Goal: Task Accomplishment & Management: Use online tool/utility

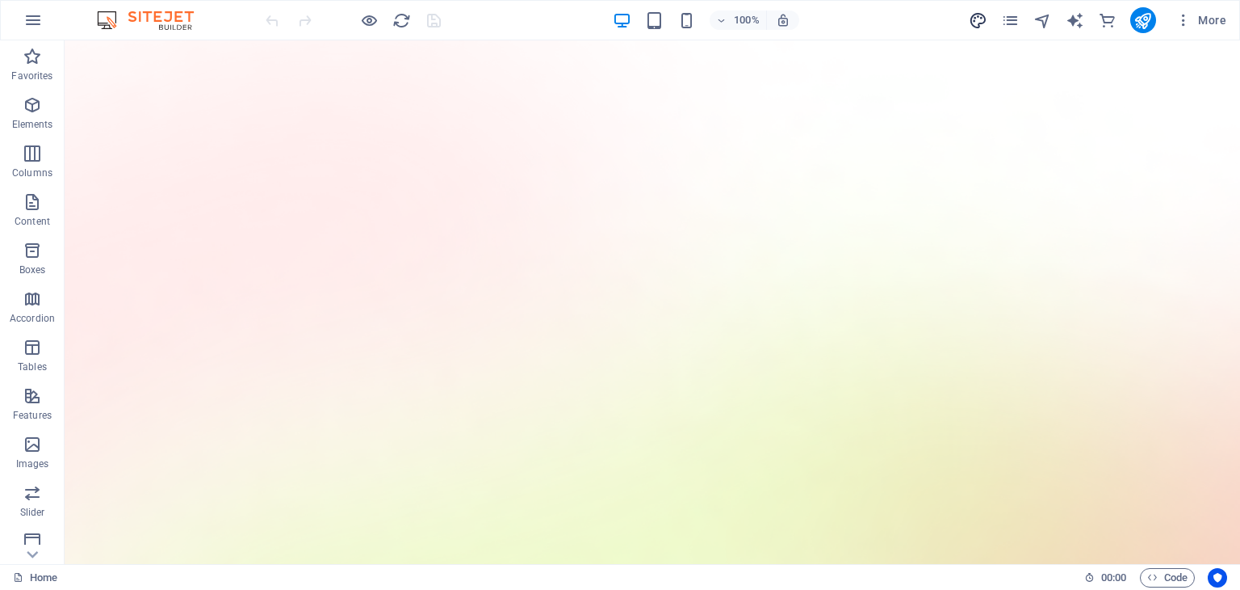
click at [969, 17] on span "design" at bounding box center [978, 20] width 19 height 19
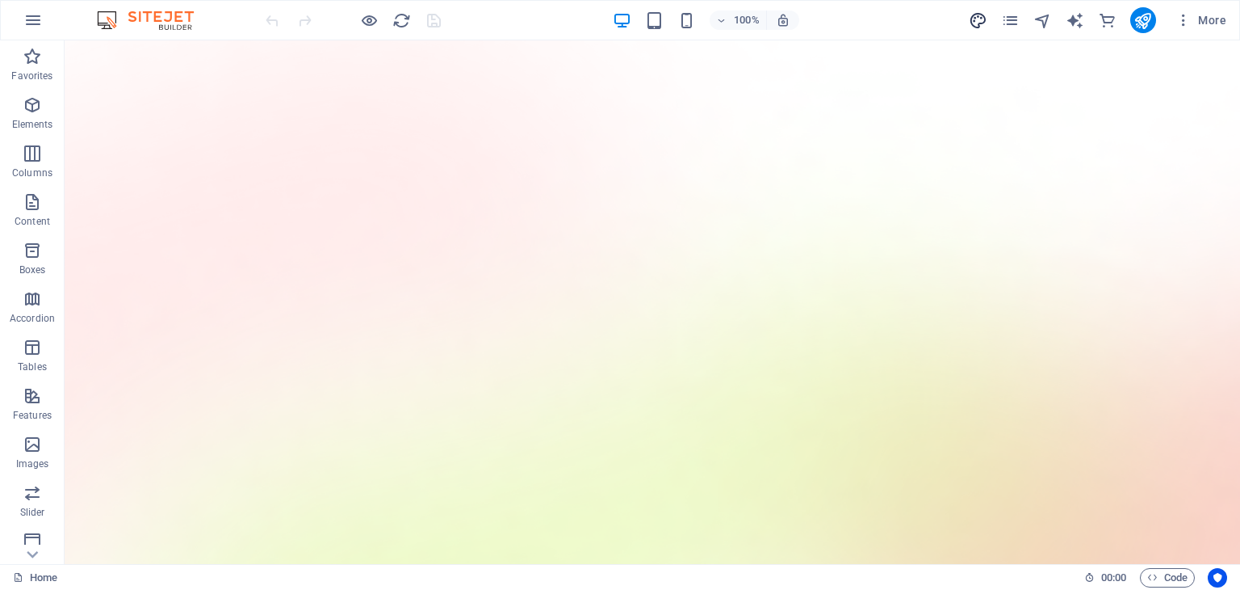
select select "600"
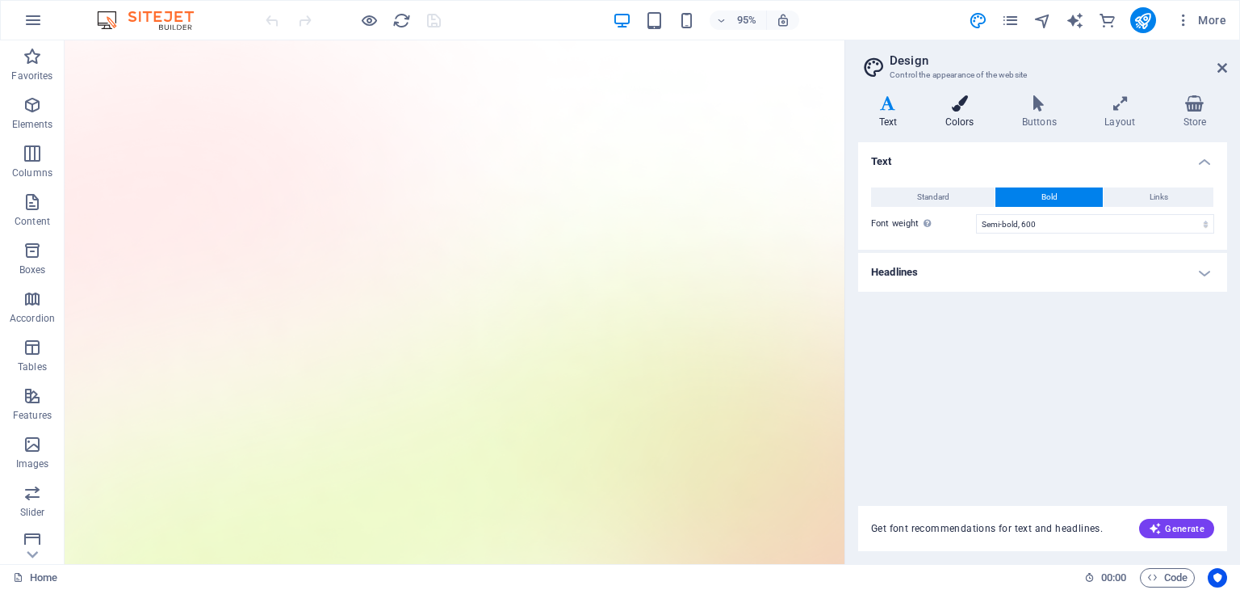
click at [951, 124] on h4 "Colors" at bounding box center [963, 112] width 77 height 34
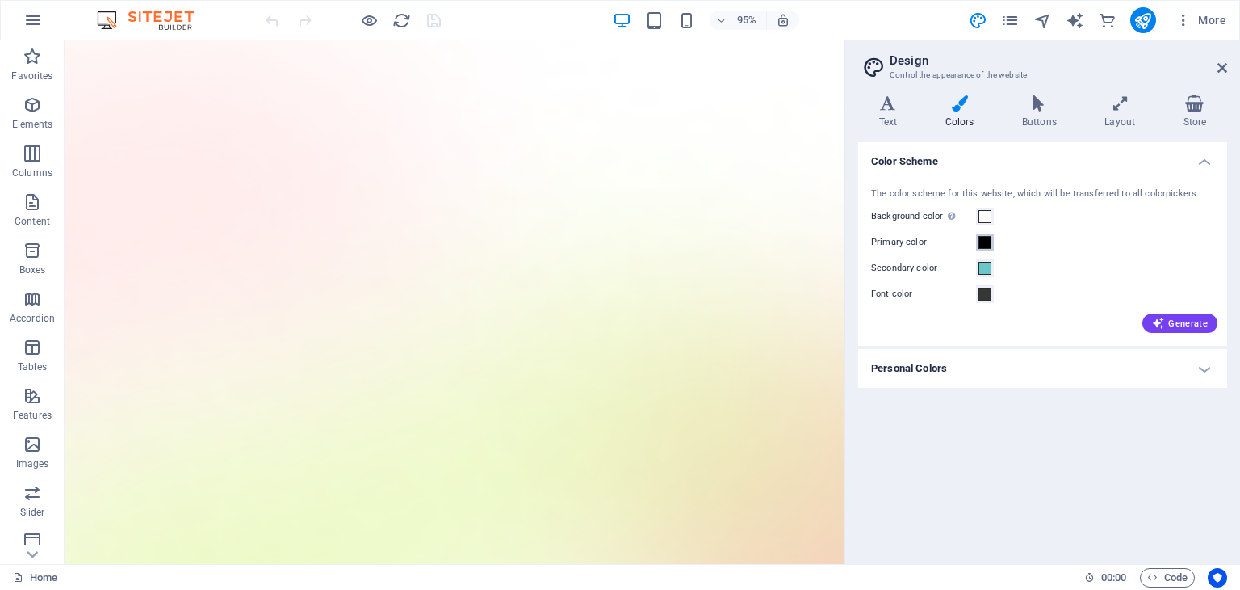
click at [982, 243] on span at bounding box center [985, 242] width 13 height 13
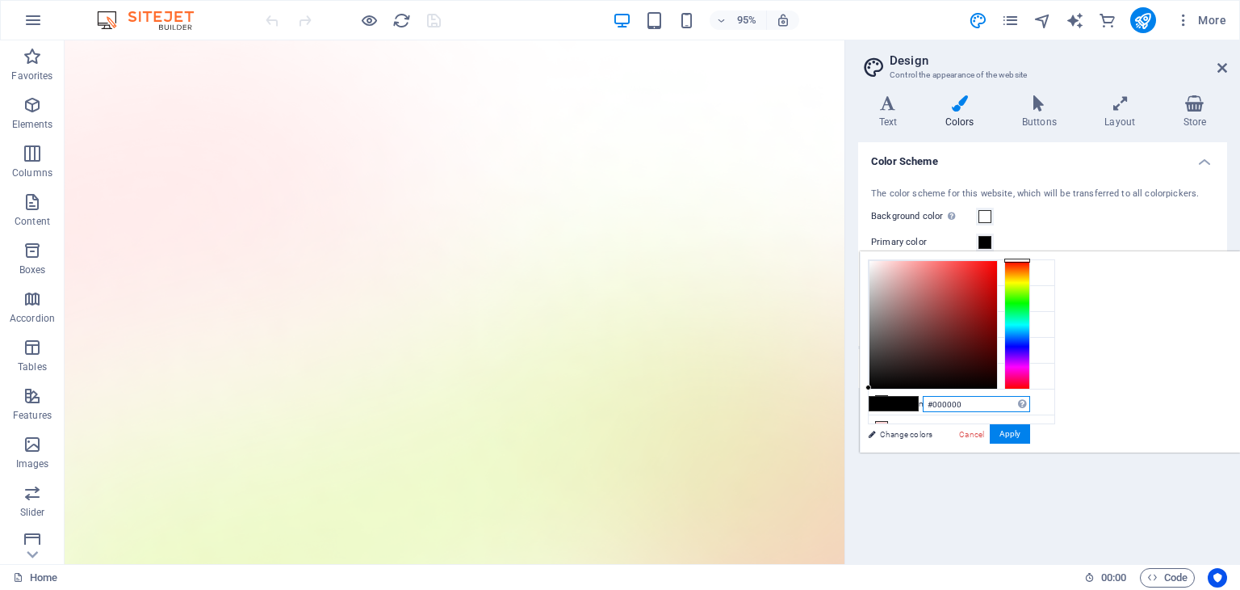
drag, startPoint x: 1173, startPoint y: 401, endPoint x: 1079, endPoint y: 405, distance: 94.6
click at [1039, 405] on div "#000000 Supported formats #0852ed rgb(8, 82, 237) rgba(8, 82, 237, 90%) hsv(221…" at bounding box center [949, 469] width 178 height 434
paste input "07B0BC"
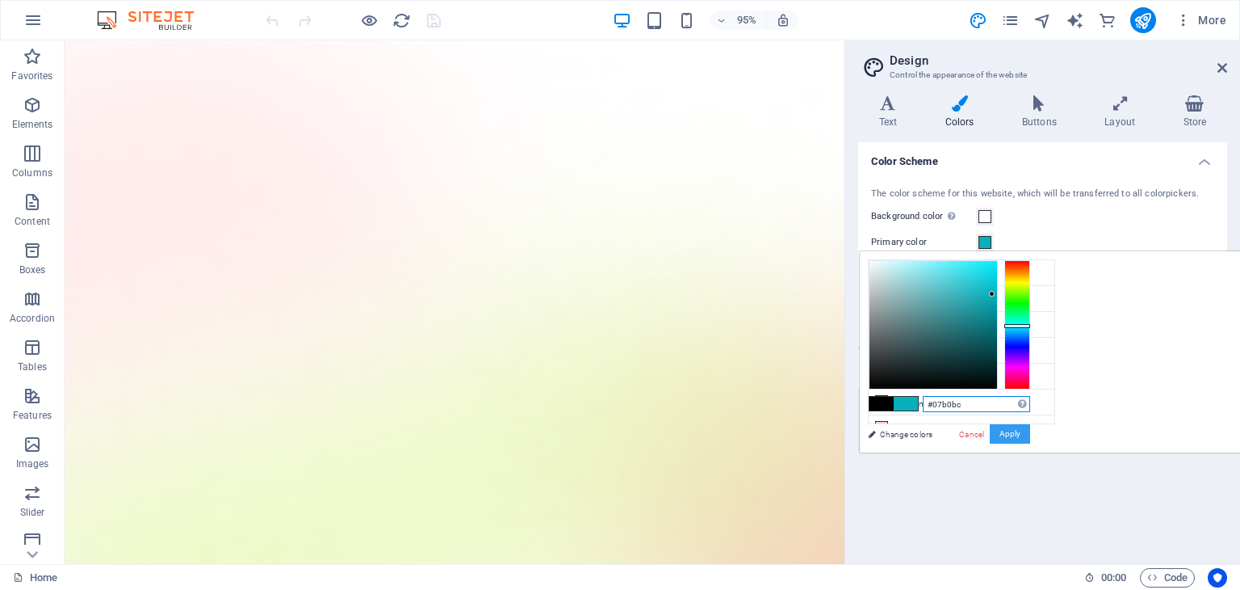
type input "#07b0bc"
click at [1030, 435] on button "Apply" at bounding box center [1010, 433] width 40 height 19
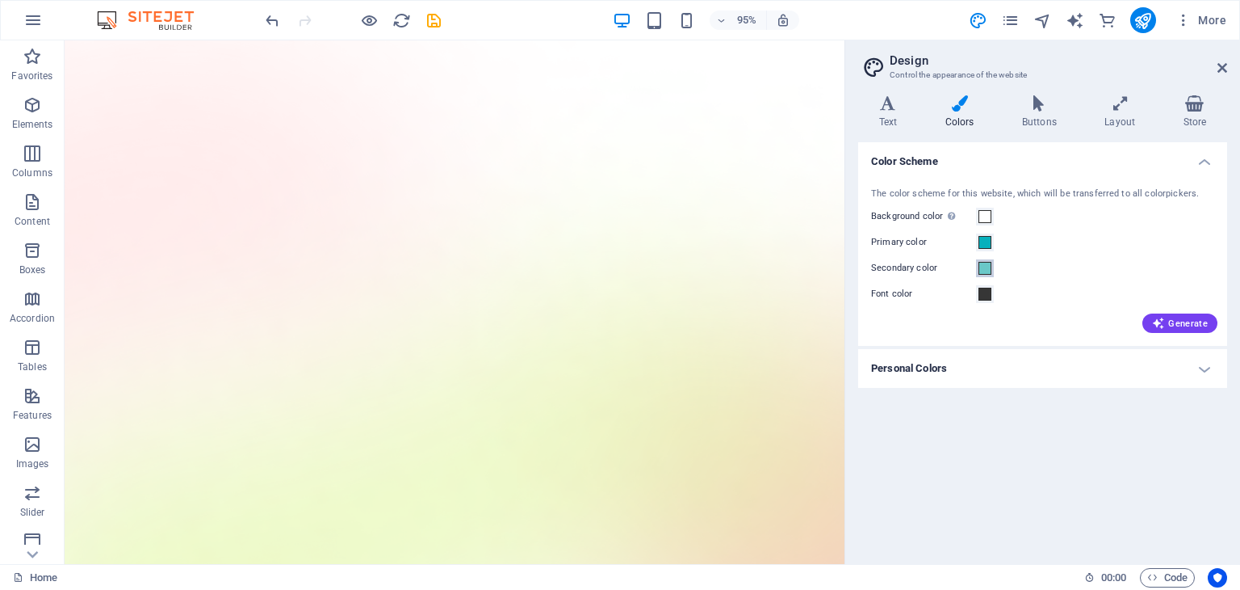
click at [985, 267] on span at bounding box center [985, 268] width 13 height 13
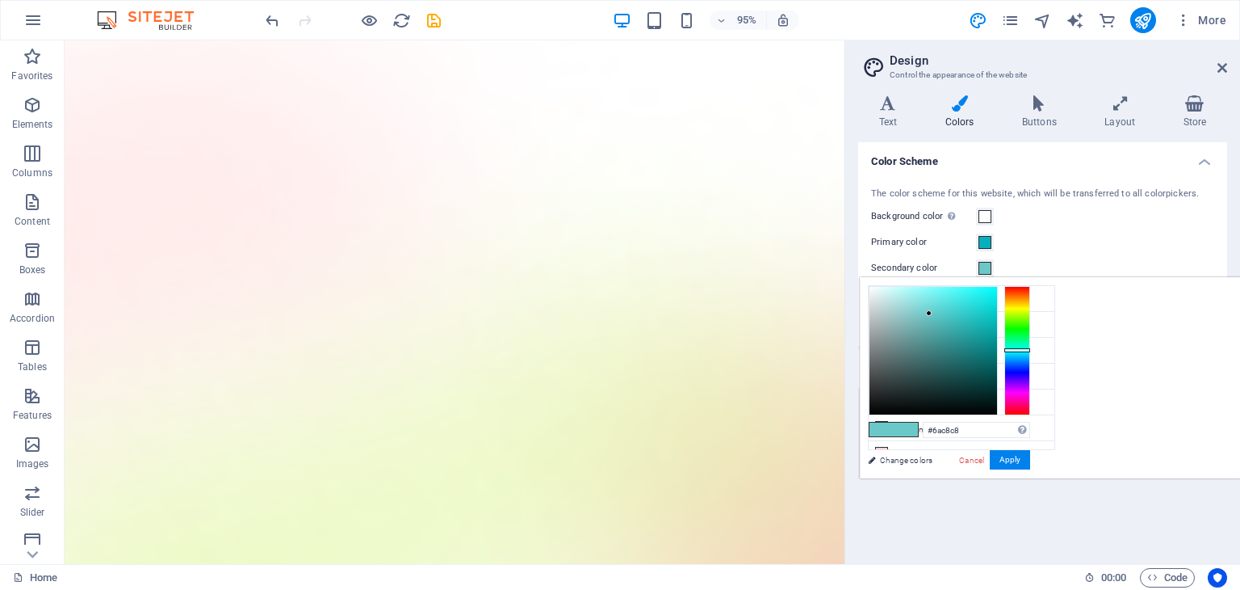
click at [1096, 224] on div "Background color Only visible if it is not covered by other backgrounds." at bounding box center [1042, 216] width 343 height 19
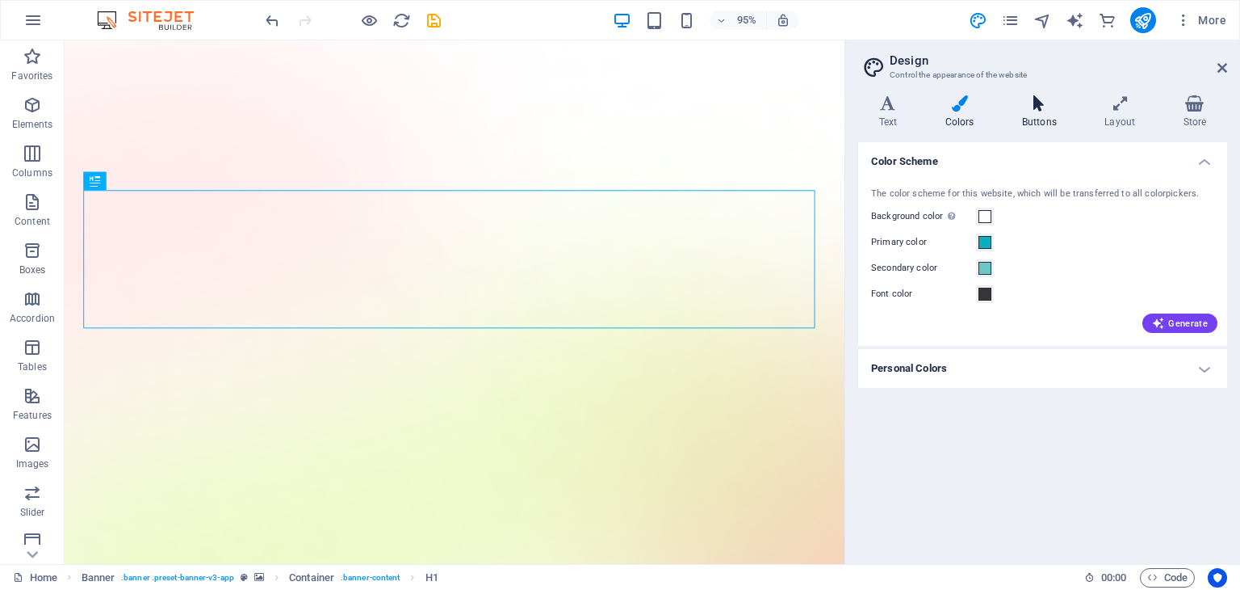
click at [1039, 111] on h4 "Buttons" at bounding box center [1042, 112] width 82 height 34
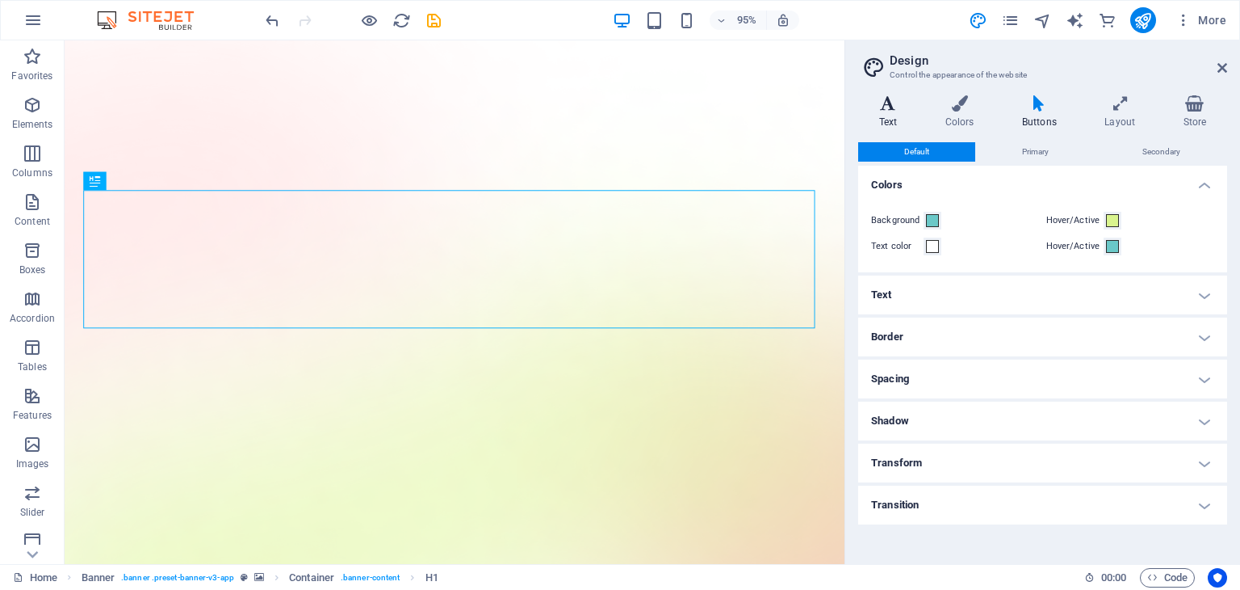
click at [895, 113] on h4 "Text" at bounding box center [891, 112] width 66 height 34
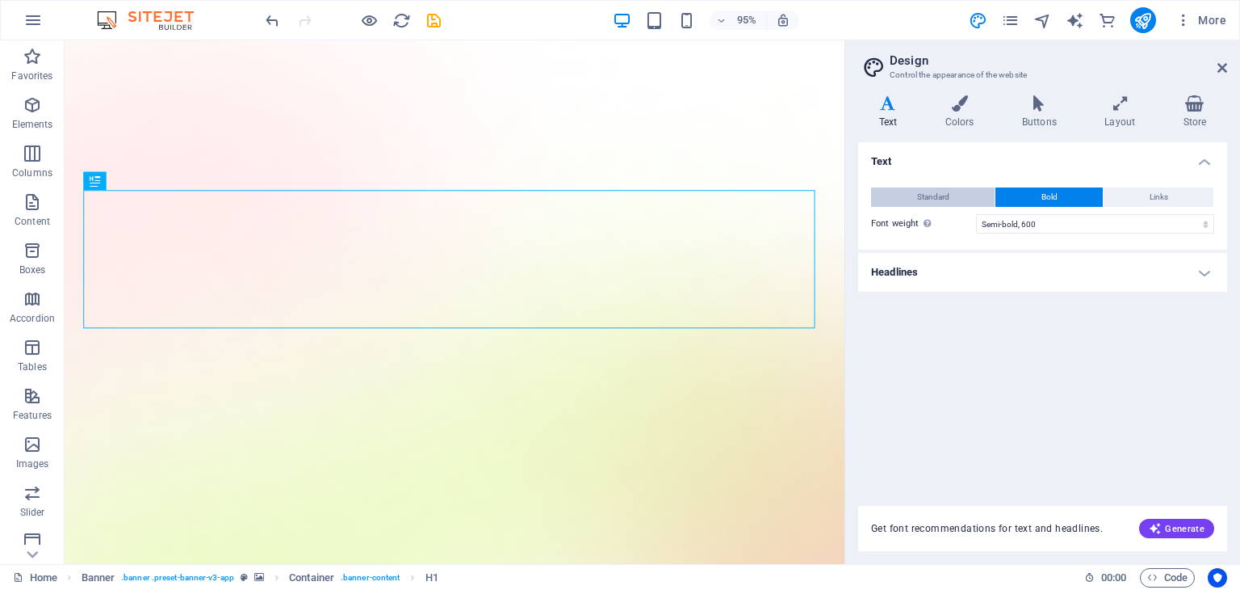
click at [944, 197] on span "Standard" at bounding box center [933, 196] width 32 height 19
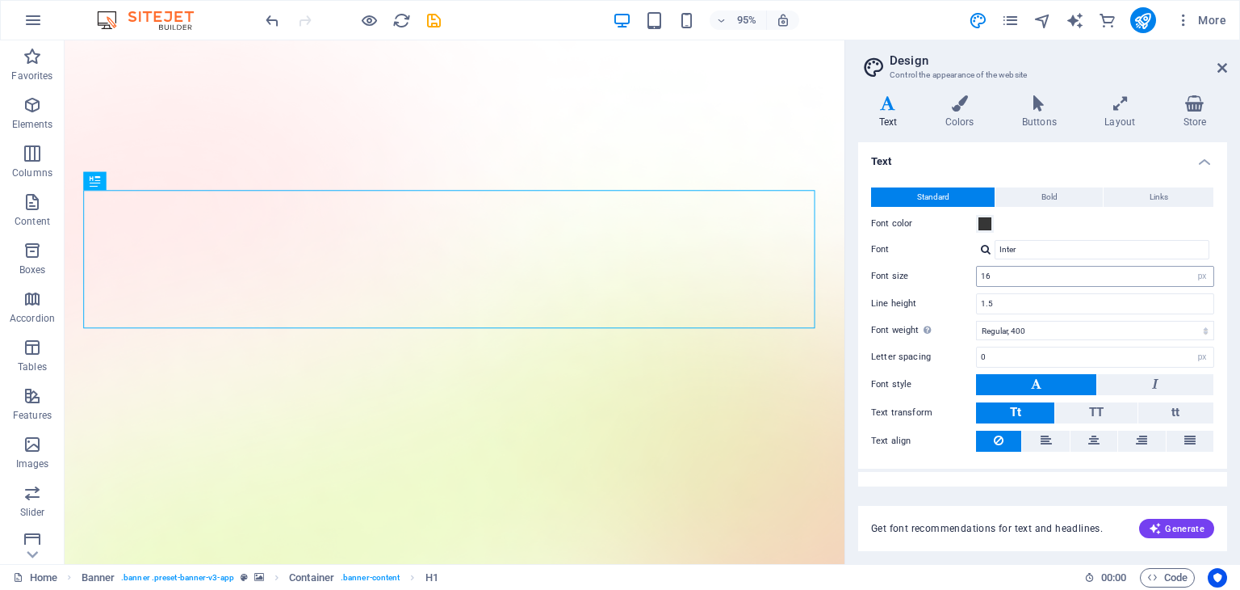
scroll to position [22, 0]
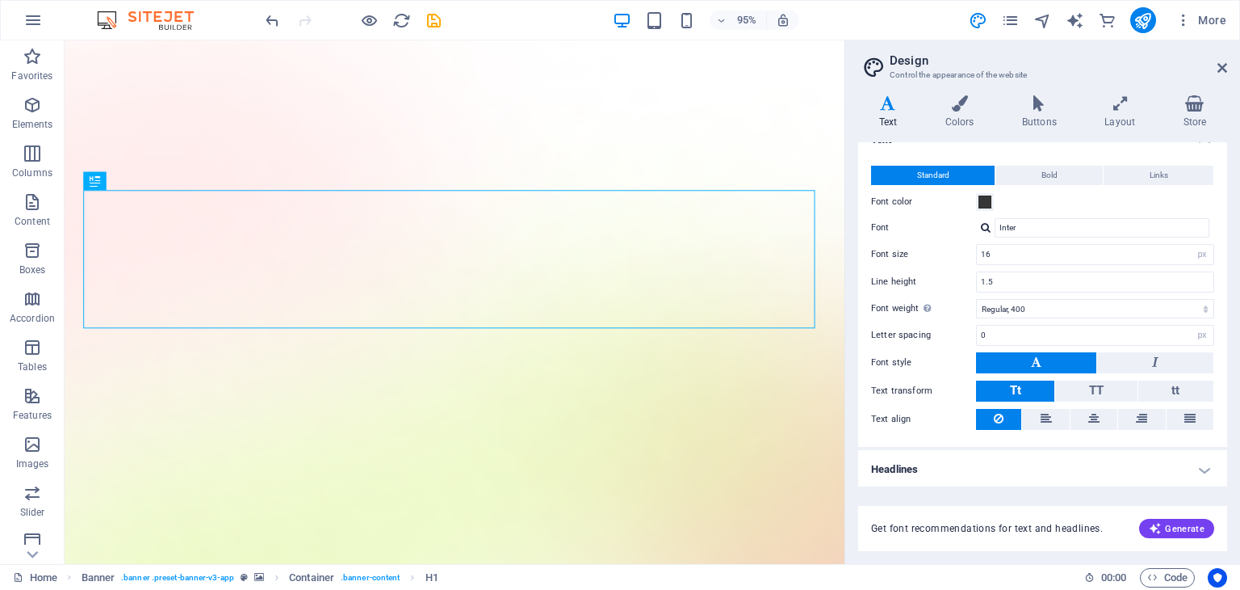
click at [1060, 463] on h4 "Headlines" at bounding box center [1042, 469] width 369 height 39
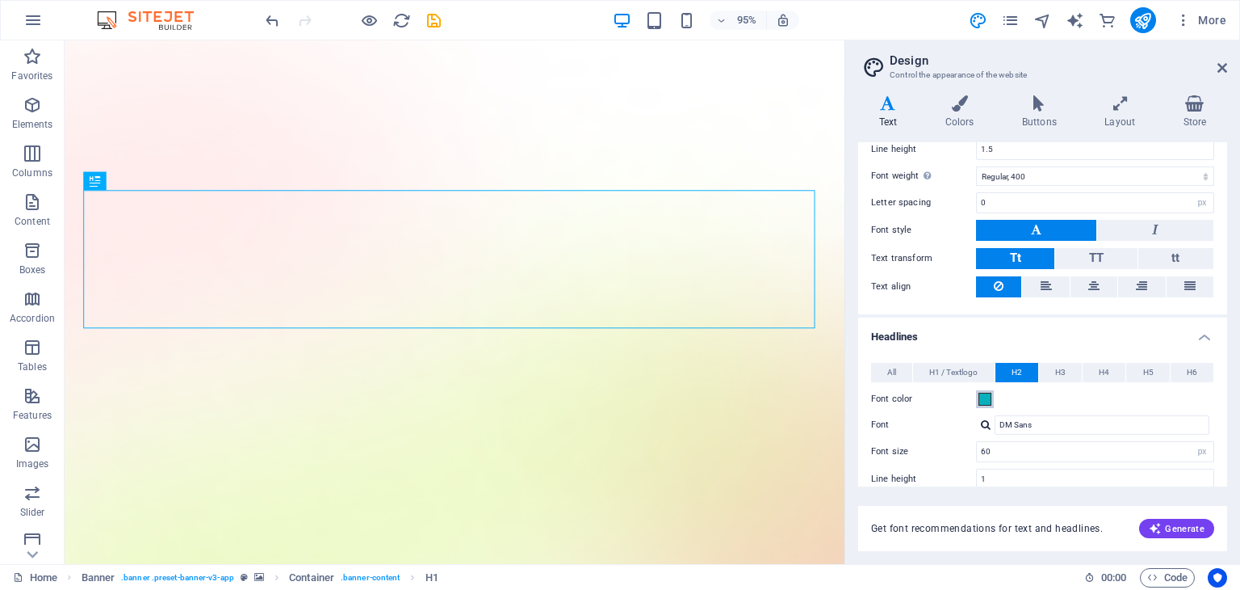
click at [984, 397] on span at bounding box center [985, 398] width 13 height 13
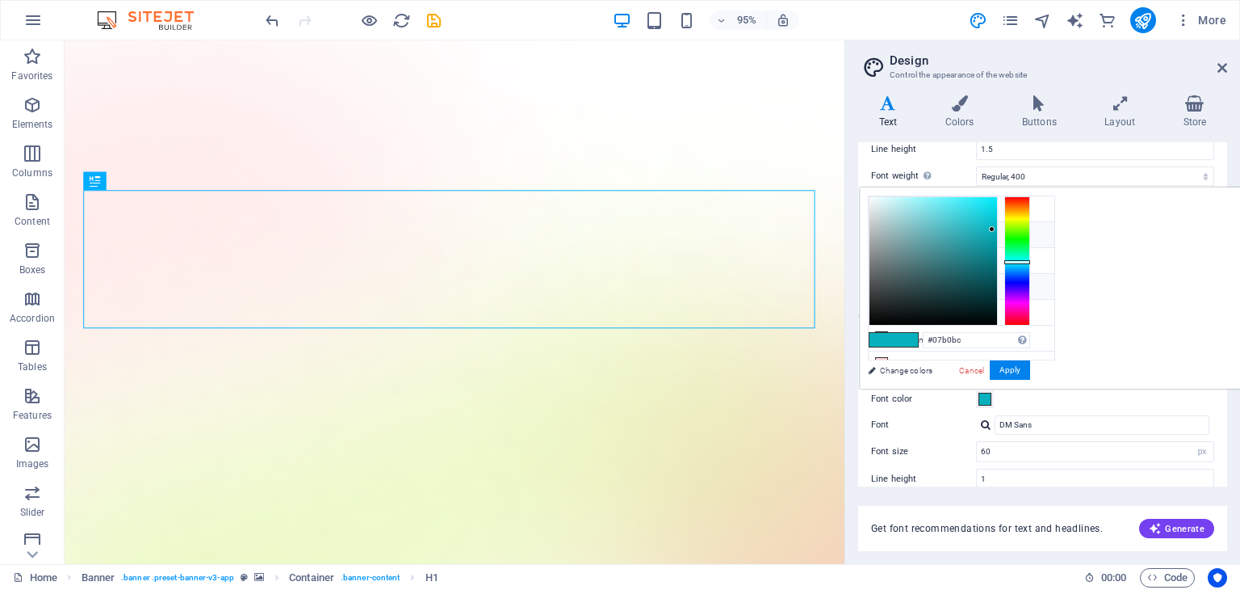
click at [913, 283] on li "Font color #363636" at bounding box center [962, 287] width 186 height 26
type input "#363636"
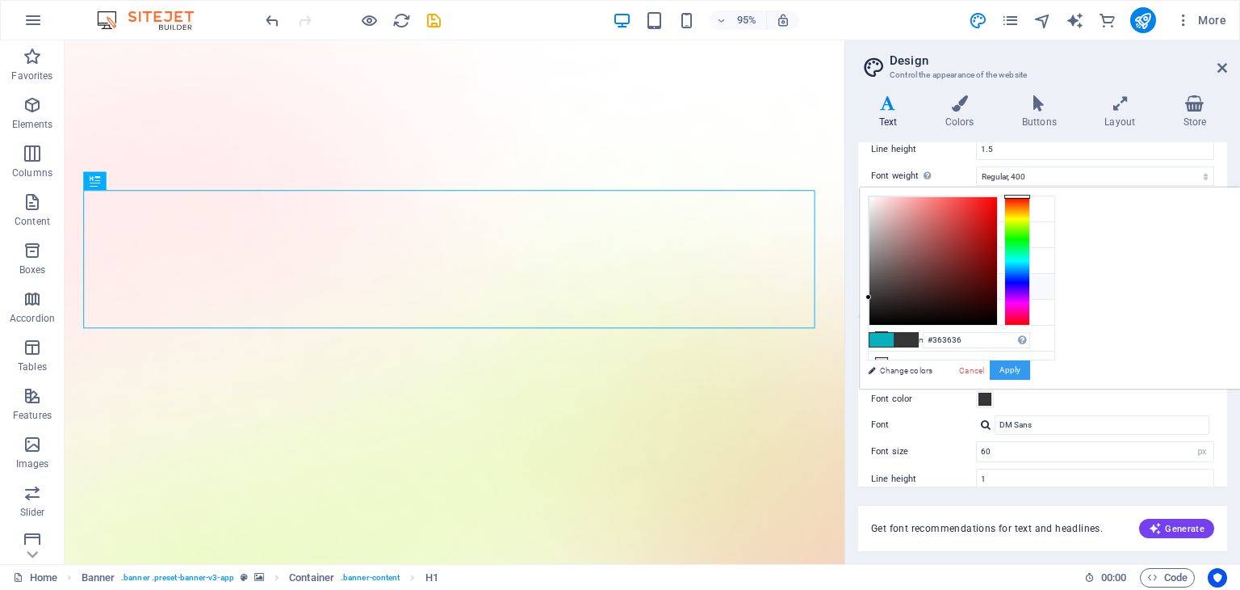
drag, startPoint x: 1202, startPoint y: 370, endPoint x: 1170, endPoint y: 376, distance: 32.8
click at [1030, 370] on button "Apply" at bounding box center [1010, 369] width 40 height 19
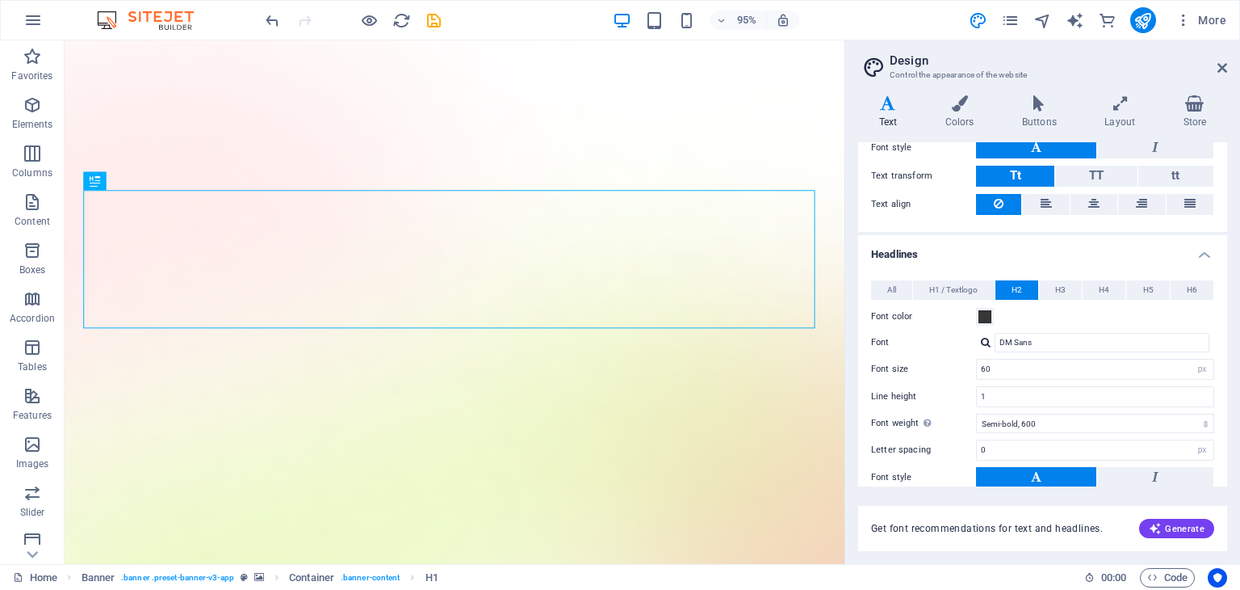
scroll to position [256, 0]
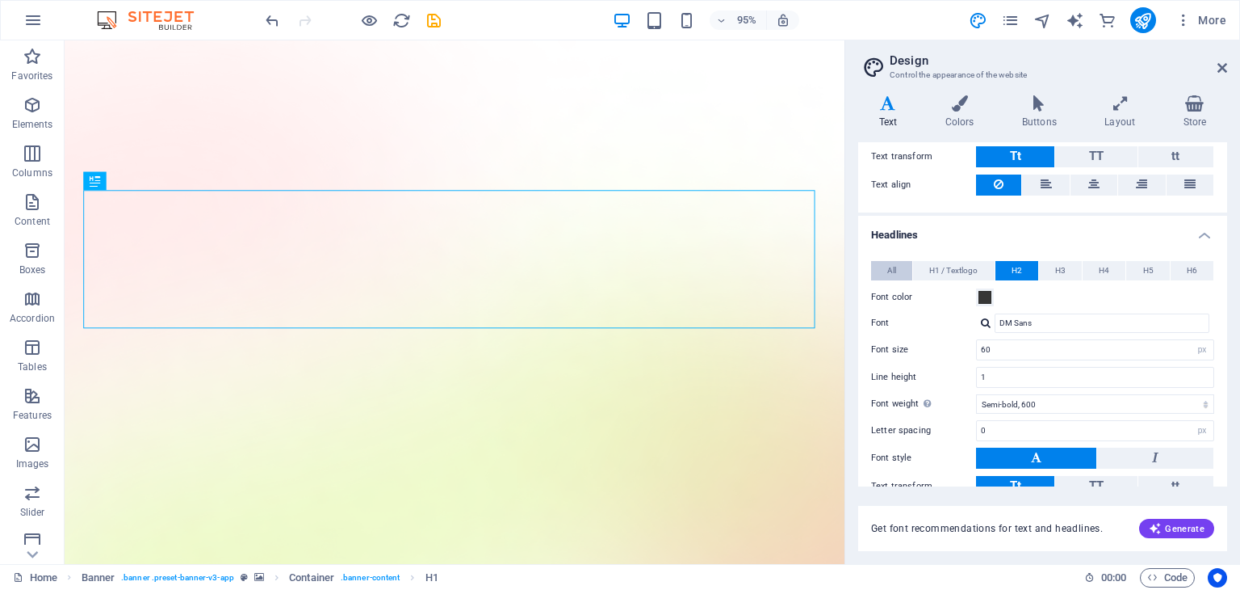
click at [880, 262] on button "All" at bounding box center [891, 270] width 41 height 19
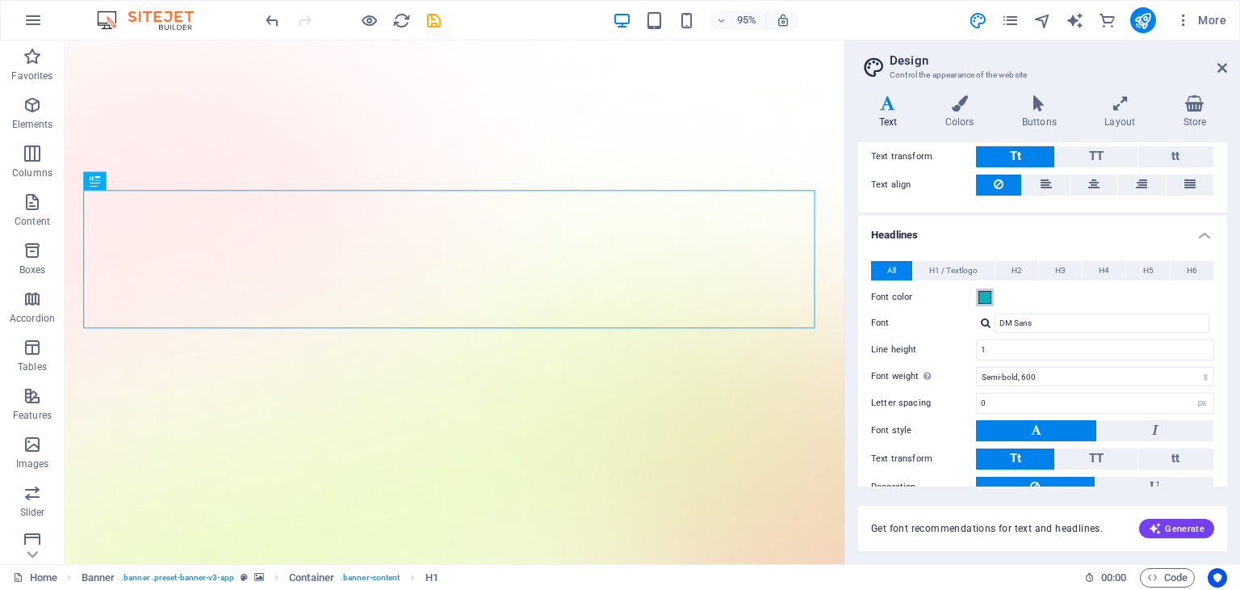
click at [988, 292] on span at bounding box center [985, 297] width 13 height 13
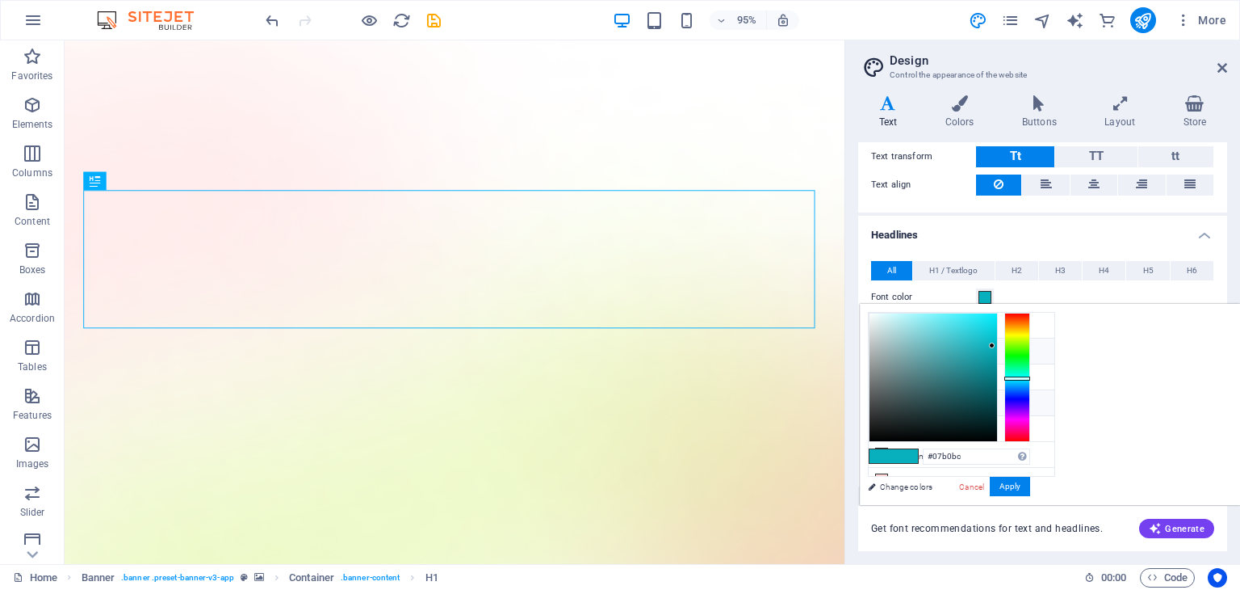
click at [940, 400] on li "Font color #363636" at bounding box center [962, 403] width 186 height 26
type input "#363636"
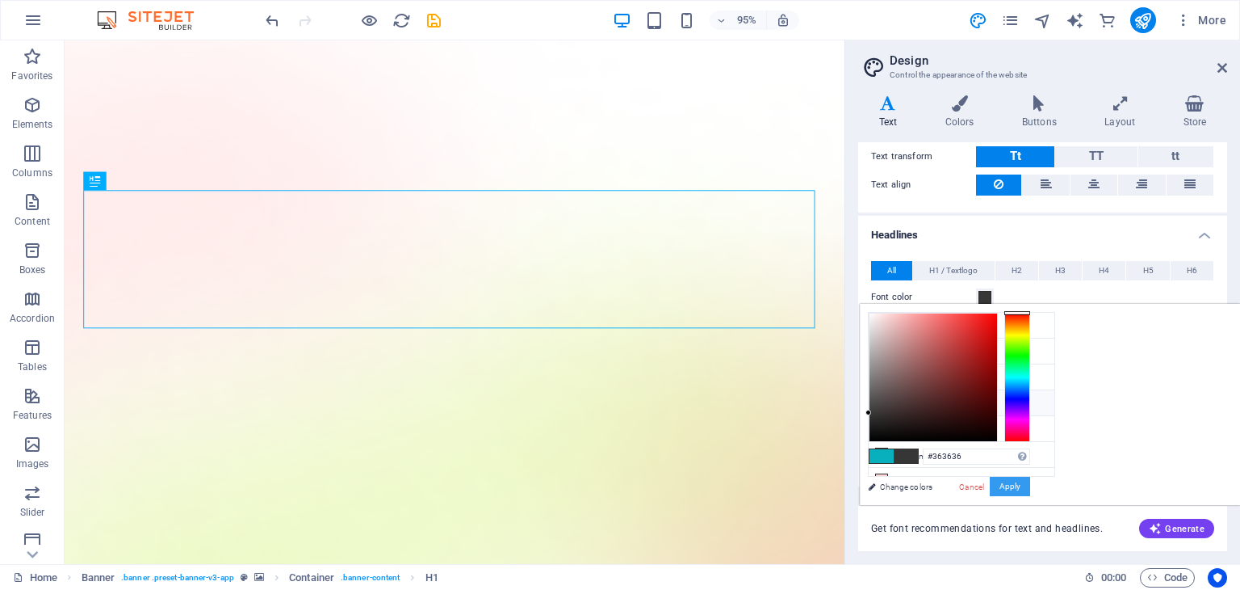
click at [1030, 485] on button "Apply" at bounding box center [1010, 485] width 40 height 19
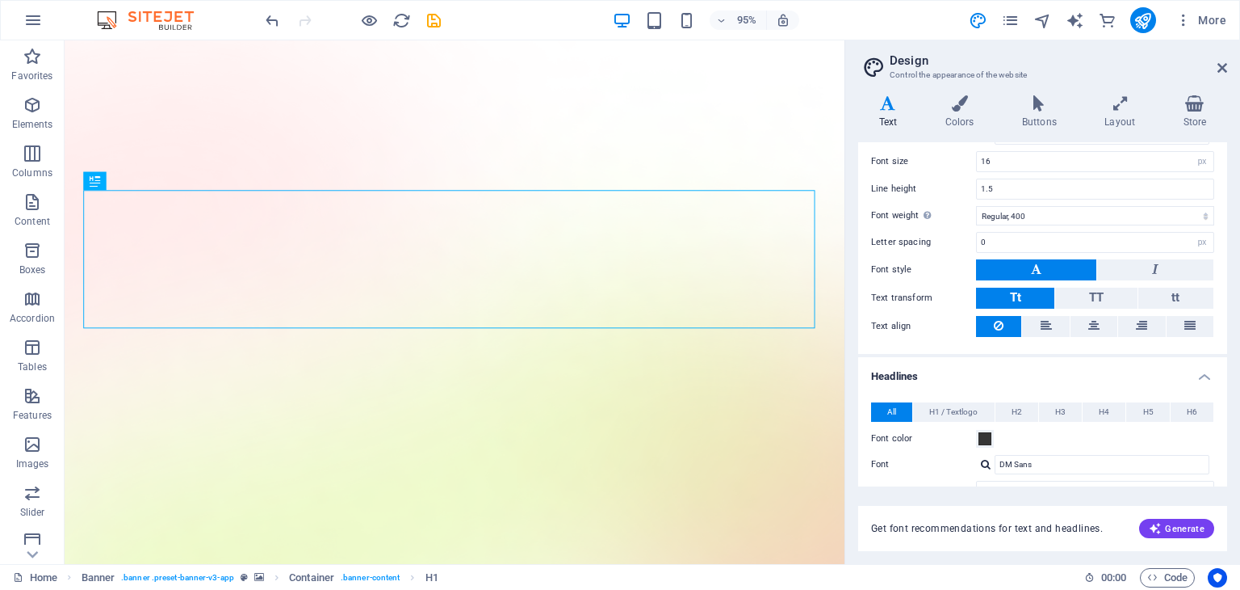
scroll to position [0, 0]
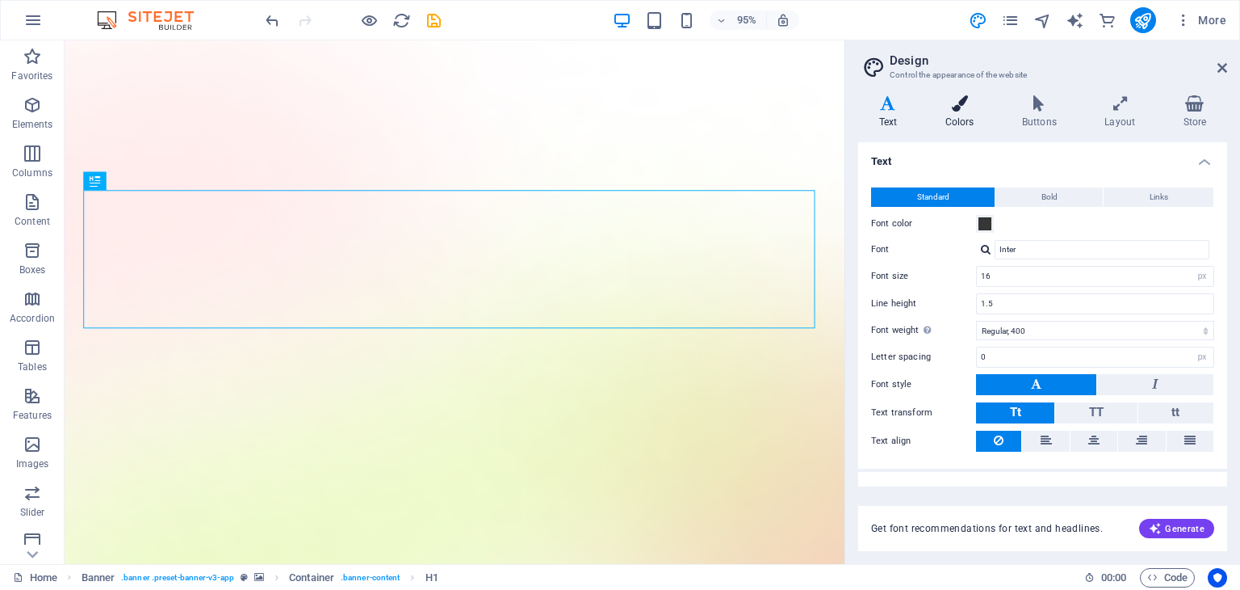
click at [967, 107] on icon at bounding box center [960, 103] width 70 height 16
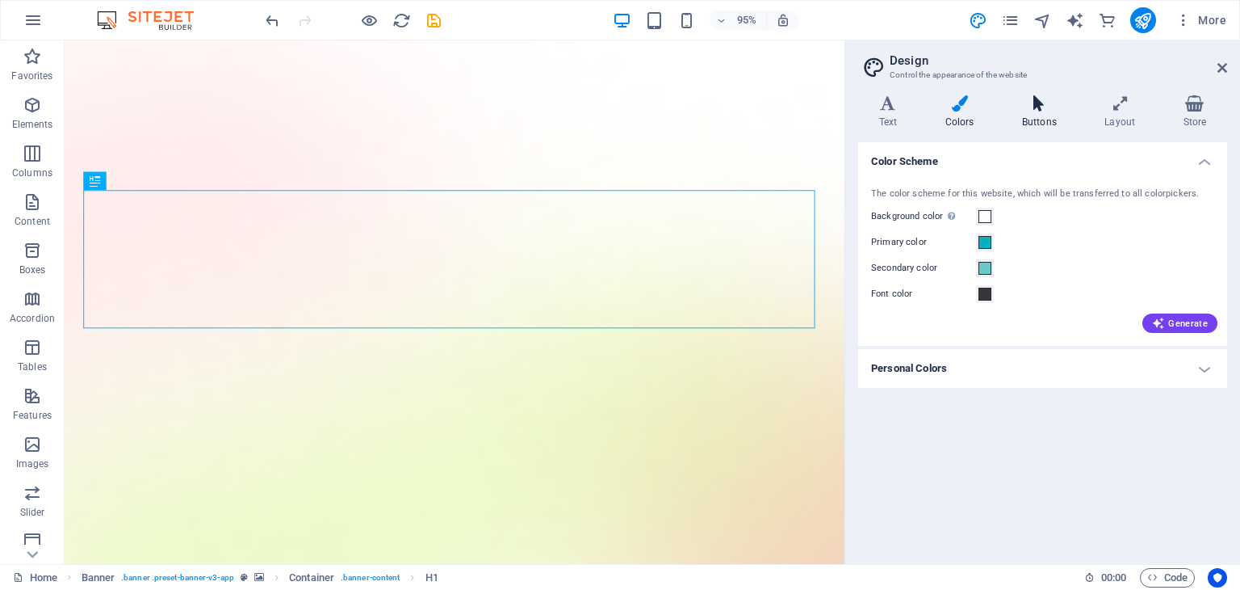
click at [1030, 111] on h4 "Buttons" at bounding box center [1042, 112] width 82 height 34
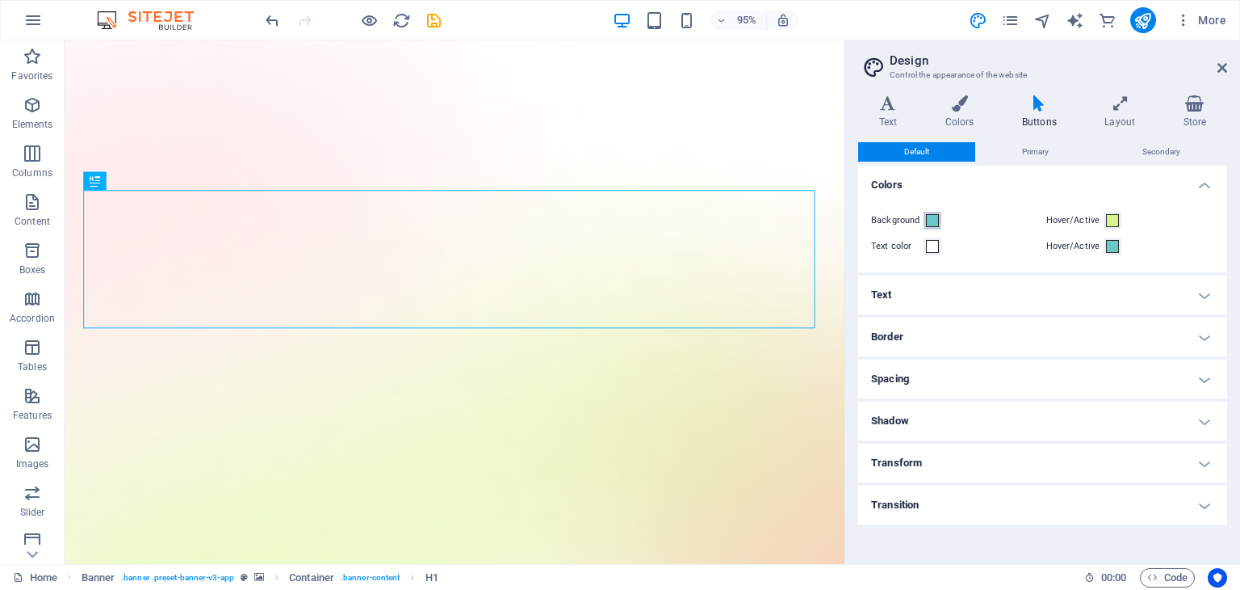
click at [930, 224] on span at bounding box center [932, 220] width 13 height 13
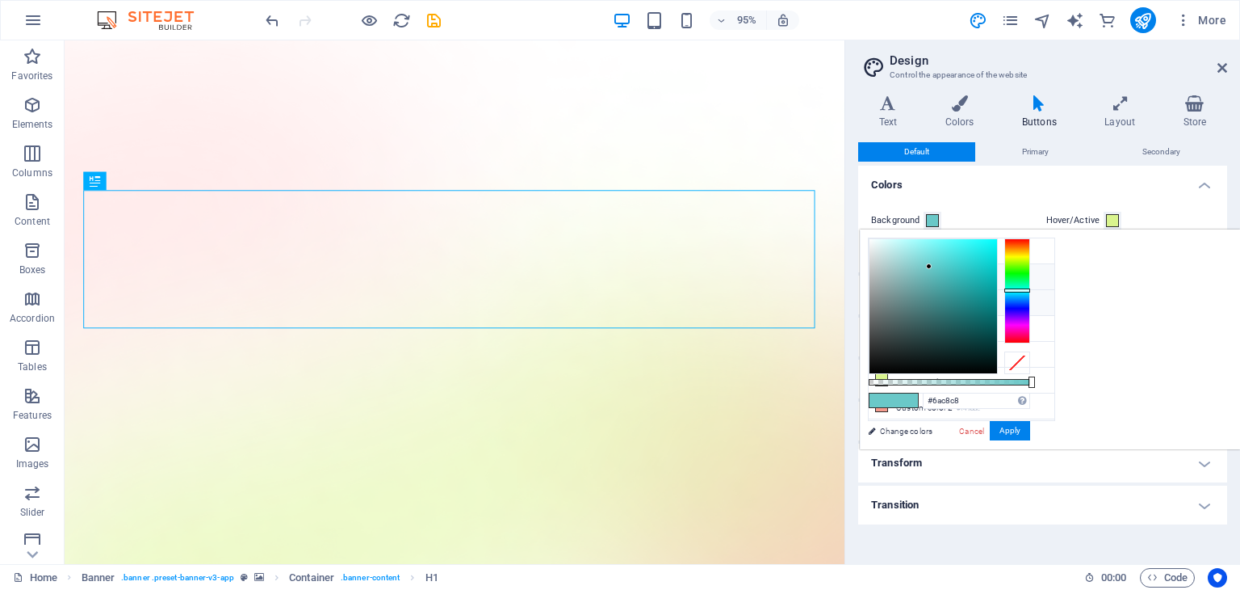
click at [893, 277] on li "Primary color #07b0bc" at bounding box center [962, 277] width 186 height 26
type input "#07b0bc"
click at [1030, 428] on button "Apply" at bounding box center [1010, 430] width 40 height 19
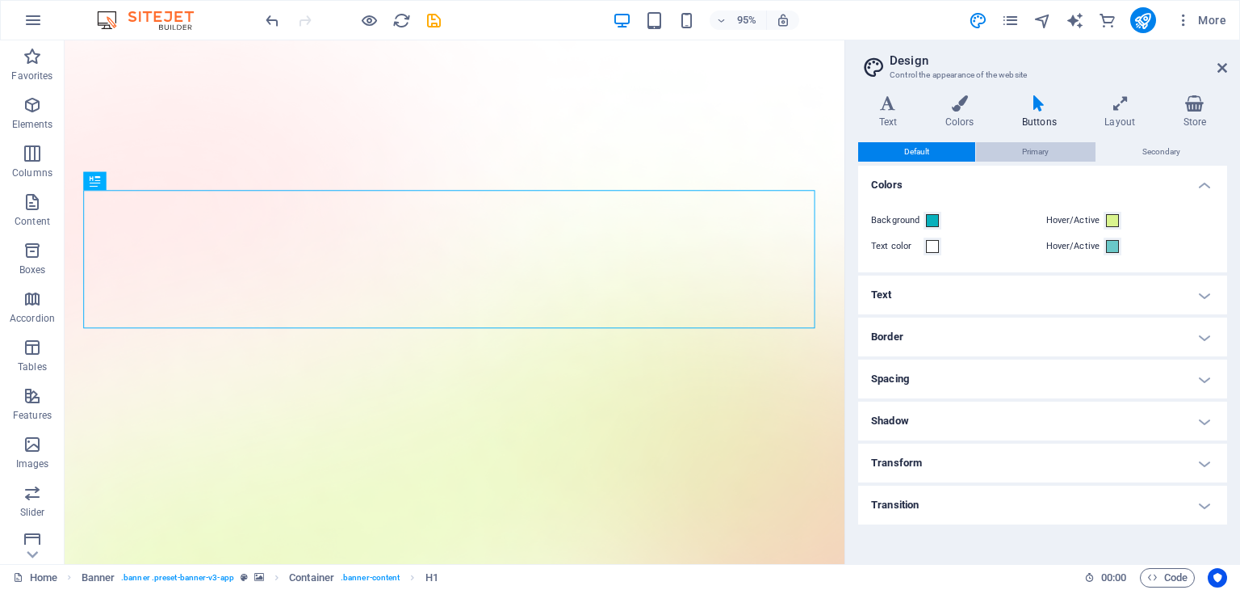
click at [1029, 159] on span "Primary" at bounding box center [1035, 151] width 27 height 19
click at [925, 224] on button "Background" at bounding box center [933, 221] width 18 height 18
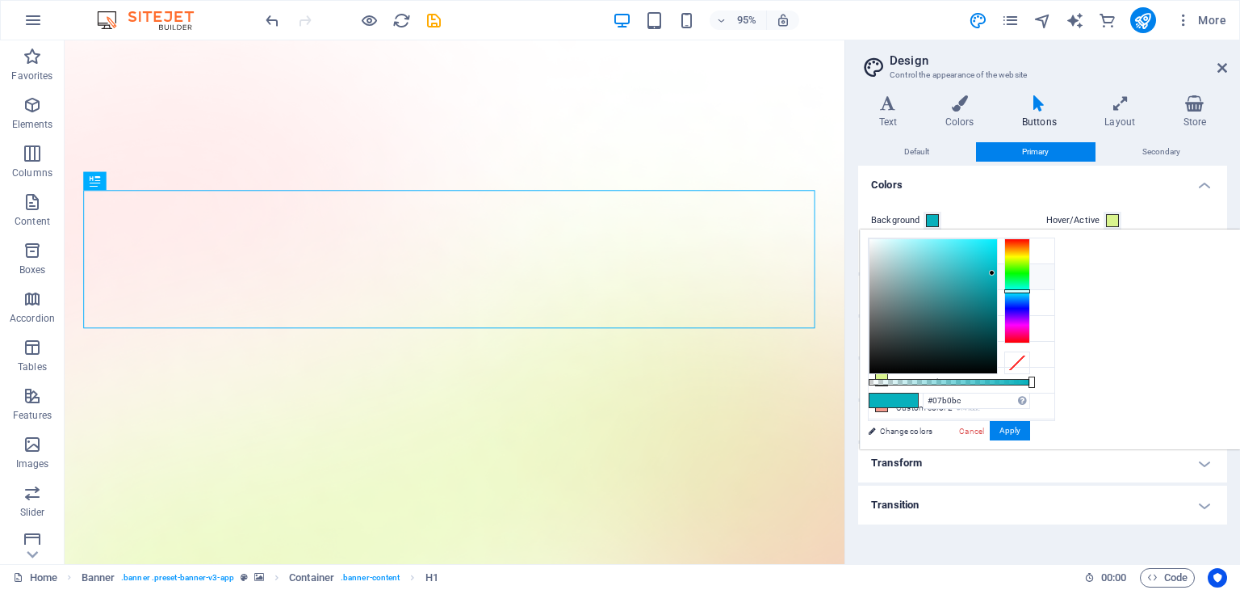
click at [1011, 207] on div "Background Hover/Active Text color Hover/Active" at bounding box center [1043, 234] width 376 height 78
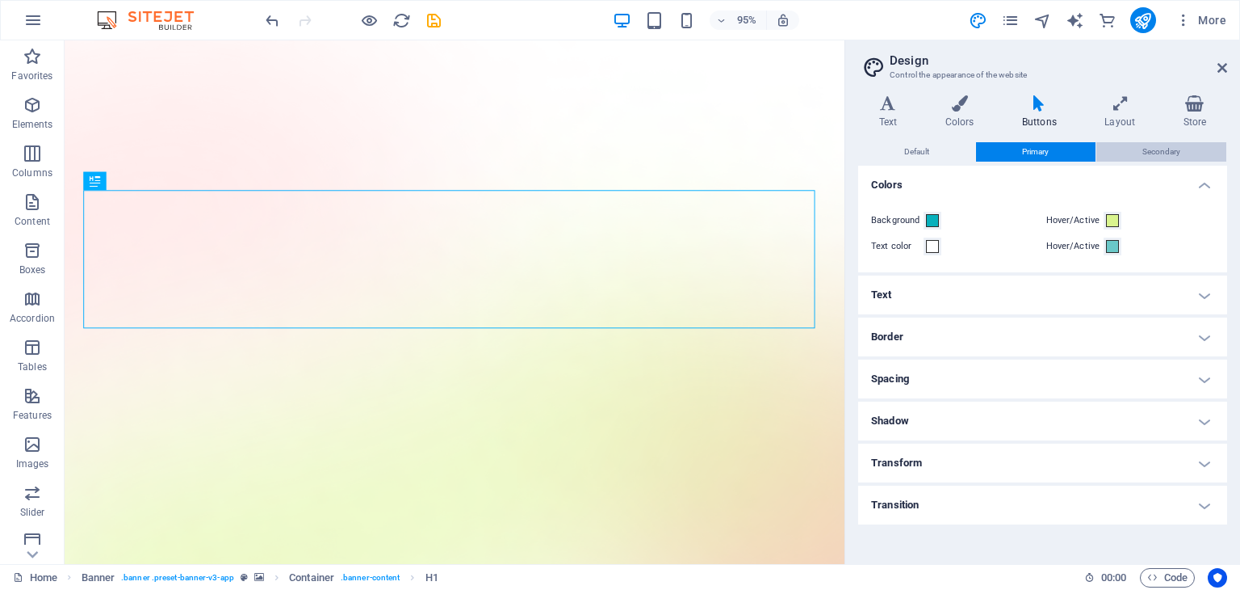
click at [1173, 156] on span "Secondary" at bounding box center [1162, 151] width 38 height 19
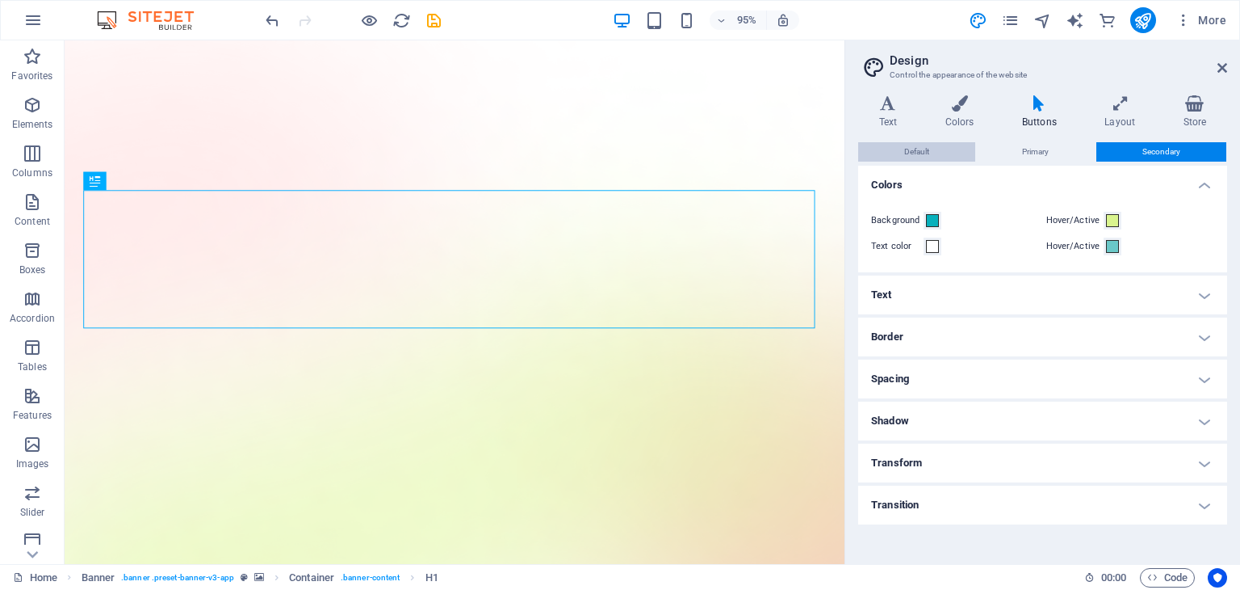
click at [935, 149] on button "Default" at bounding box center [916, 151] width 117 height 19
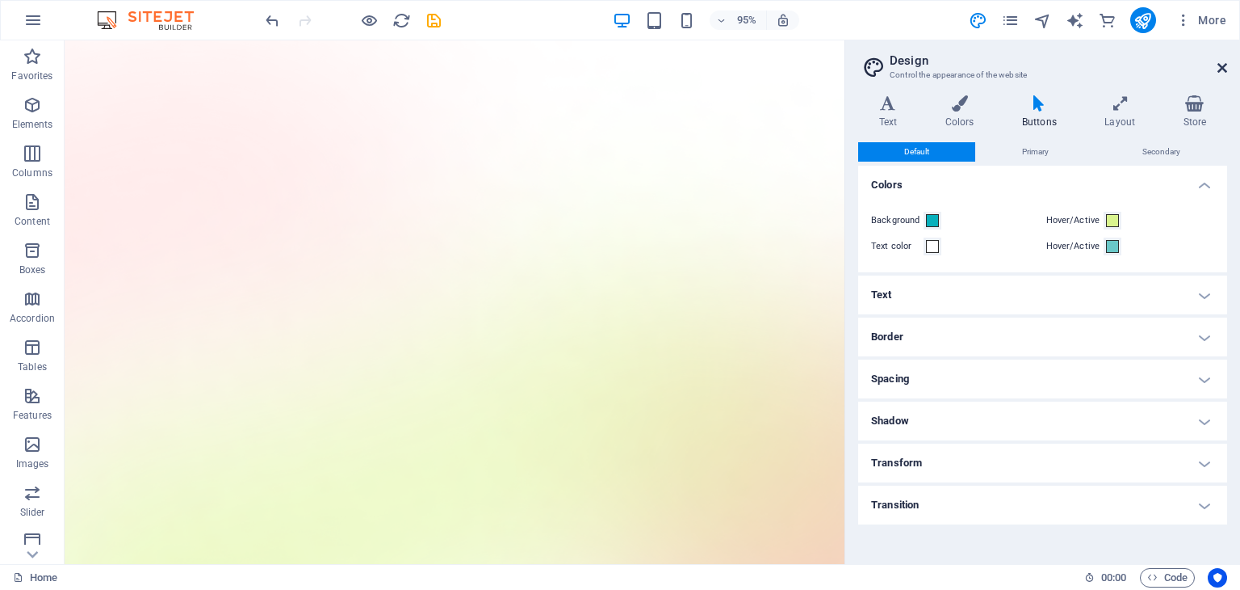
click at [1227, 65] on icon at bounding box center [1223, 67] width 10 height 13
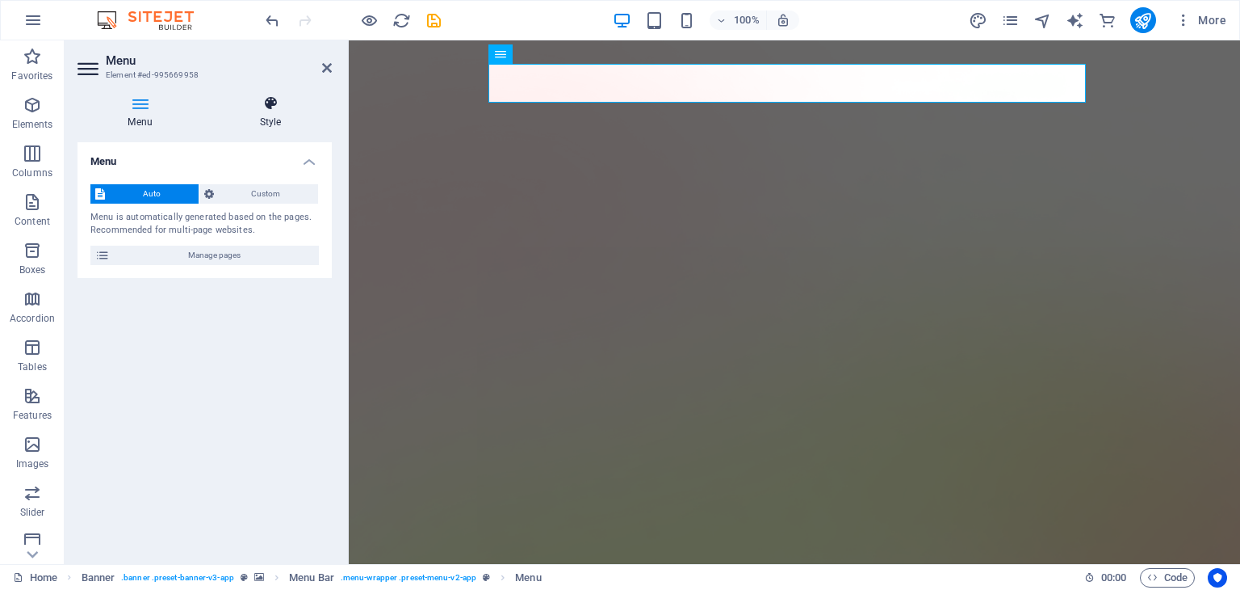
click at [271, 126] on h4 "Style" at bounding box center [270, 112] width 123 height 34
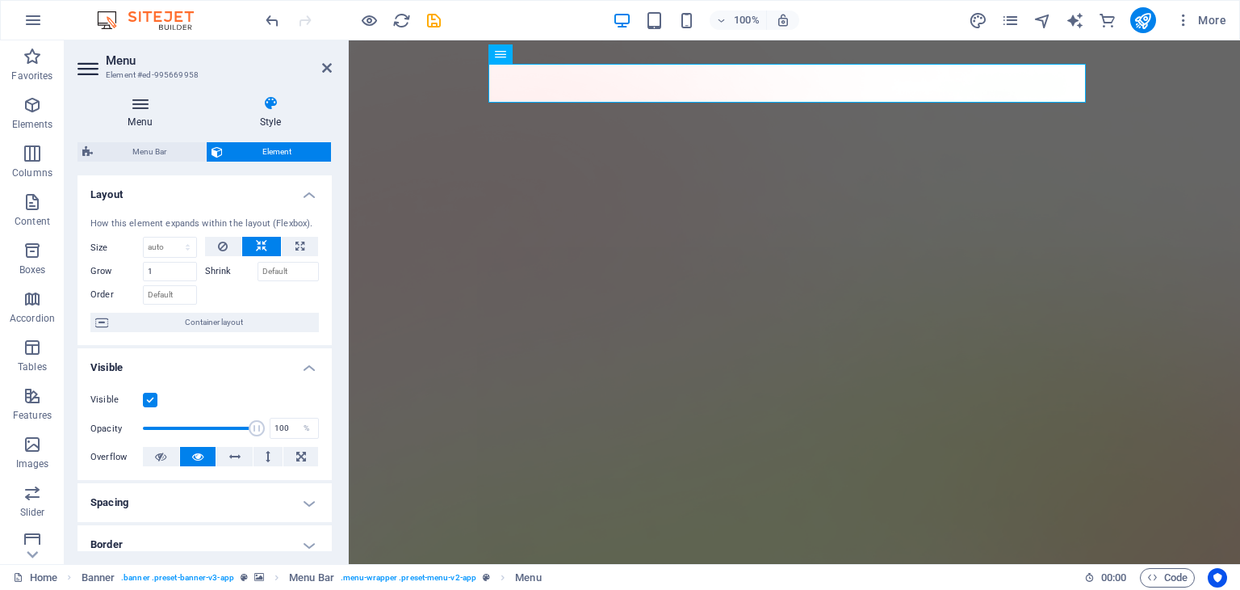
click at [135, 115] on h4 "Menu" at bounding box center [144, 112] width 132 height 34
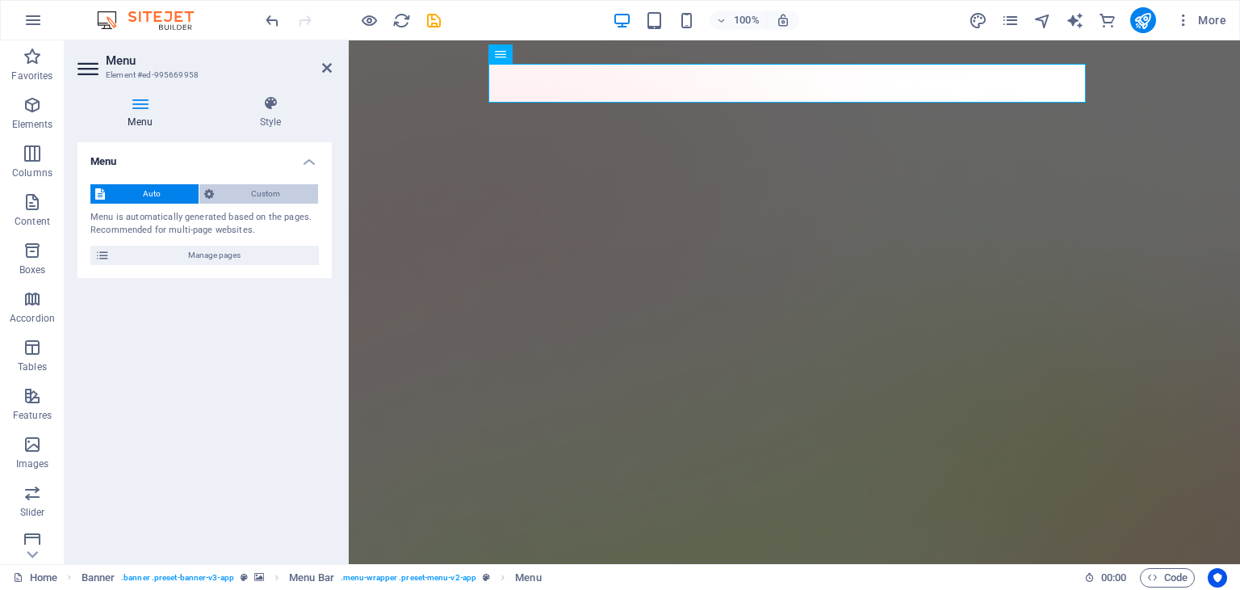
click at [259, 196] on span "Custom" at bounding box center [266, 193] width 95 height 19
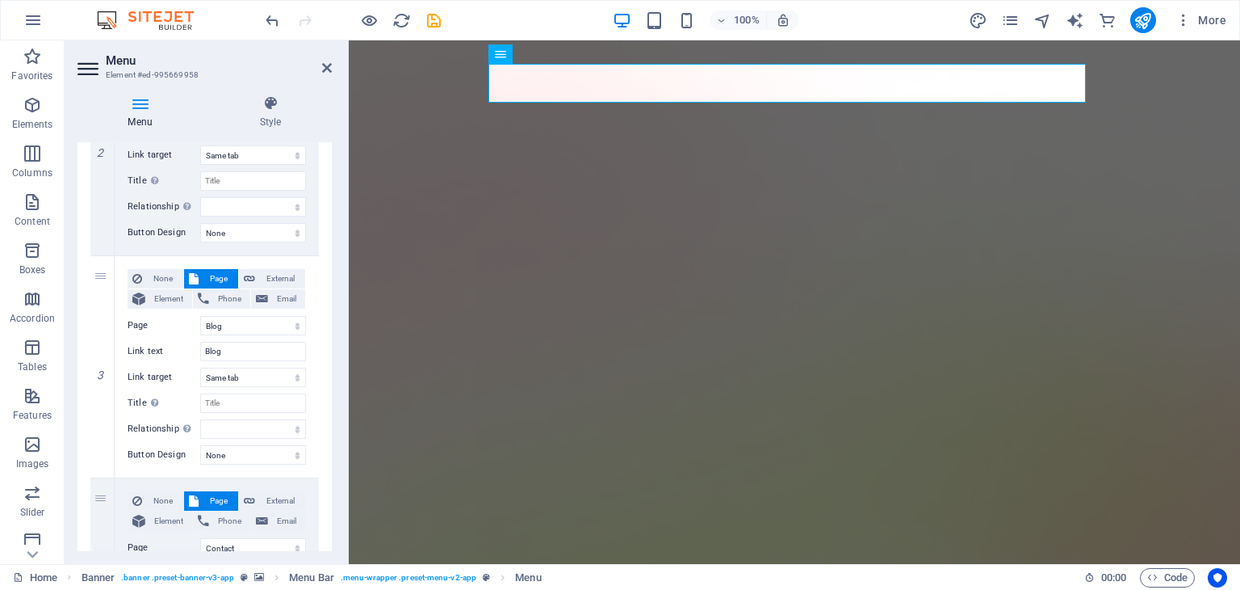
scroll to position [486, 0]
click at [225, 325] on select "Home Features Pricing Blog Contact Privacy Legal Notice" at bounding box center [253, 322] width 106 height 19
click at [157, 324] on label "Page" at bounding box center [164, 322] width 73 height 19
click at [200, 324] on select "Home Features Pricing Blog Contact Privacy Legal Notice" at bounding box center [253, 322] width 106 height 19
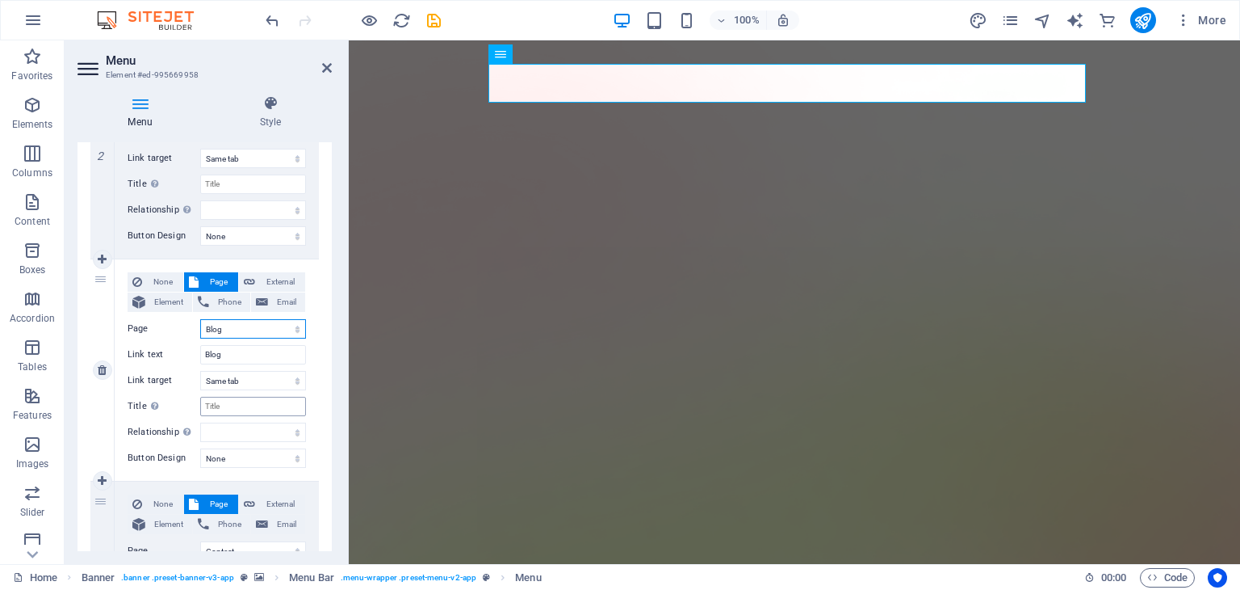
scroll to position [478, 0]
click at [226, 327] on select "Home Features Pricing Blog Contact Privacy Legal Notice" at bounding box center [253, 330] width 106 height 19
click at [116, 334] on div "None Page External Element Phone Email Page Home Features Pricing Blog Contact …" at bounding box center [217, 372] width 204 height 221
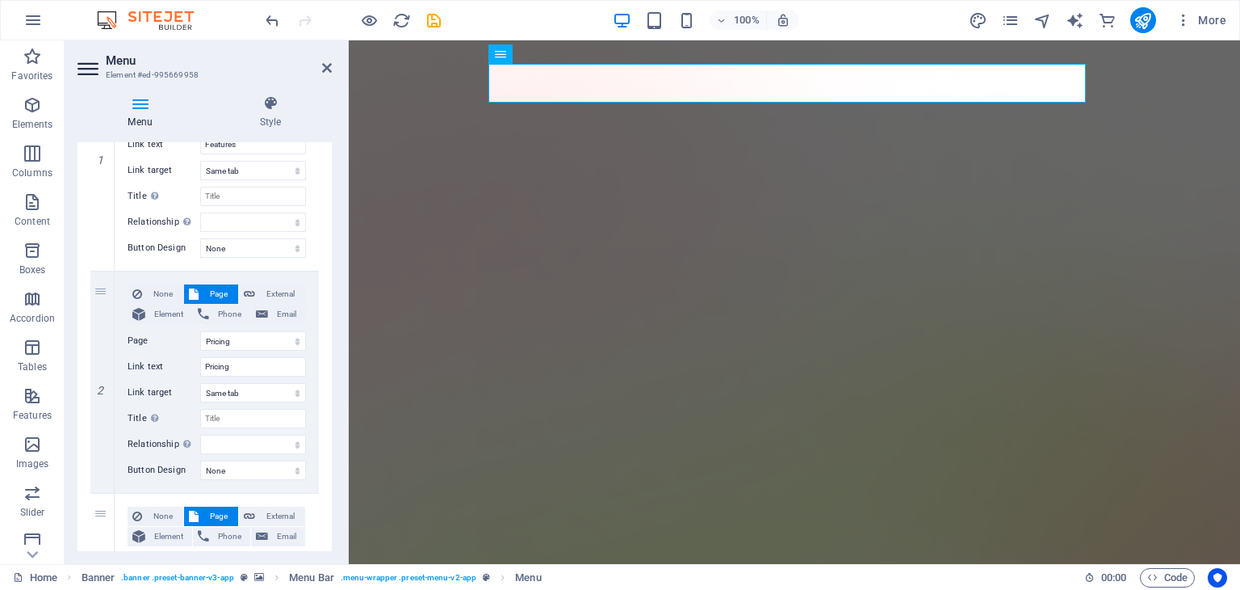
scroll to position [0, 0]
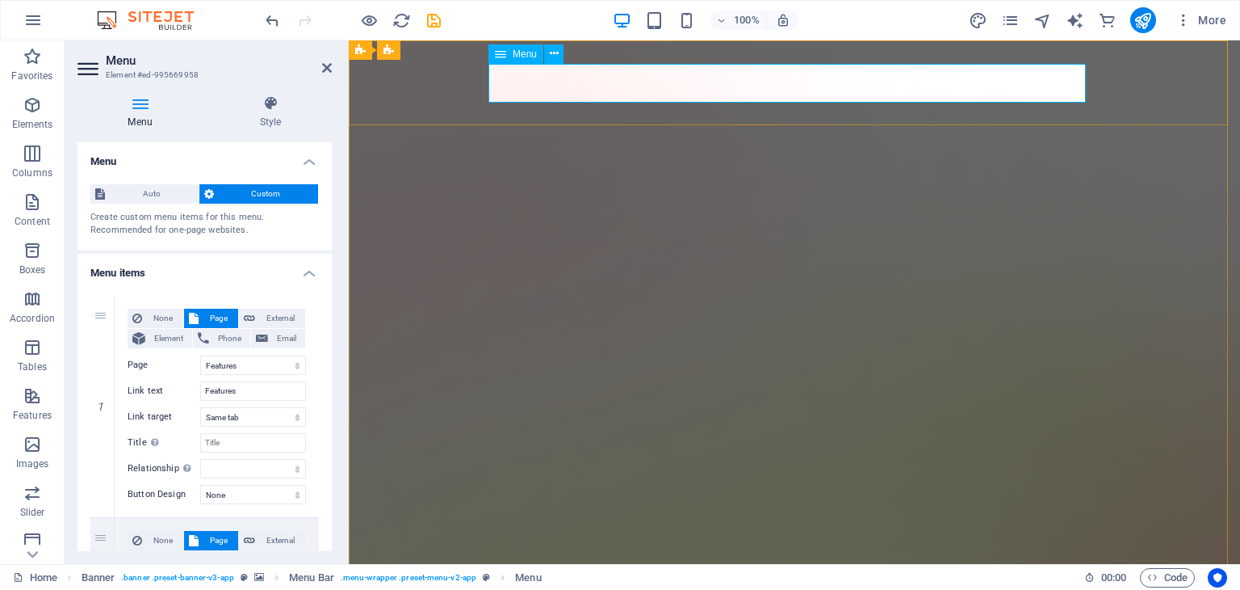
click at [529, 61] on div "Menu" at bounding box center [516, 53] width 55 height 19
click at [297, 110] on icon at bounding box center [270, 103] width 123 height 16
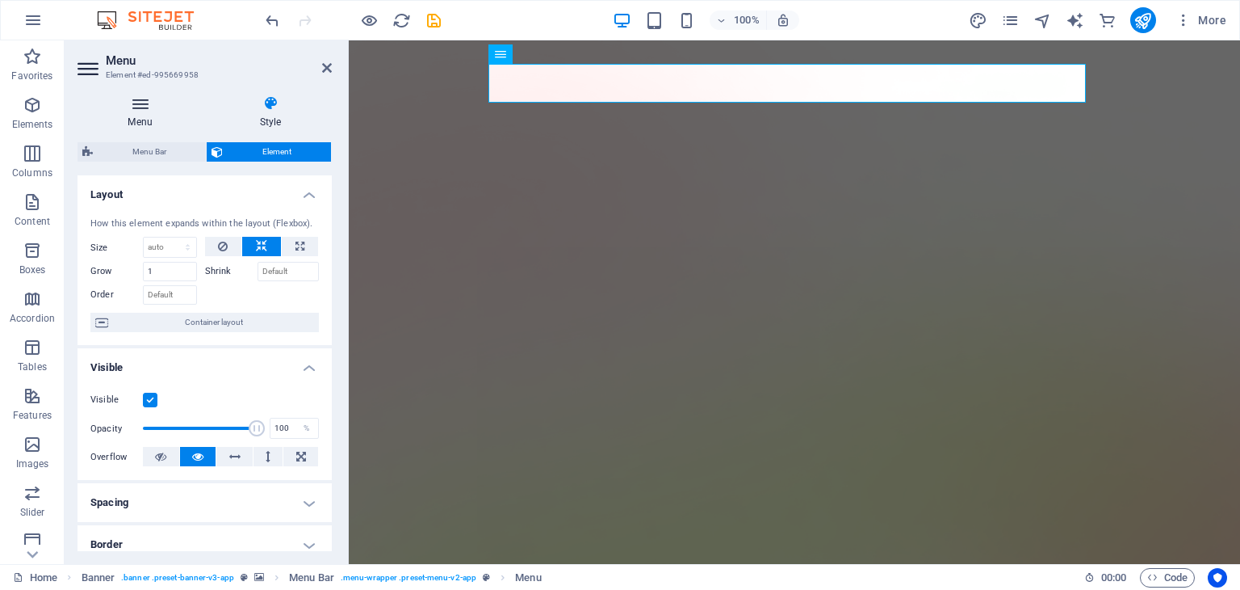
click at [151, 124] on h4 "Menu" at bounding box center [144, 112] width 132 height 34
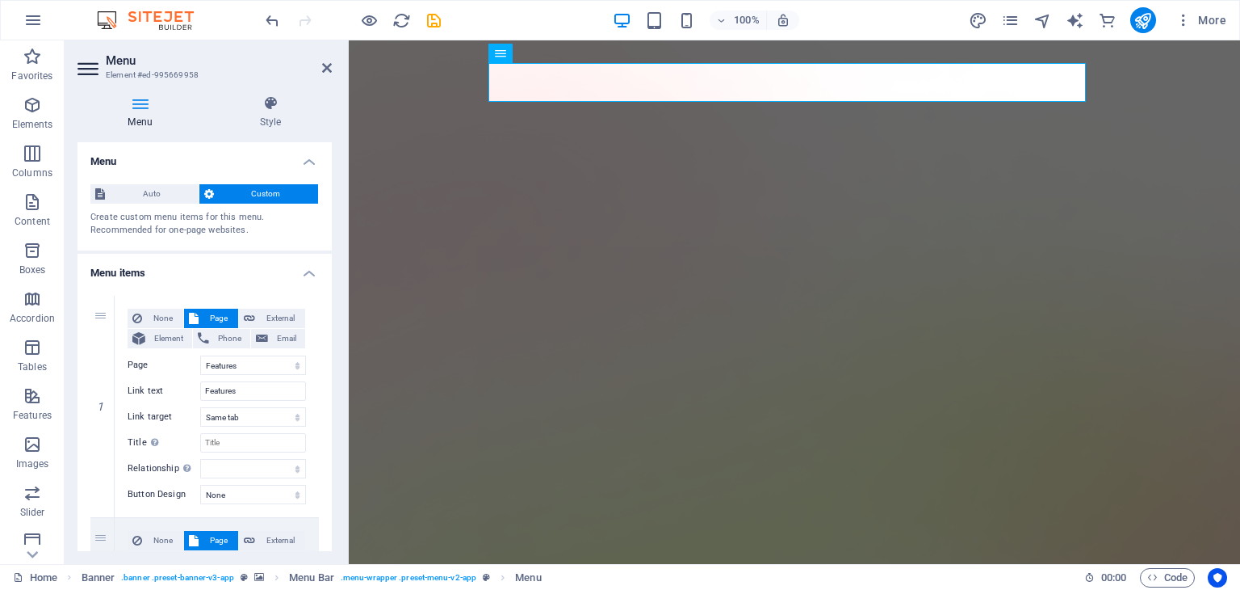
click at [334, 69] on aside "Menu Element #ed-995669958 Menu Style Menu Auto Custom Create custom menu items…" at bounding box center [207, 301] width 284 height 523
click at [325, 69] on icon at bounding box center [327, 67] width 10 height 13
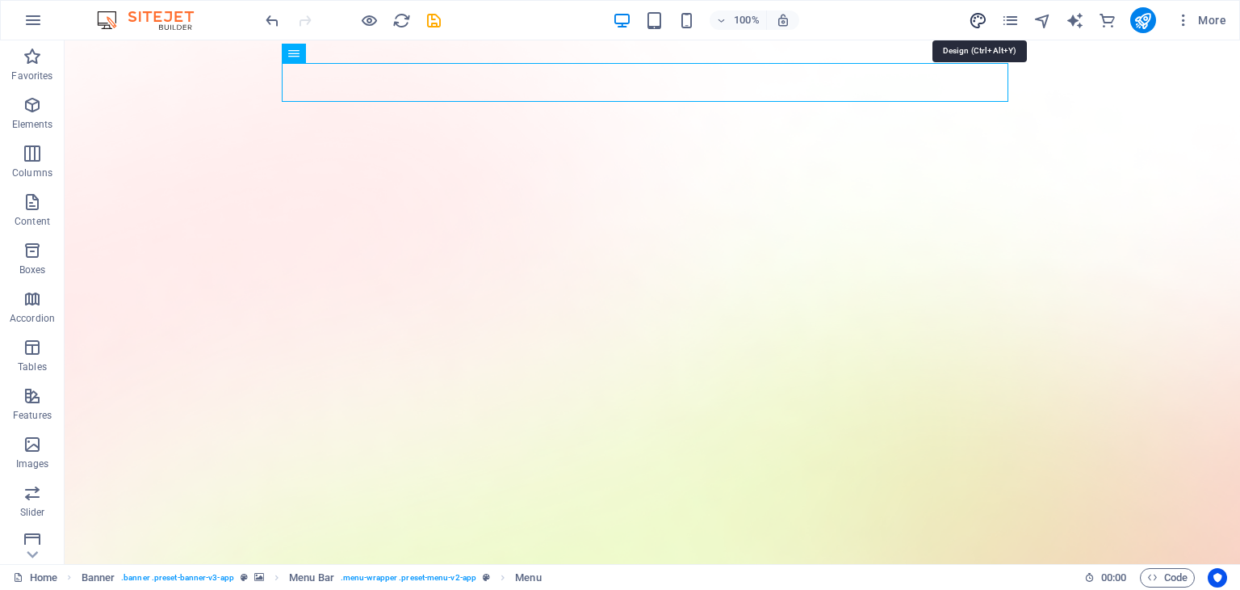
click at [980, 11] on icon "design" at bounding box center [978, 20] width 19 height 19
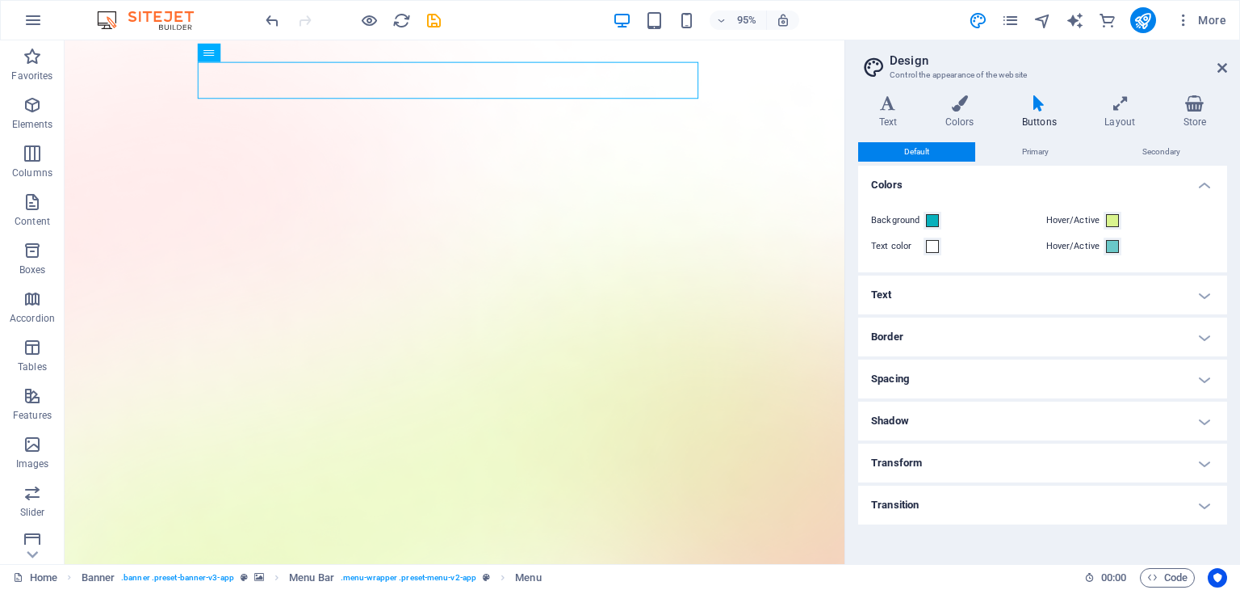
click at [948, 296] on h4 "Text" at bounding box center [1042, 294] width 369 height 39
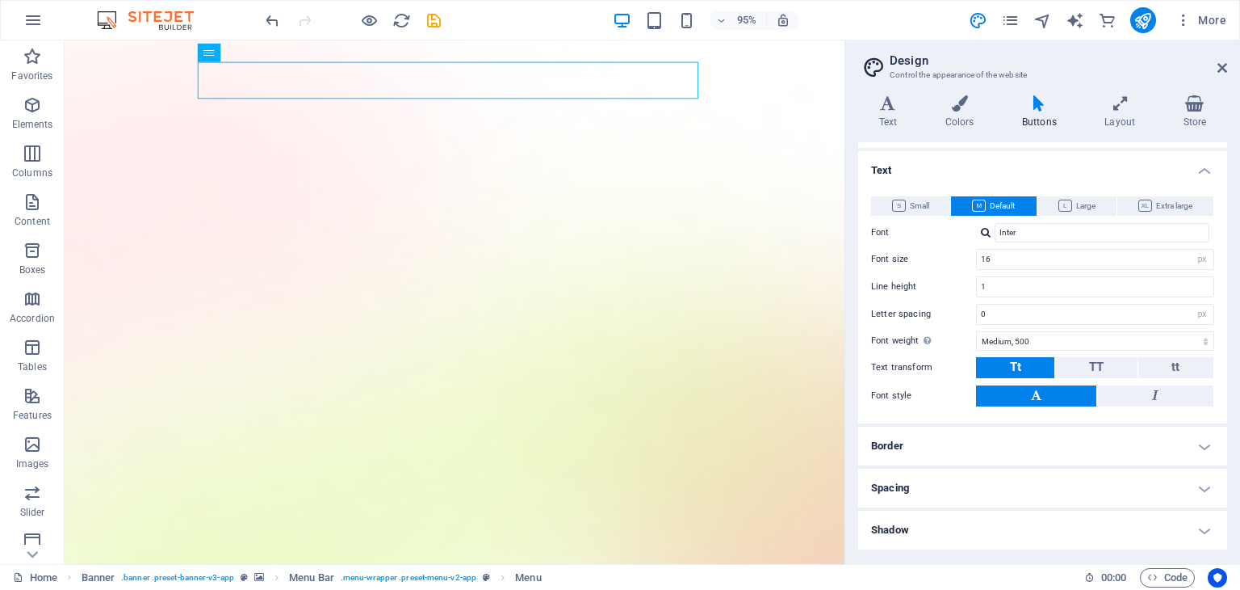
scroll to position [123, 0]
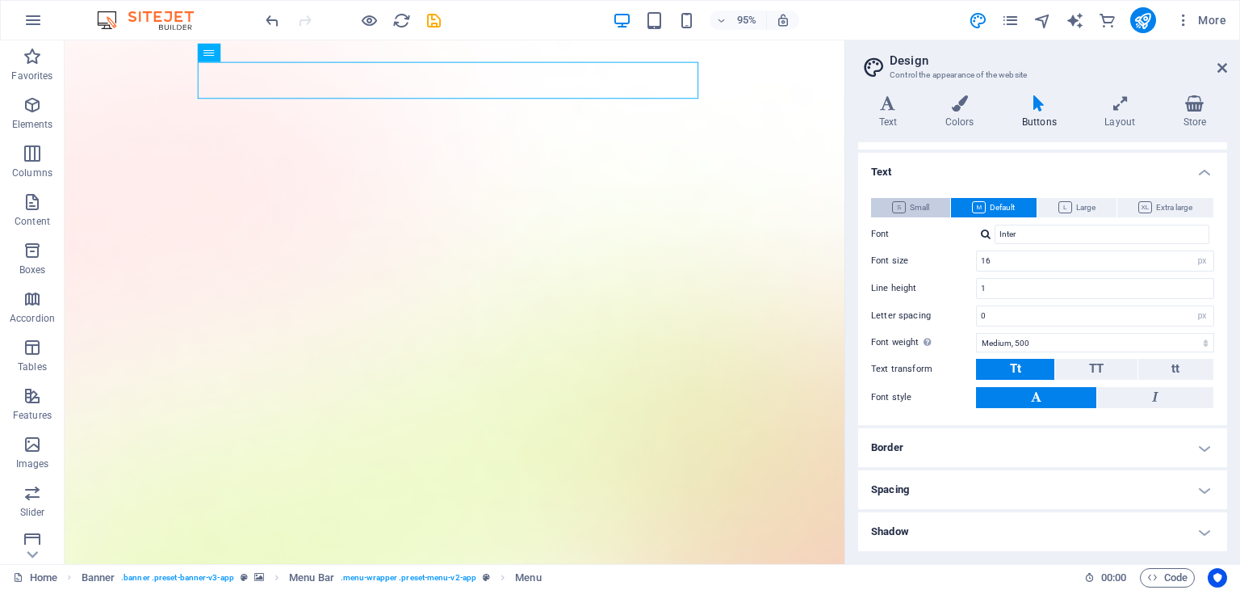
click at [905, 211] on span "Small" at bounding box center [910, 207] width 37 height 19
click at [1082, 199] on span "Large" at bounding box center [1077, 207] width 37 height 19
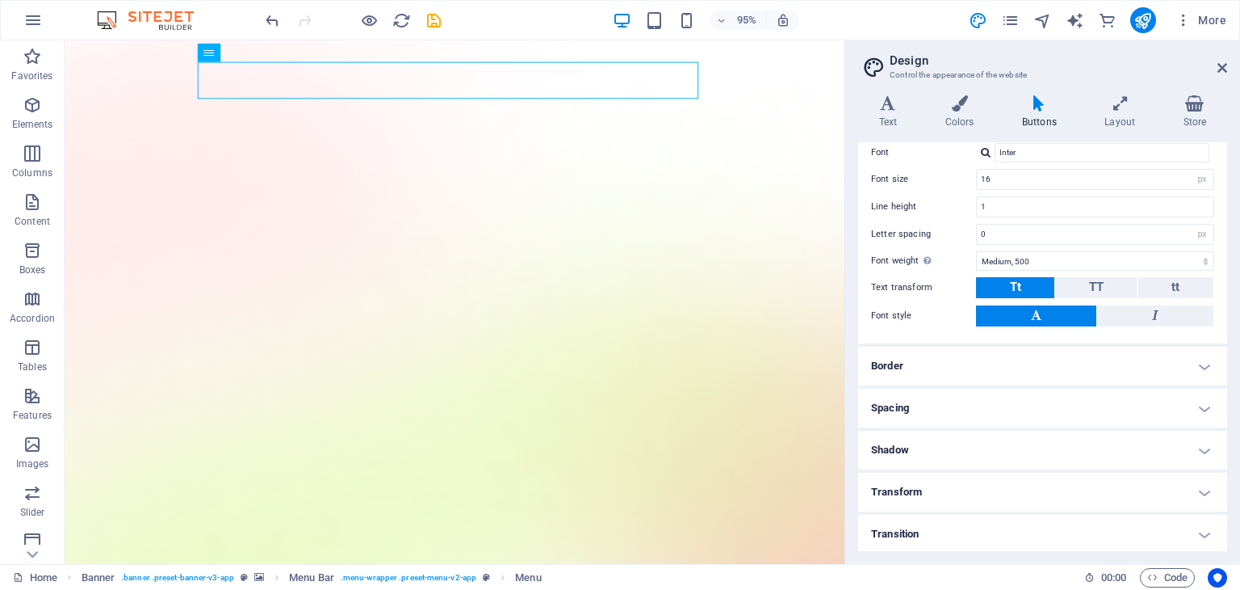
scroll to position [0, 0]
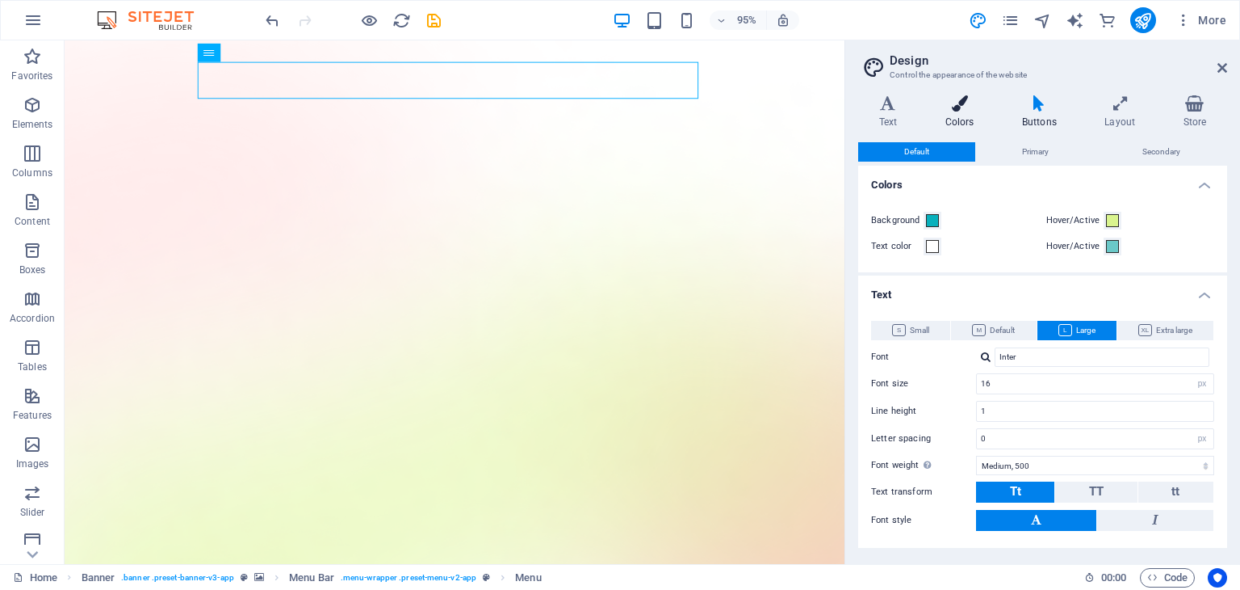
click at [969, 116] on h4 "Colors" at bounding box center [963, 112] width 77 height 34
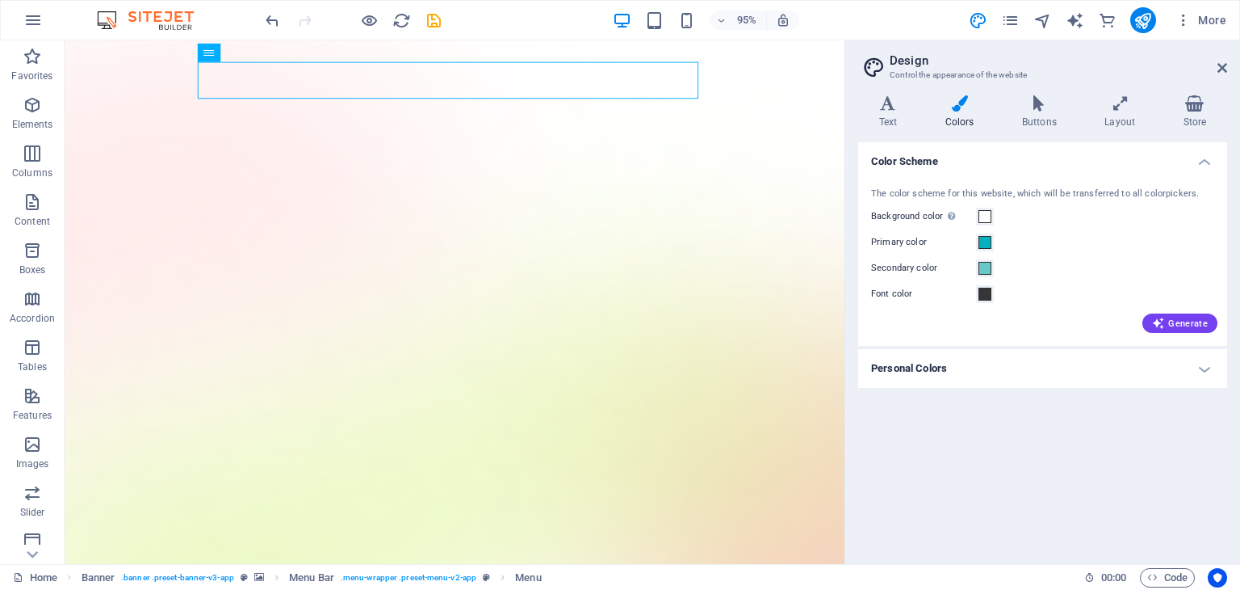
click at [930, 375] on h4 "Personal Colors" at bounding box center [1042, 368] width 369 height 39
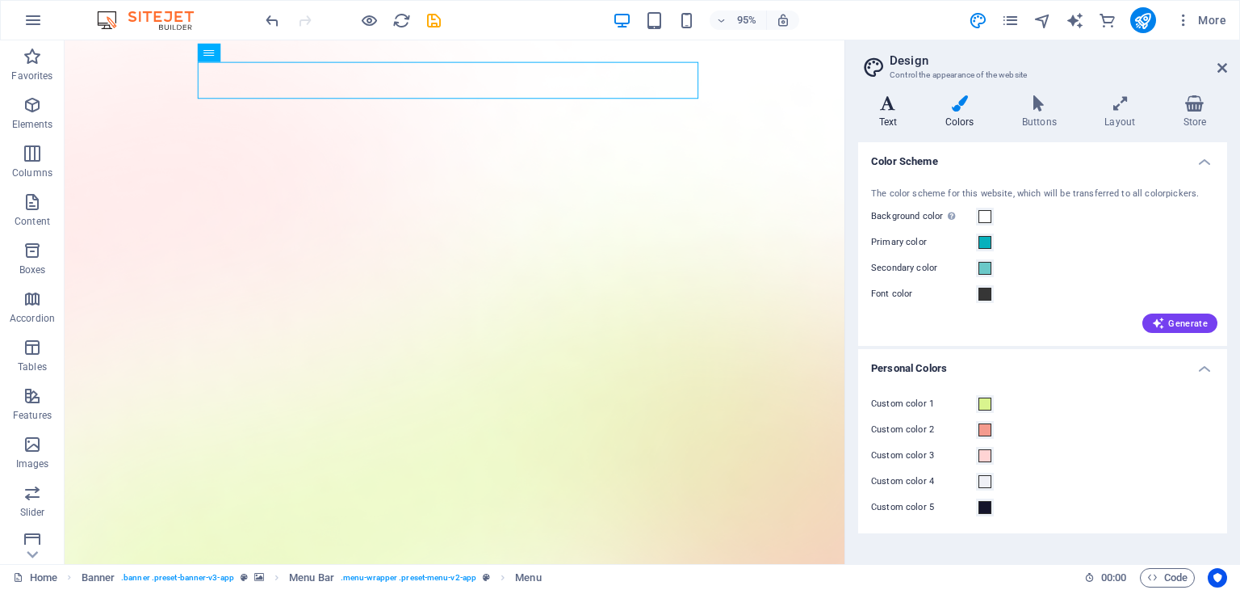
click at [899, 128] on h4 "Text" at bounding box center [891, 112] width 66 height 34
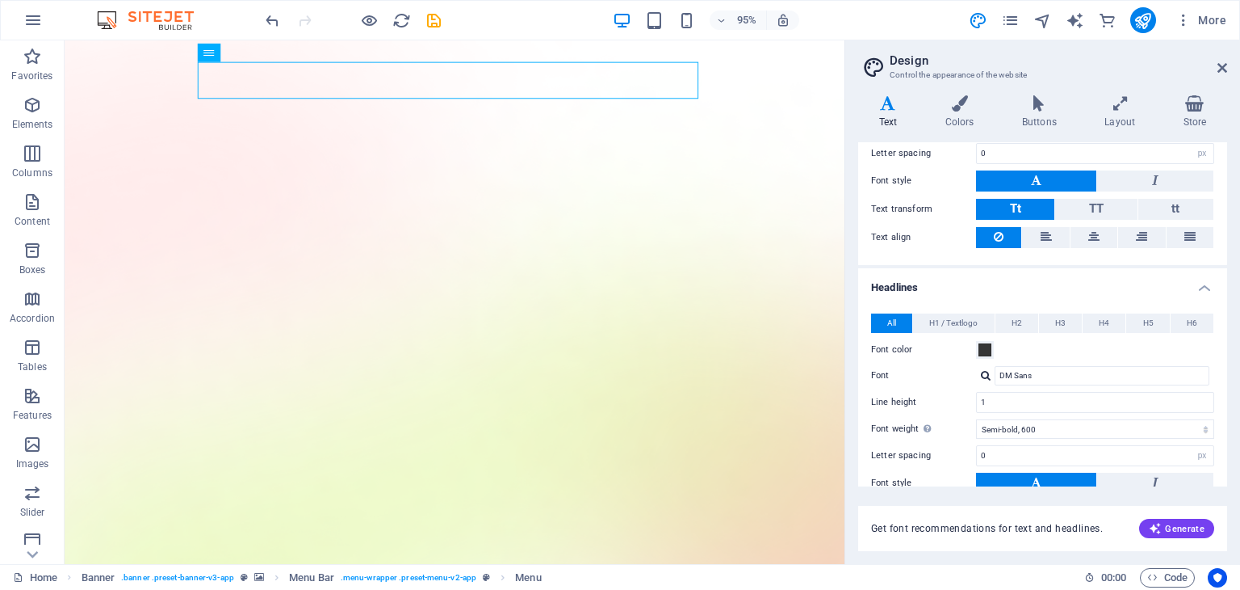
scroll to position [300, 0]
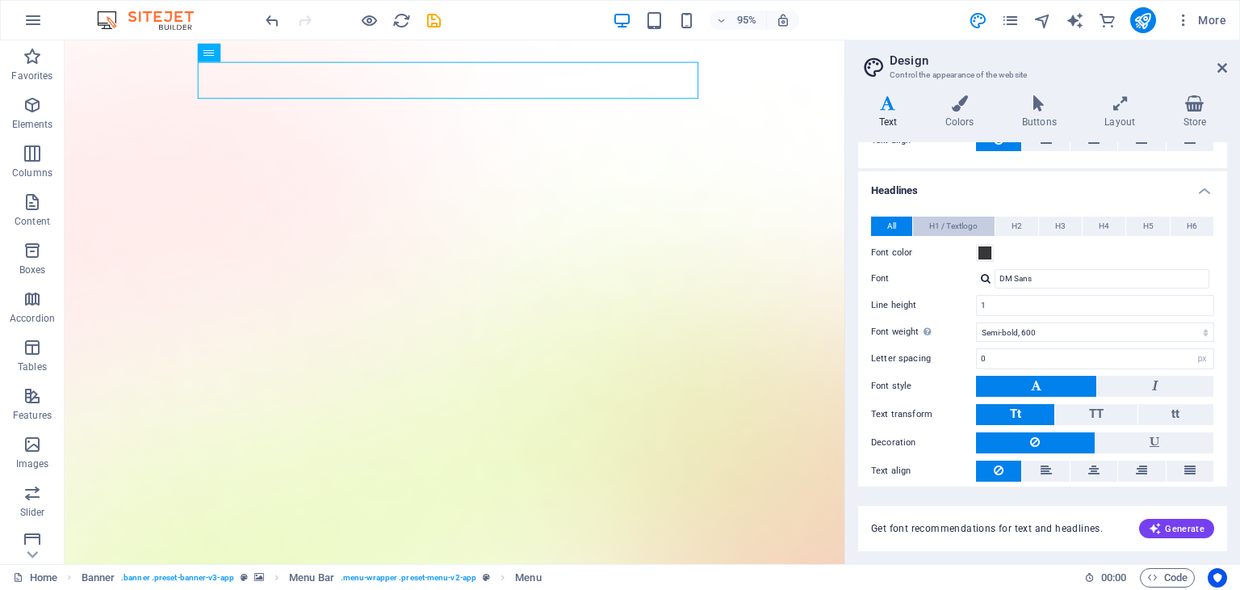
click at [952, 224] on span "H1 / Textlogo" at bounding box center [954, 225] width 48 height 19
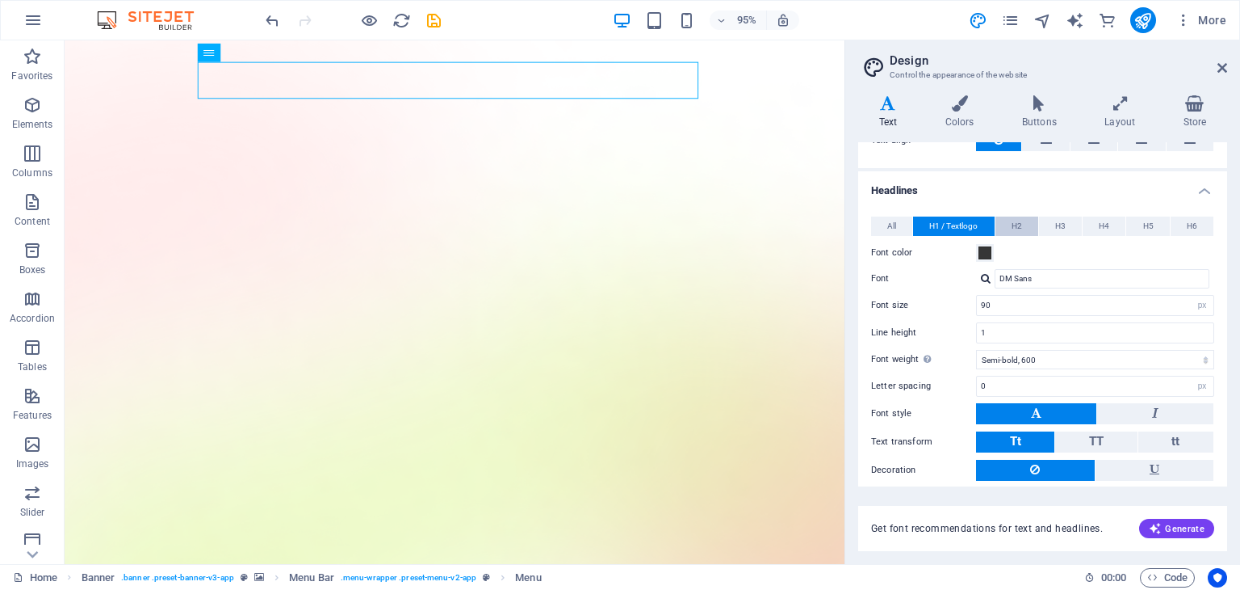
click at [1014, 225] on span "H2" at bounding box center [1017, 225] width 10 height 19
click at [1055, 227] on span "H3" at bounding box center [1060, 225] width 10 height 19
click at [1092, 230] on button "H4" at bounding box center [1104, 225] width 43 height 19
click at [1147, 229] on span "H5" at bounding box center [1149, 225] width 10 height 19
click at [1176, 229] on button "H6" at bounding box center [1192, 225] width 43 height 19
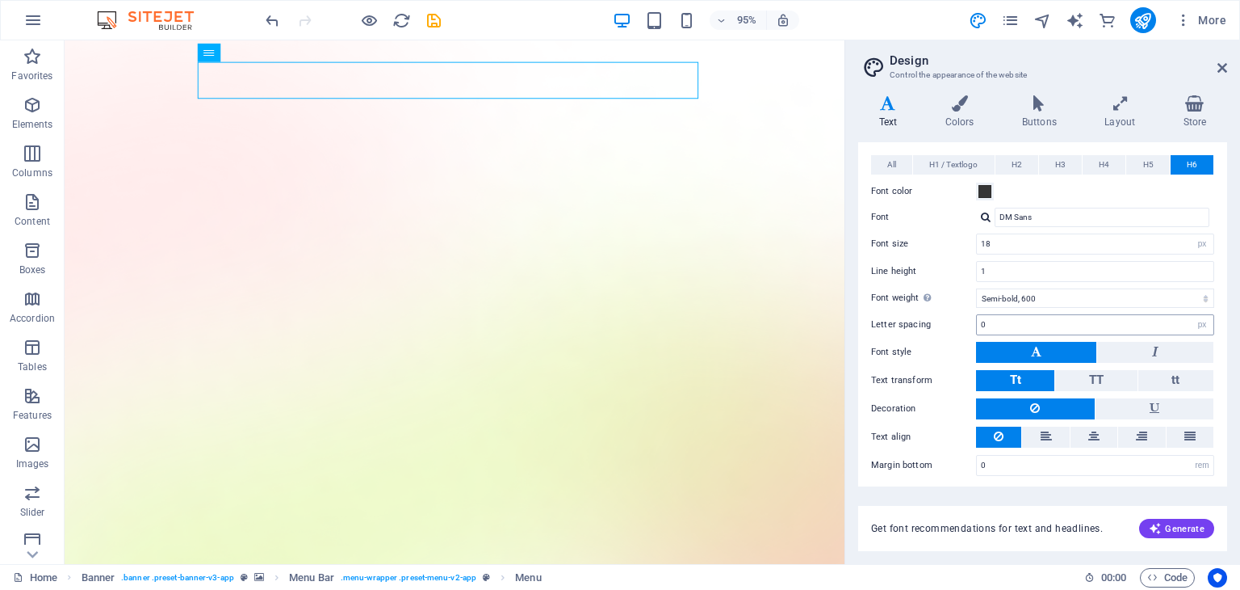
scroll to position [0, 0]
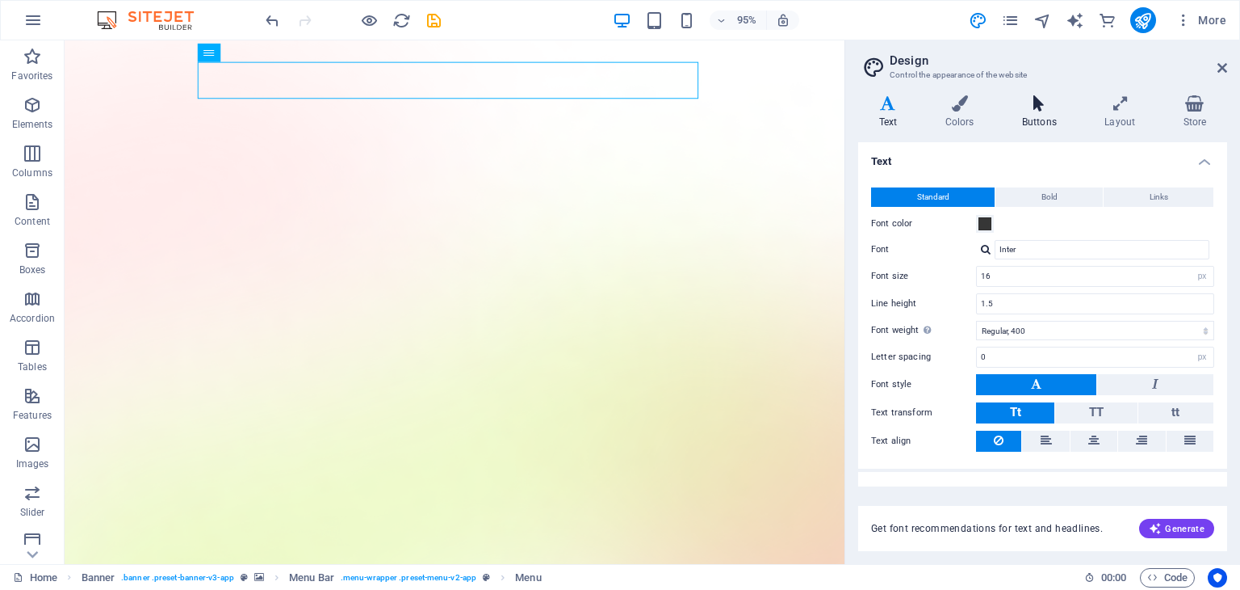
click at [1032, 111] on h4 "Buttons" at bounding box center [1042, 112] width 82 height 34
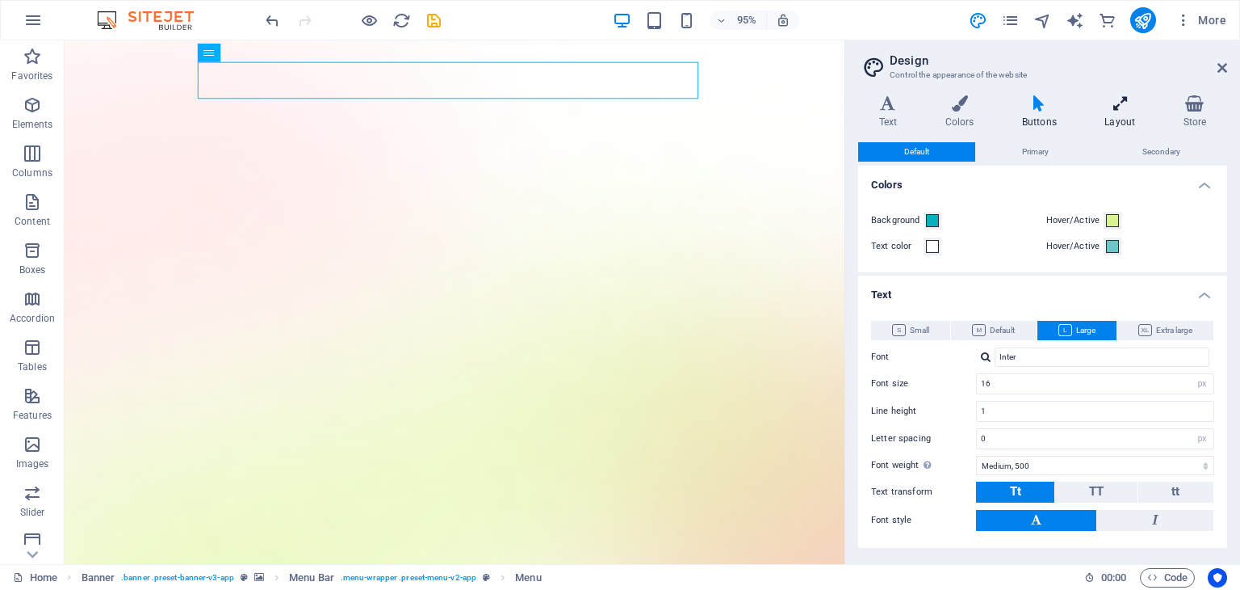
click at [1112, 112] on h4 "Layout" at bounding box center [1124, 112] width 78 height 34
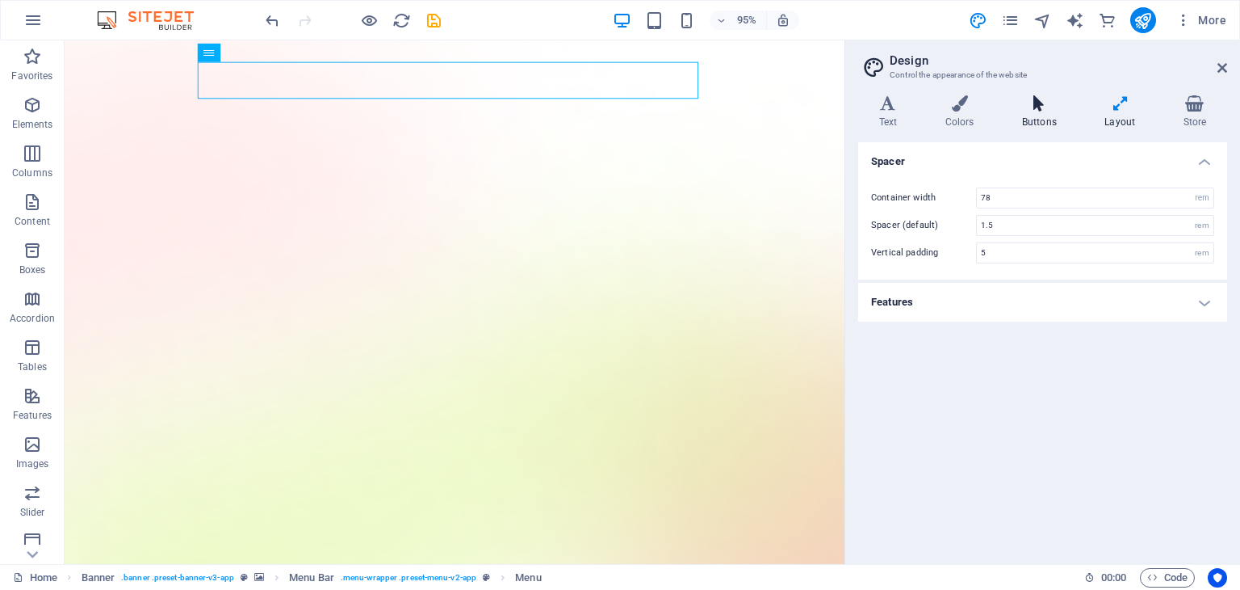
click at [1031, 128] on h4 "Buttons" at bounding box center [1042, 112] width 82 height 34
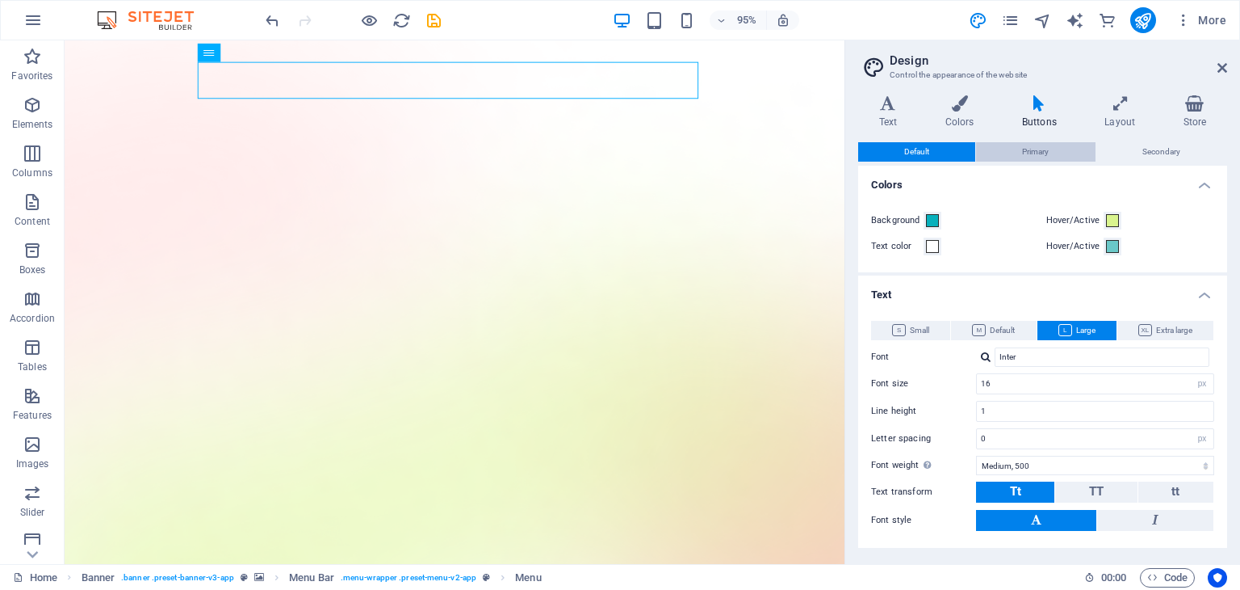
click at [1024, 153] on span "Primary" at bounding box center [1035, 151] width 27 height 19
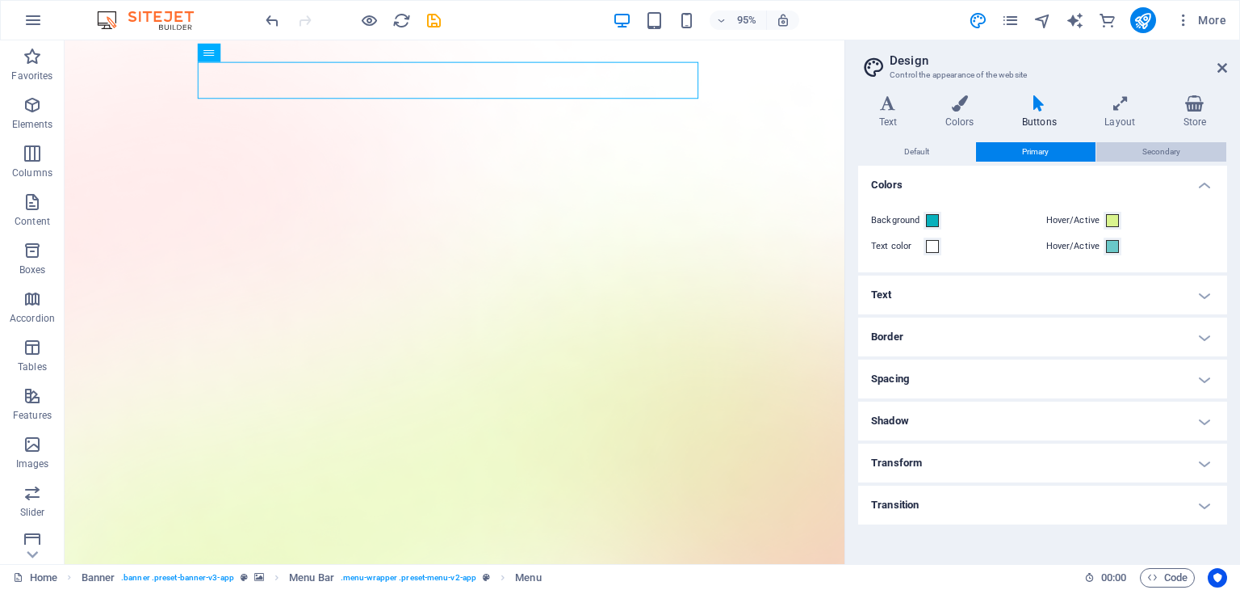
click at [1145, 150] on span "Secondary" at bounding box center [1162, 151] width 38 height 19
click at [1047, 154] on span "Primary" at bounding box center [1035, 151] width 27 height 19
click at [1144, 159] on span "Secondary" at bounding box center [1162, 151] width 38 height 19
click at [974, 301] on h4 "Text" at bounding box center [1042, 294] width 369 height 39
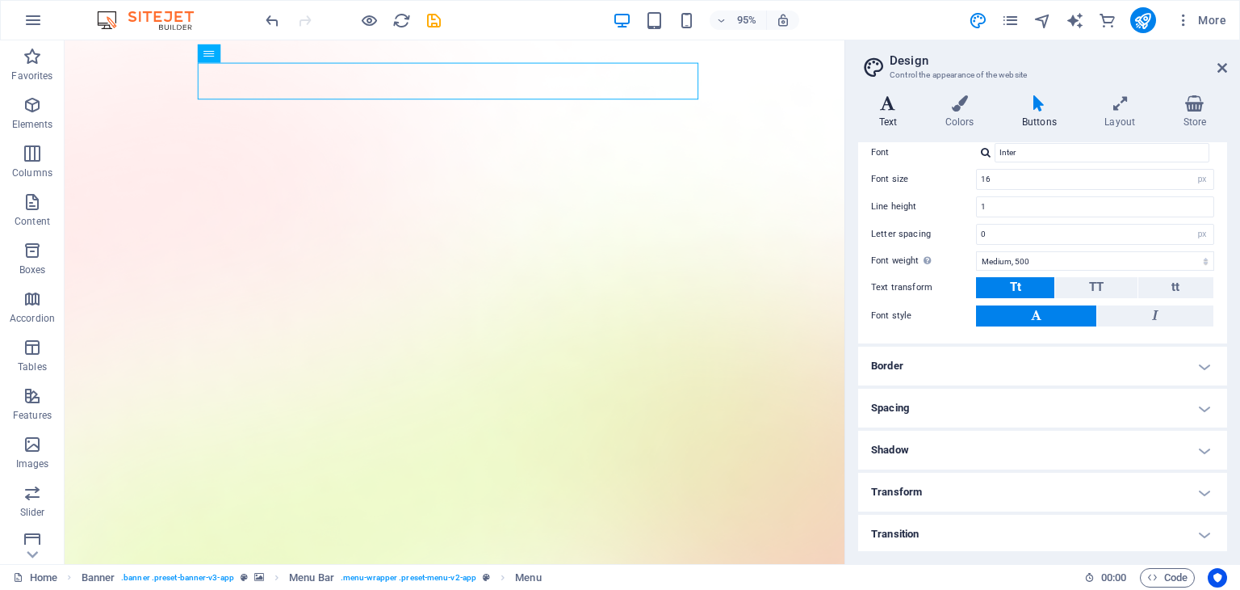
click at [898, 107] on icon at bounding box center [888, 103] width 60 height 16
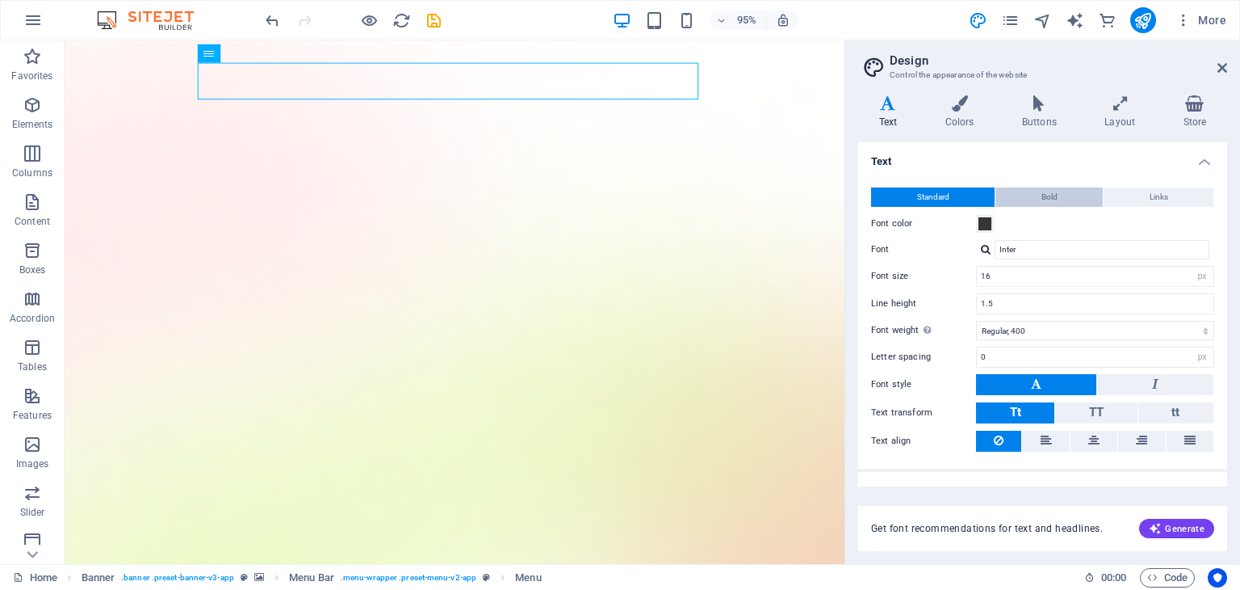
click at [1030, 194] on button "Bold" at bounding box center [1049, 196] width 107 height 19
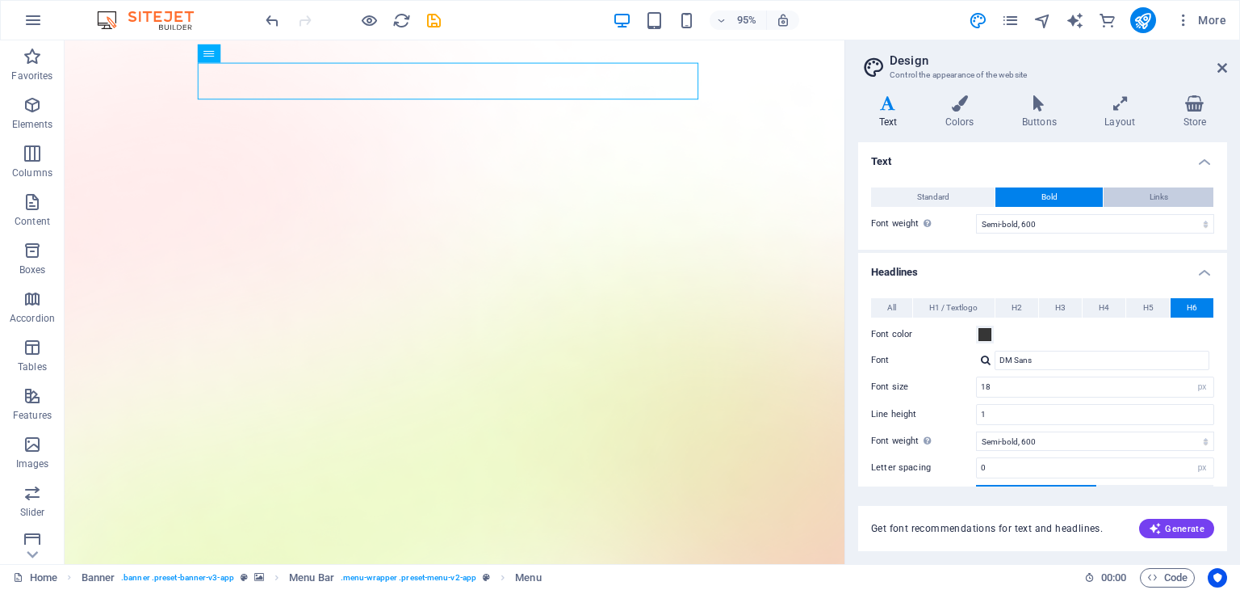
click at [1133, 199] on button "Links" at bounding box center [1159, 196] width 110 height 19
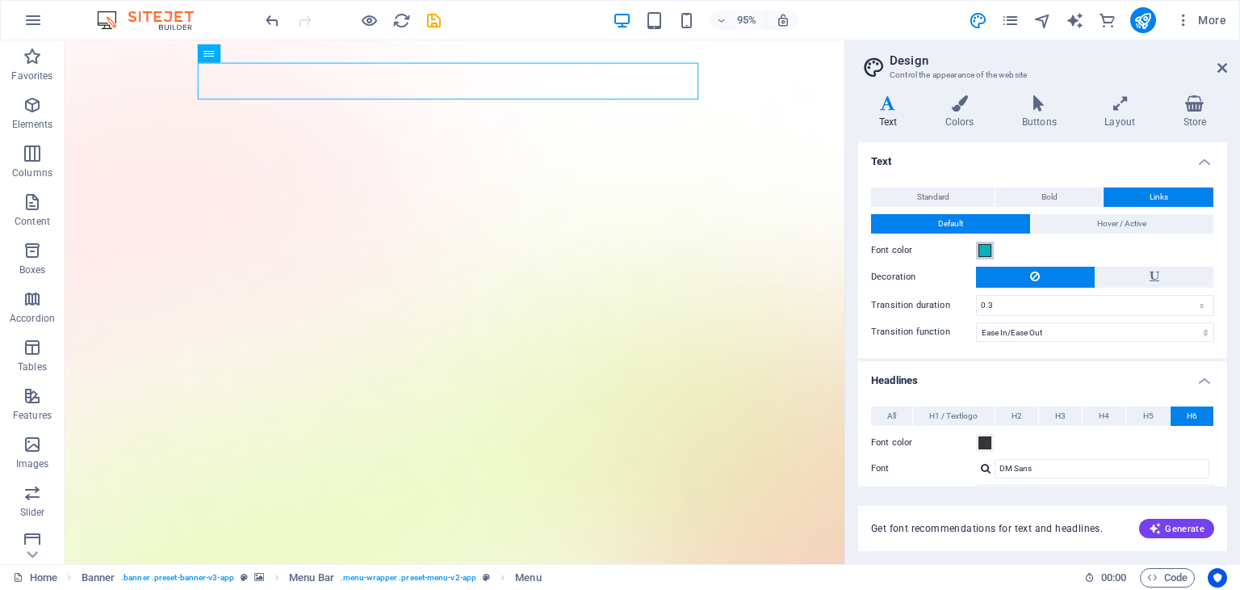
click at [981, 252] on span at bounding box center [985, 250] width 13 height 13
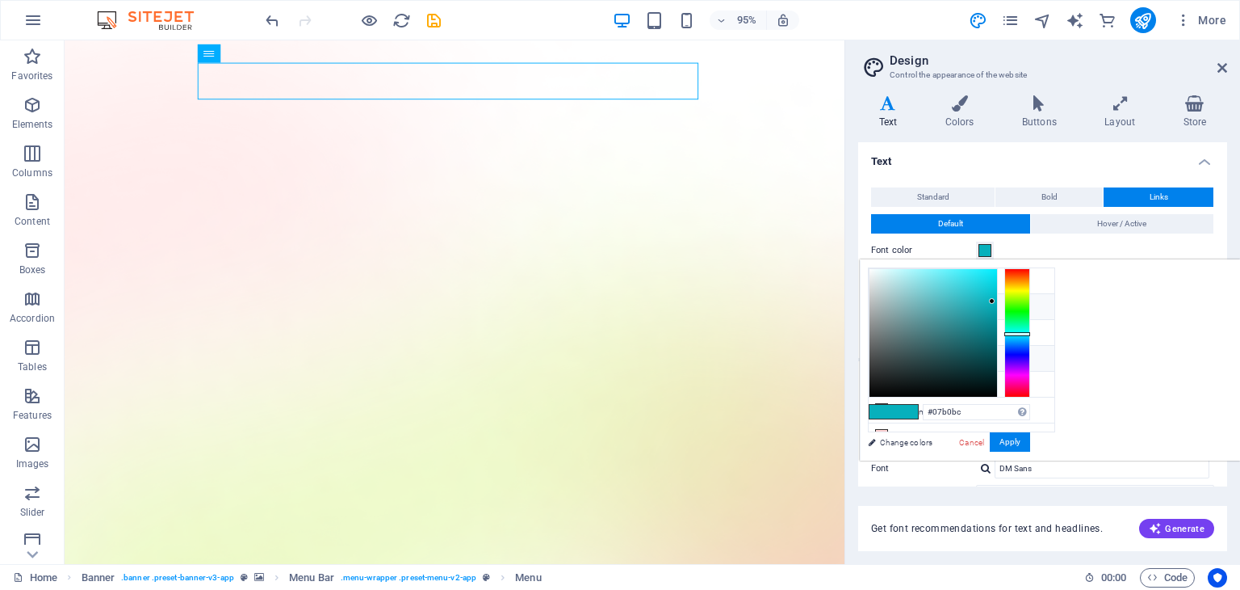
click at [916, 346] on li "Font color #363636" at bounding box center [962, 359] width 186 height 26
type input "#363636"
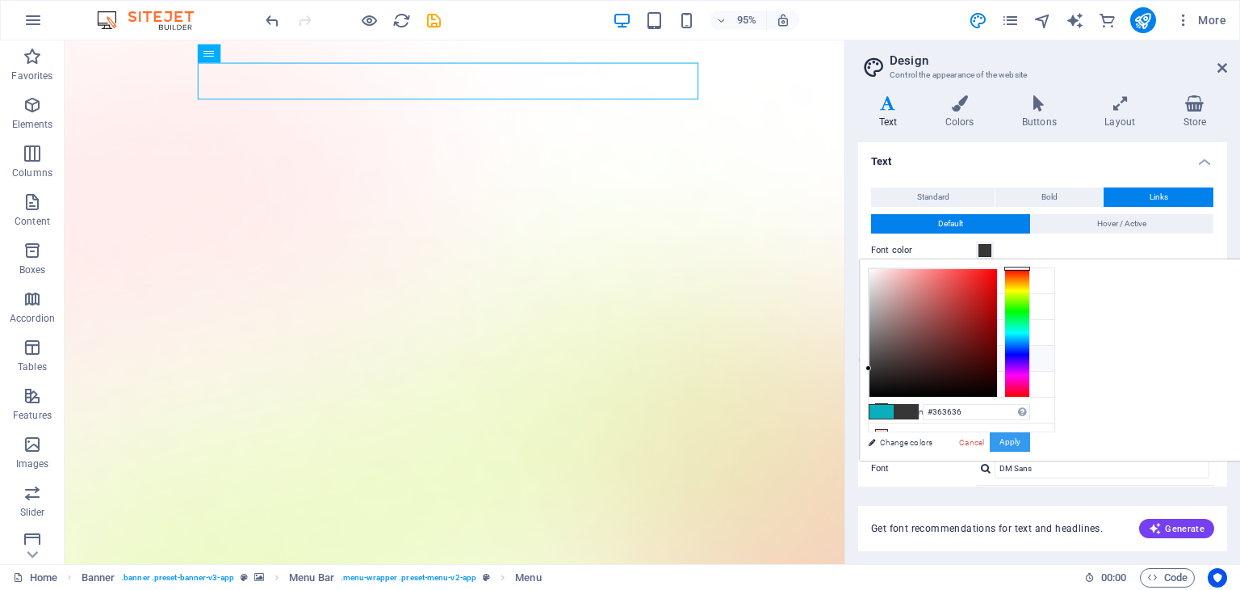
click at [1030, 443] on button "Apply" at bounding box center [1010, 441] width 40 height 19
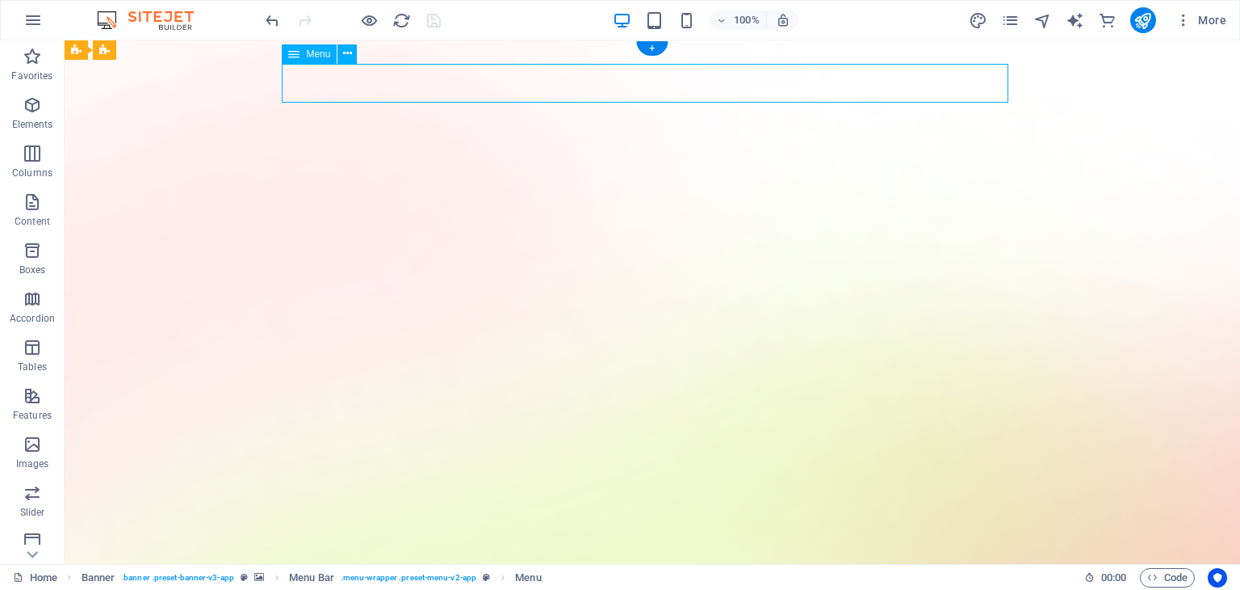
select select "1"
select select
select select "2"
select select
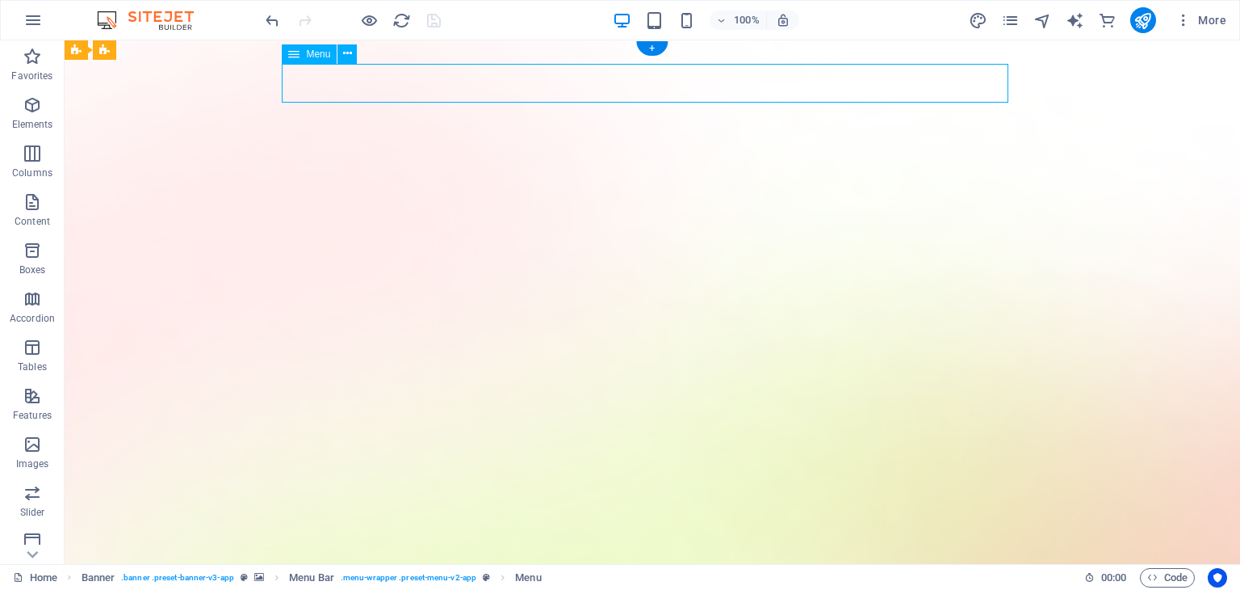
select select "3"
select select
select select "4"
select select
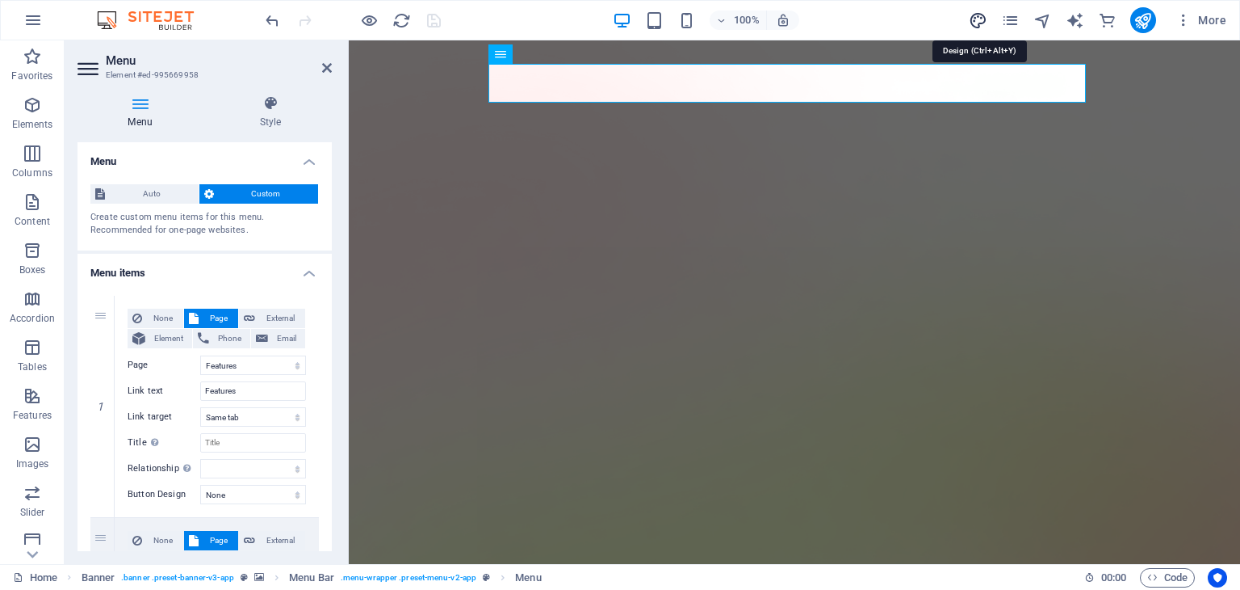
click at [973, 25] on icon "design" at bounding box center [978, 20] width 19 height 19
select select "ease-in-out"
select select "px"
select select "600"
select select "px"
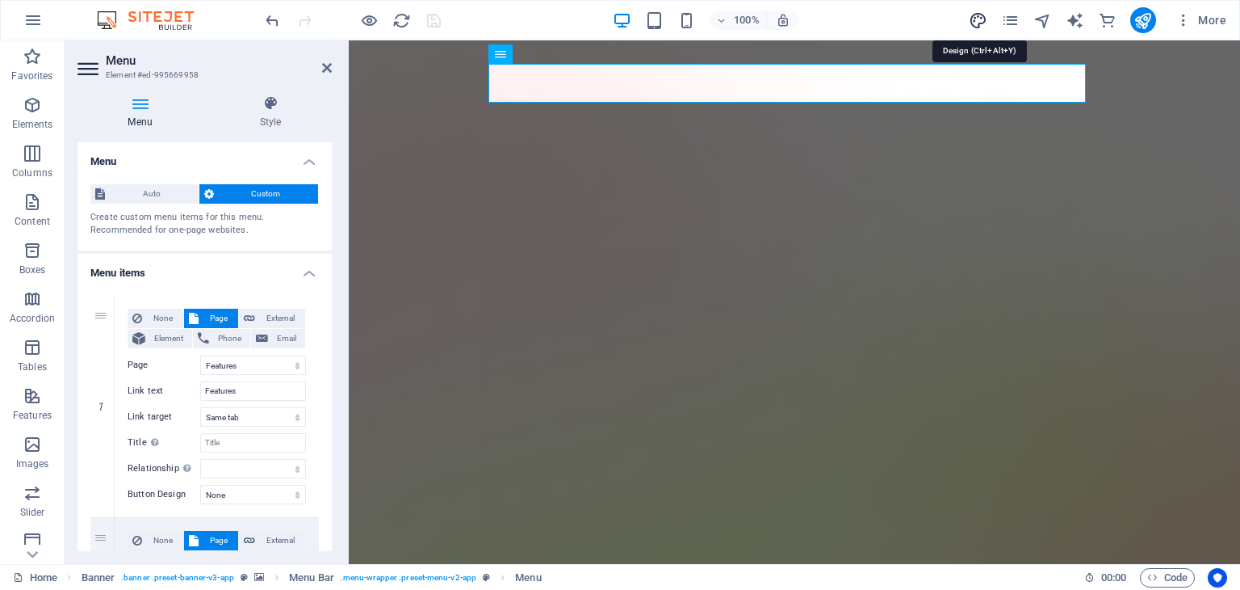
select select "rem"
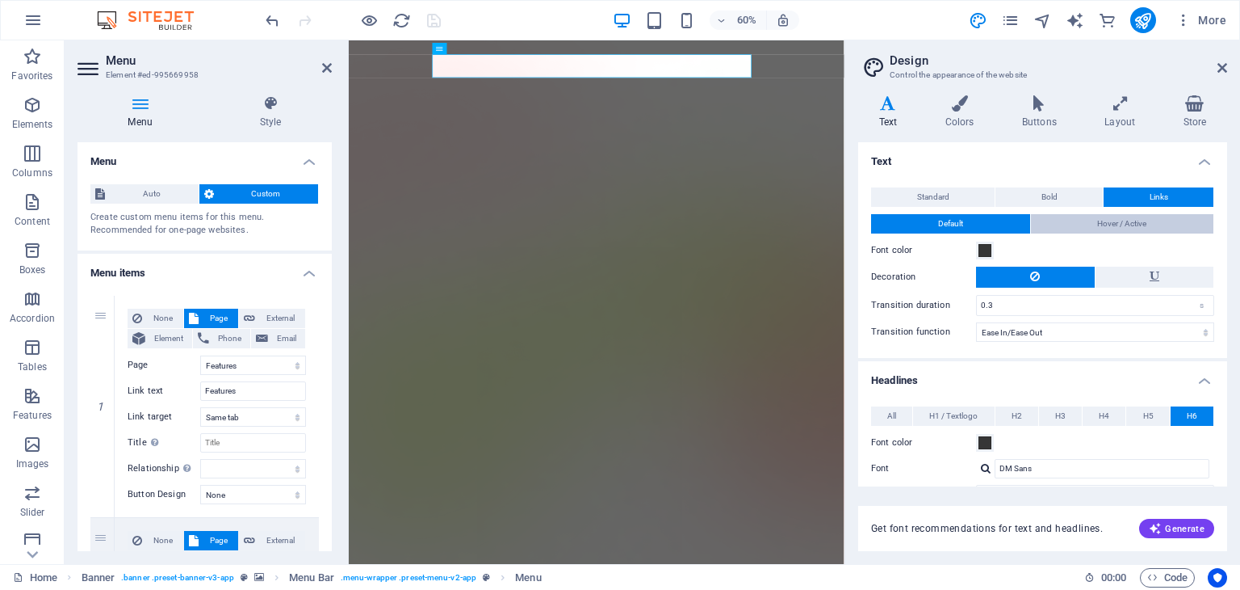
click at [1097, 217] on span "Hover / Active" at bounding box center [1121, 223] width 49 height 19
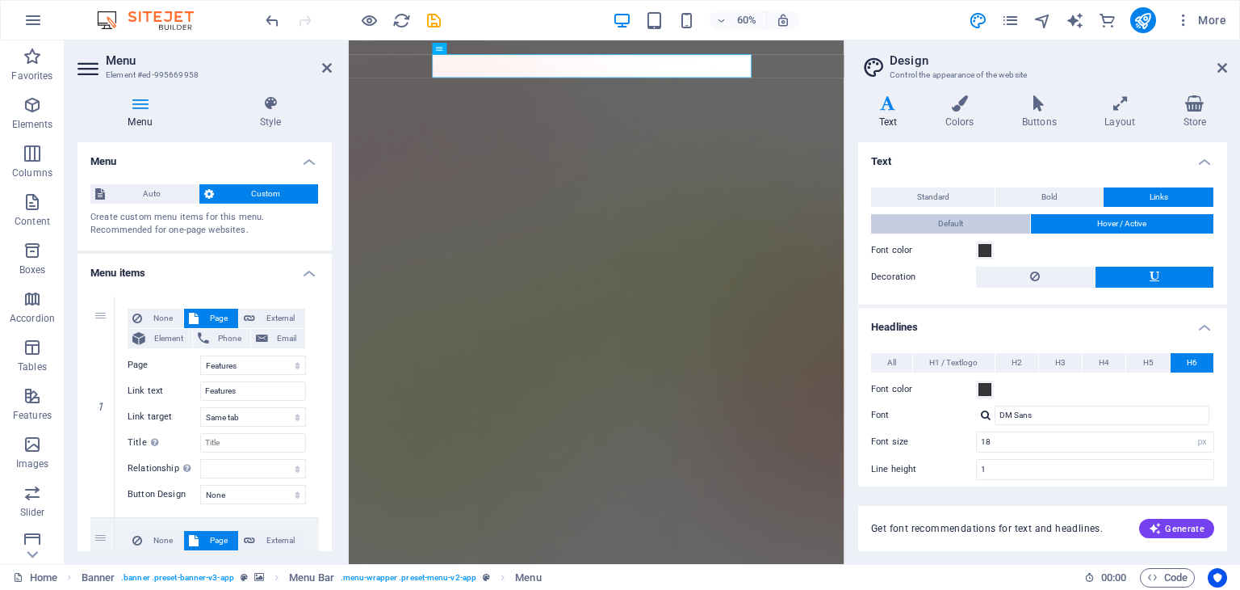
click at [993, 221] on button "Default" at bounding box center [950, 223] width 159 height 19
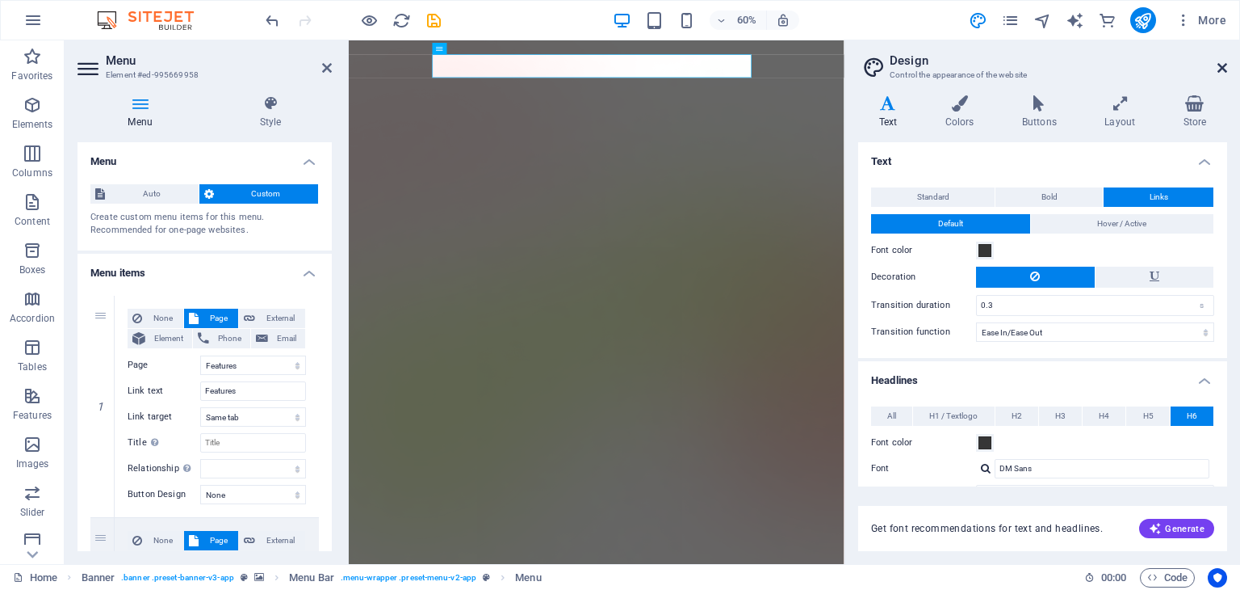
click at [1221, 69] on icon at bounding box center [1223, 67] width 10 height 13
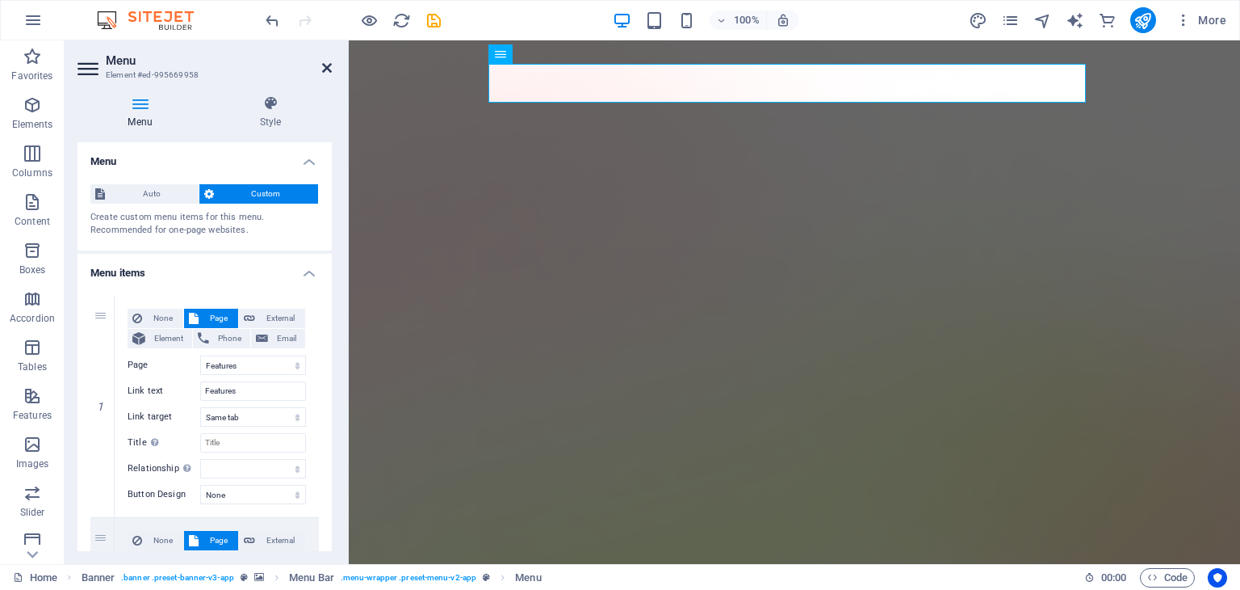
click at [329, 70] on icon at bounding box center [327, 67] width 10 height 13
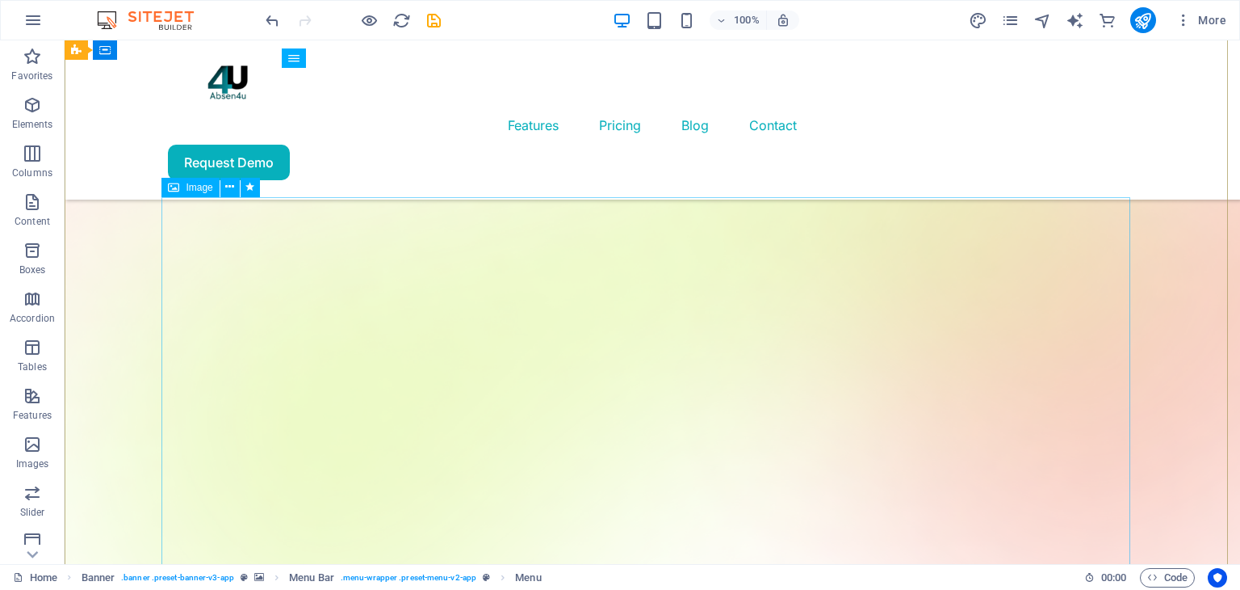
scroll to position [287, 0]
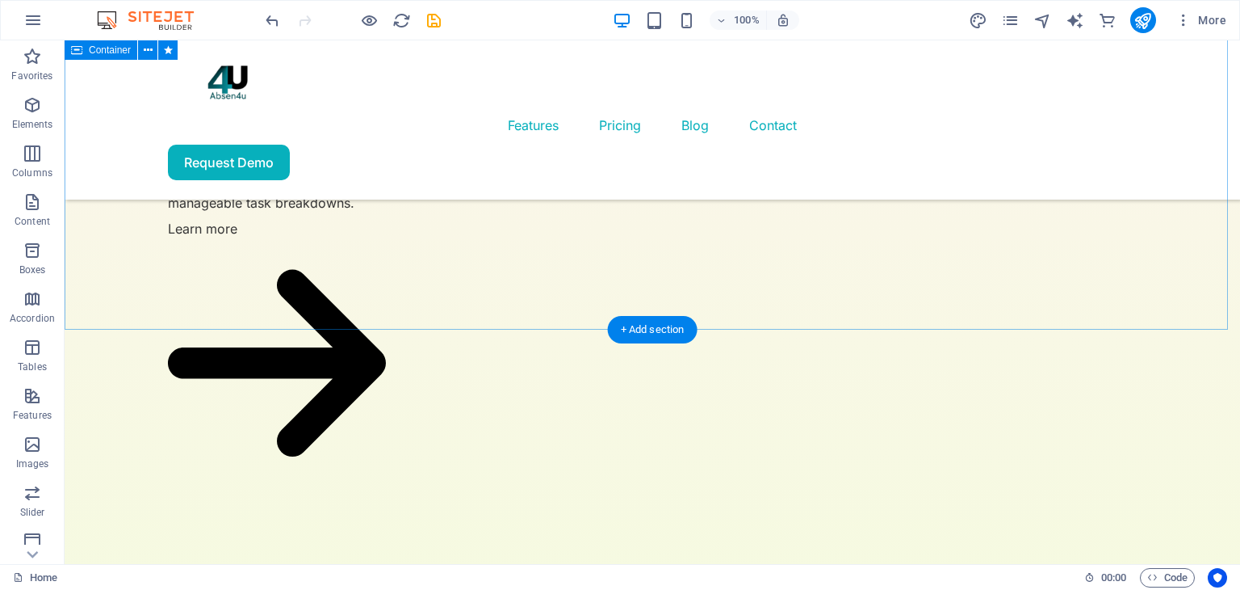
scroll to position [3556, 0]
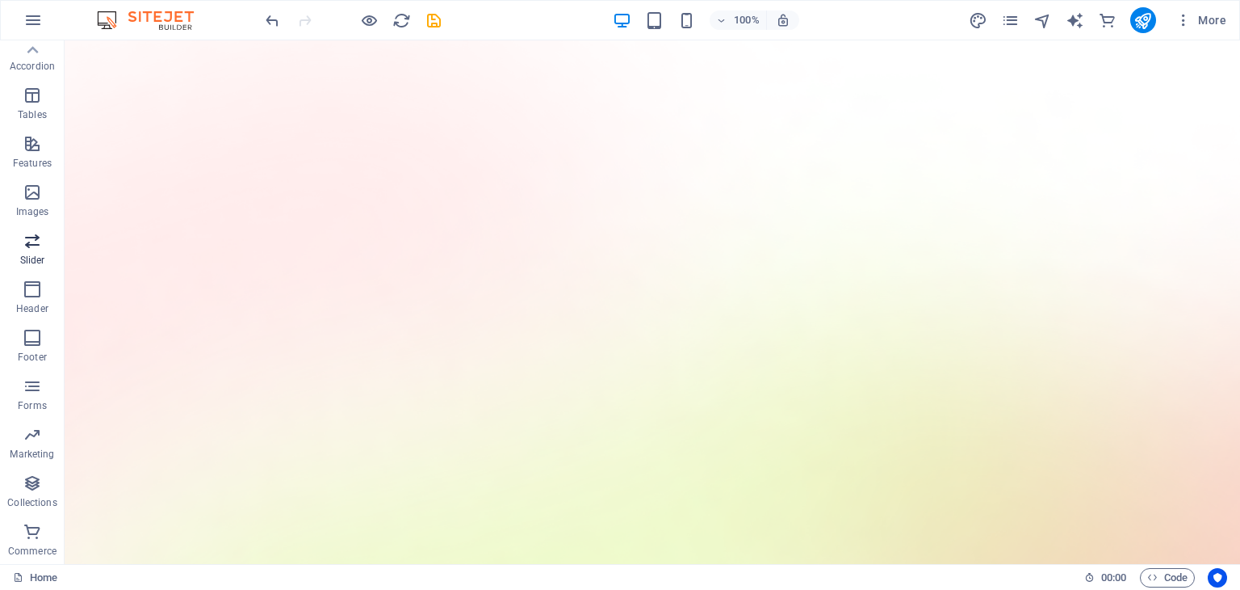
scroll to position [0, 0]
click at [26, 33] on button "button" at bounding box center [33, 20] width 39 height 39
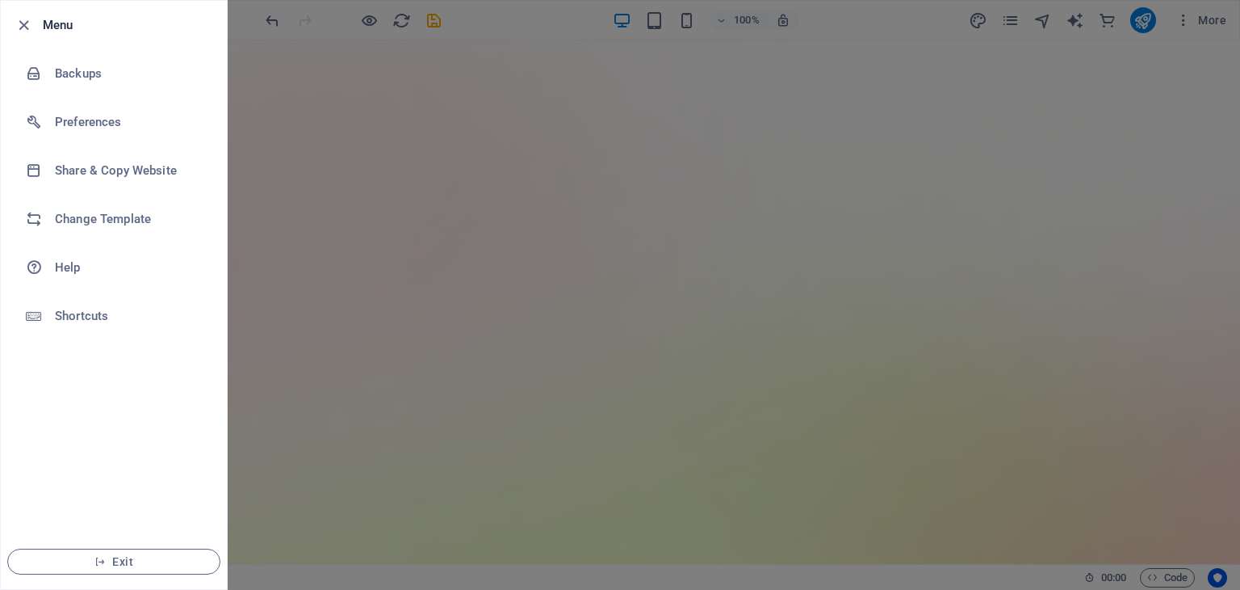
click at [333, 191] on div at bounding box center [620, 295] width 1240 height 590
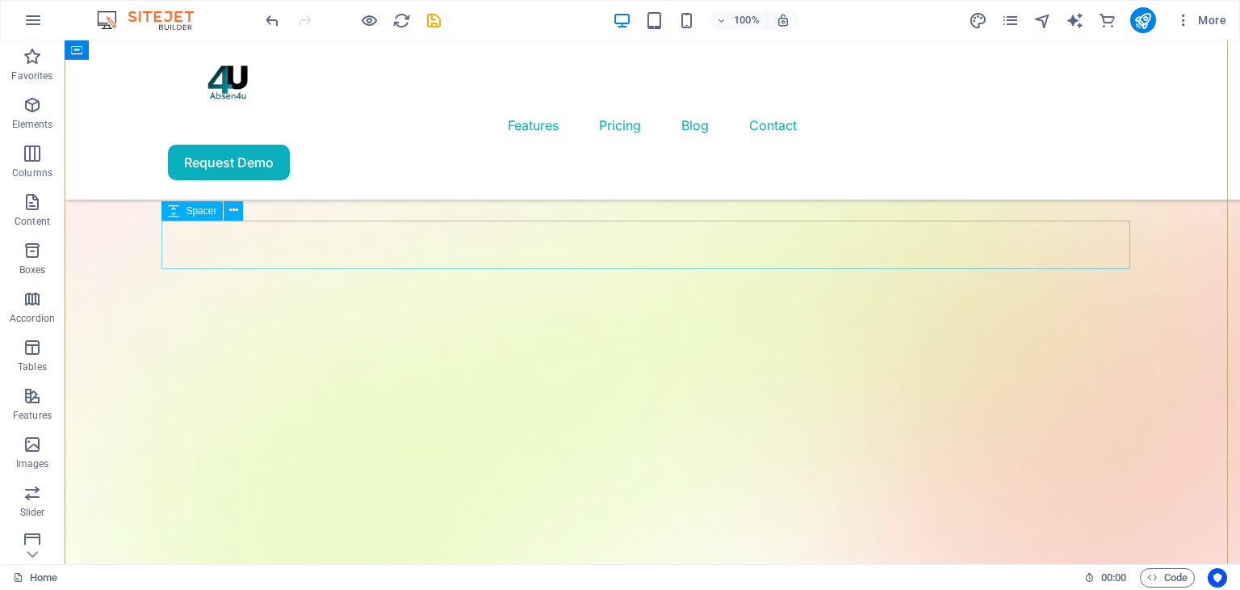
scroll to position [216, 0]
click at [1010, 18] on icon "pages" at bounding box center [1010, 20] width 19 height 19
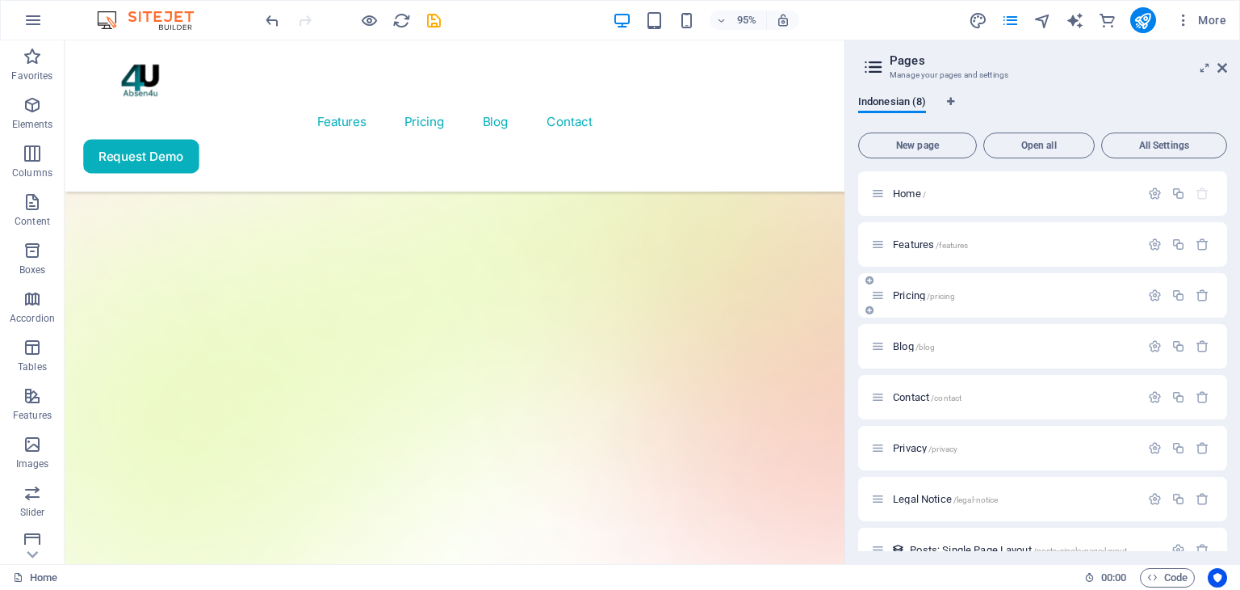
scroll to position [27, 0]
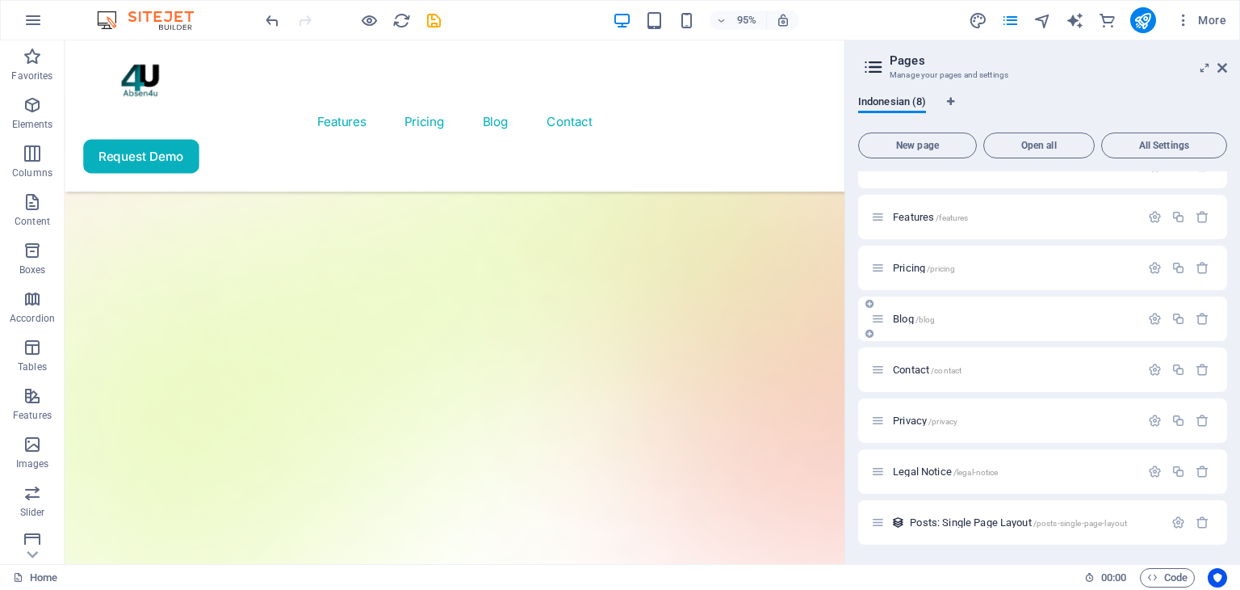
click at [898, 320] on span "Blog /blog" at bounding box center [914, 319] width 42 height 12
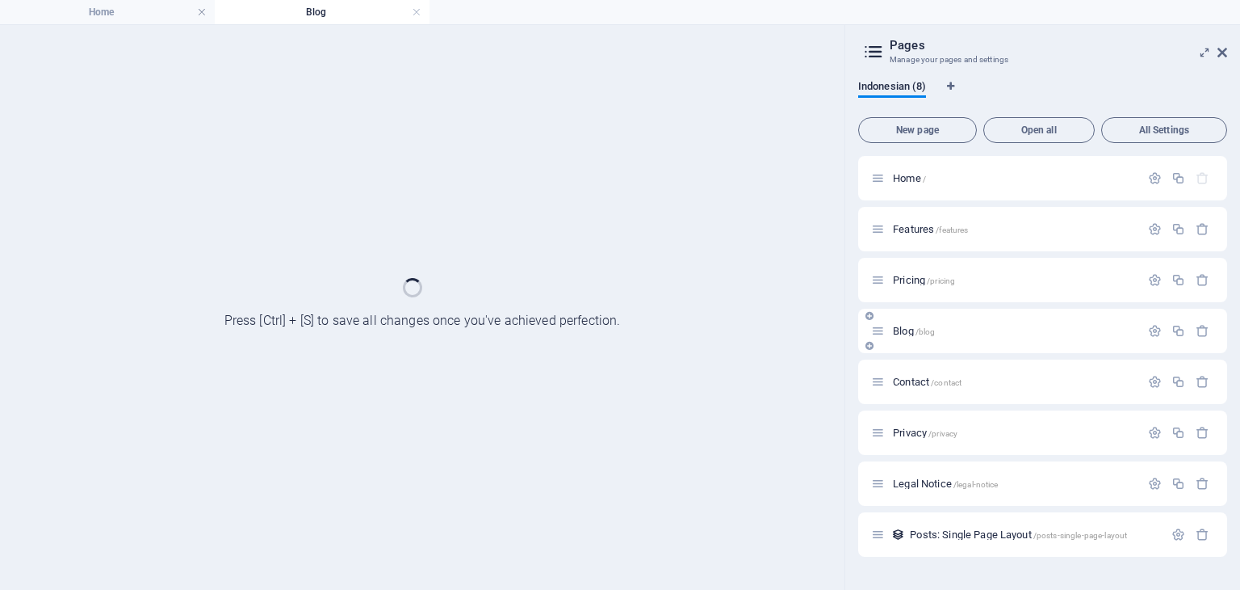
scroll to position [0, 0]
click at [903, 332] on div "Home / Features /features Pricing /pricing Blog /blog Contact /contact Privacy …" at bounding box center [1042, 356] width 369 height 401
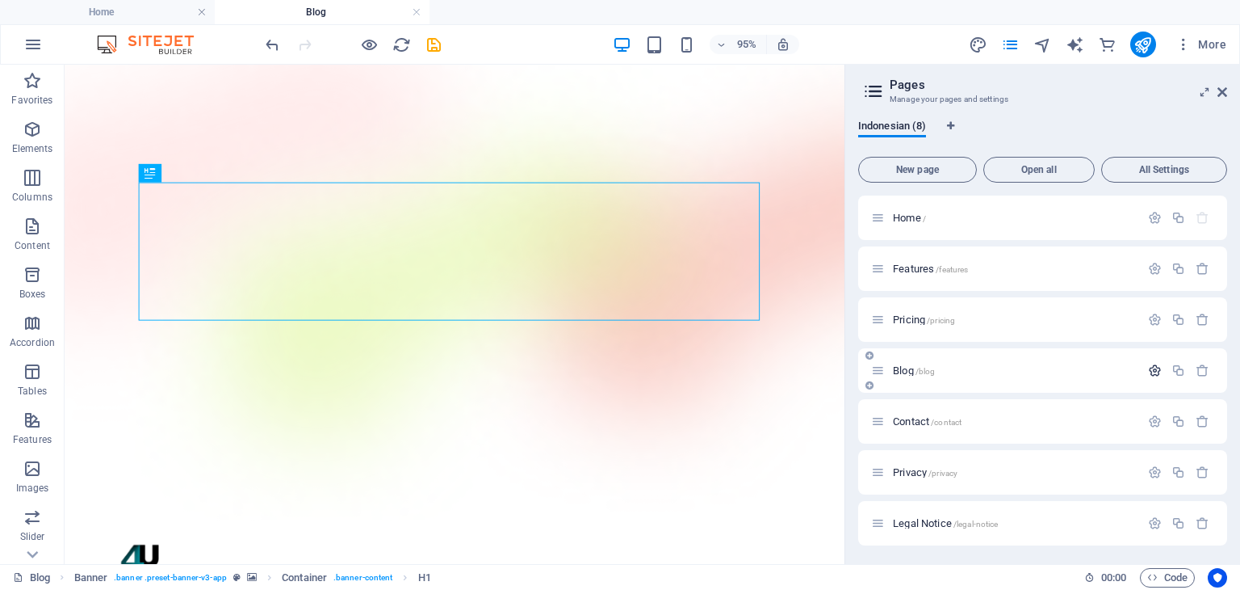
click at [1148, 365] on icon "button" at bounding box center [1155, 370] width 14 height 14
type input "Bene"
type input "/b"
type input "Benefi"
type input "/bene"
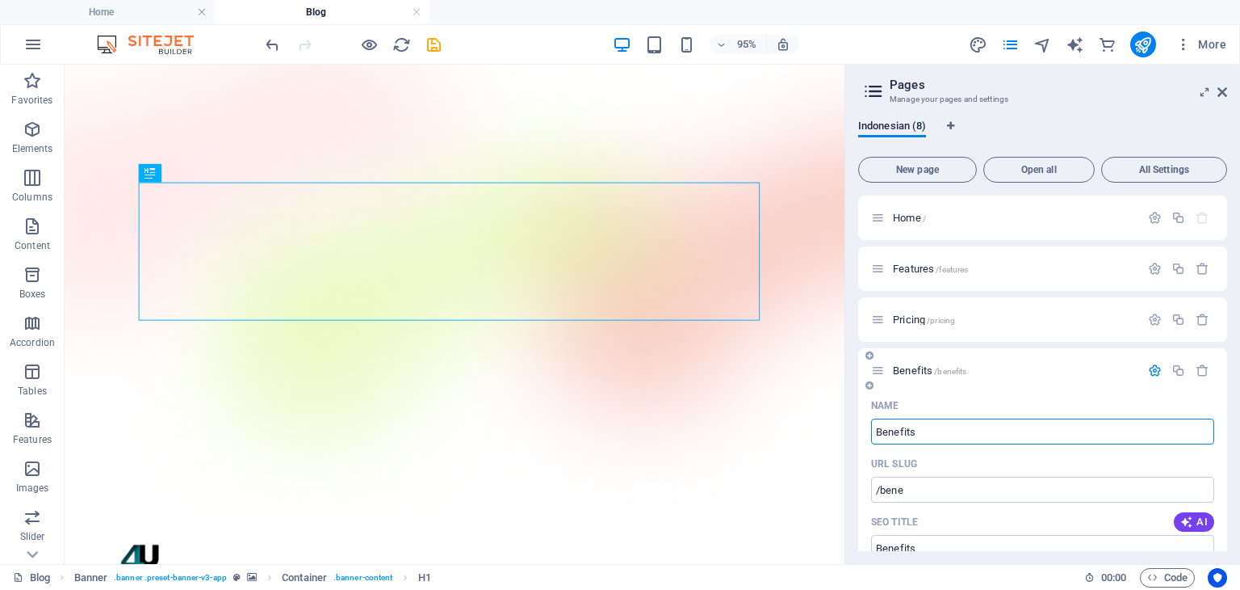
type input "Benefits"
type input "/benefits"
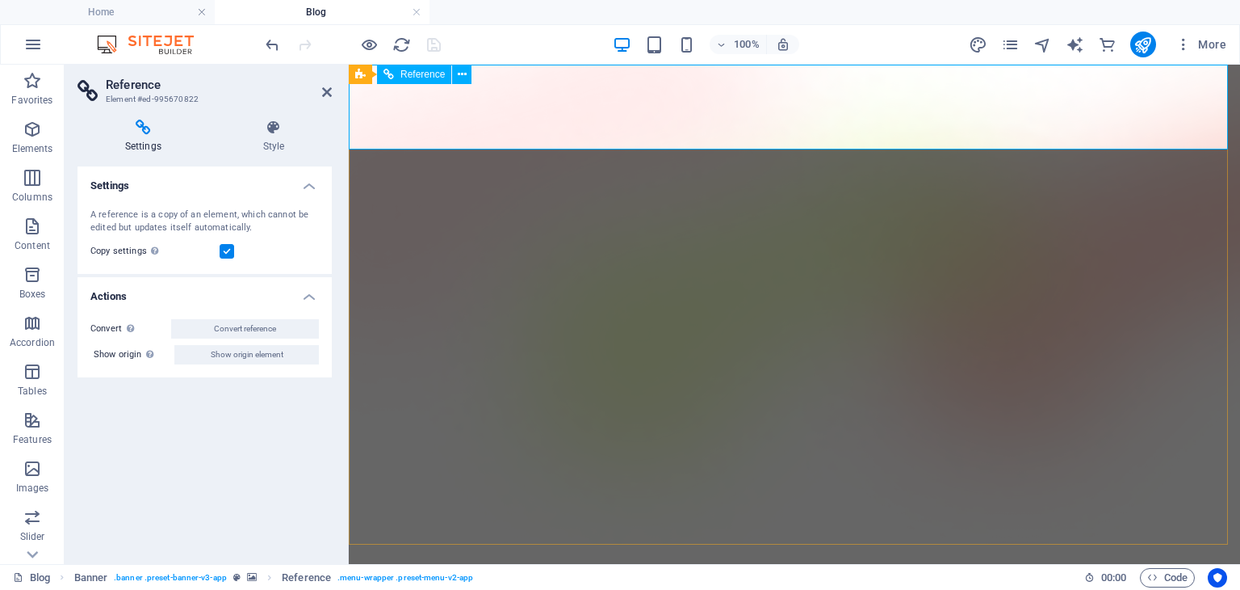
click at [275, 141] on h4 "Style" at bounding box center [274, 137] width 116 height 34
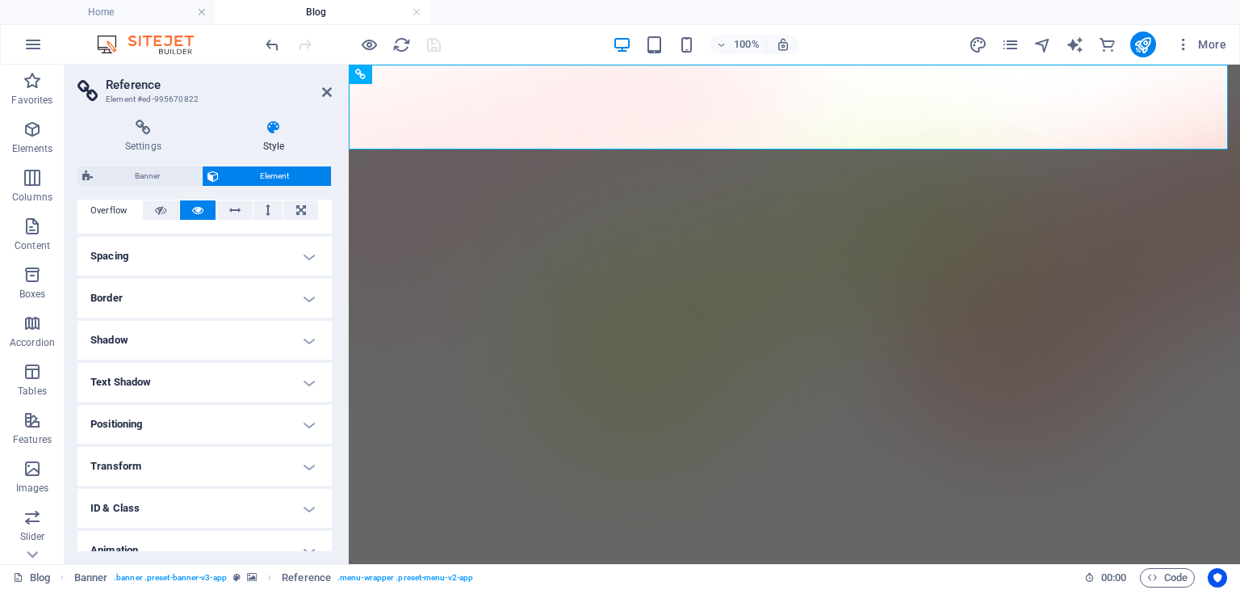
scroll to position [330, 0]
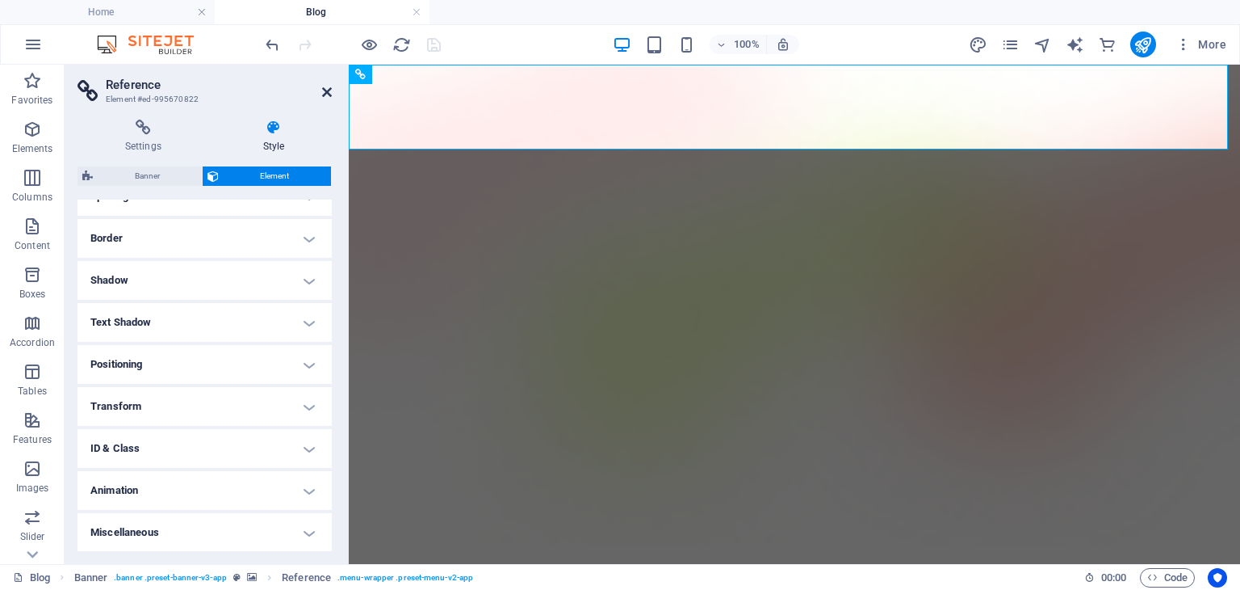
click at [325, 91] on icon at bounding box center [327, 92] width 10 height 13
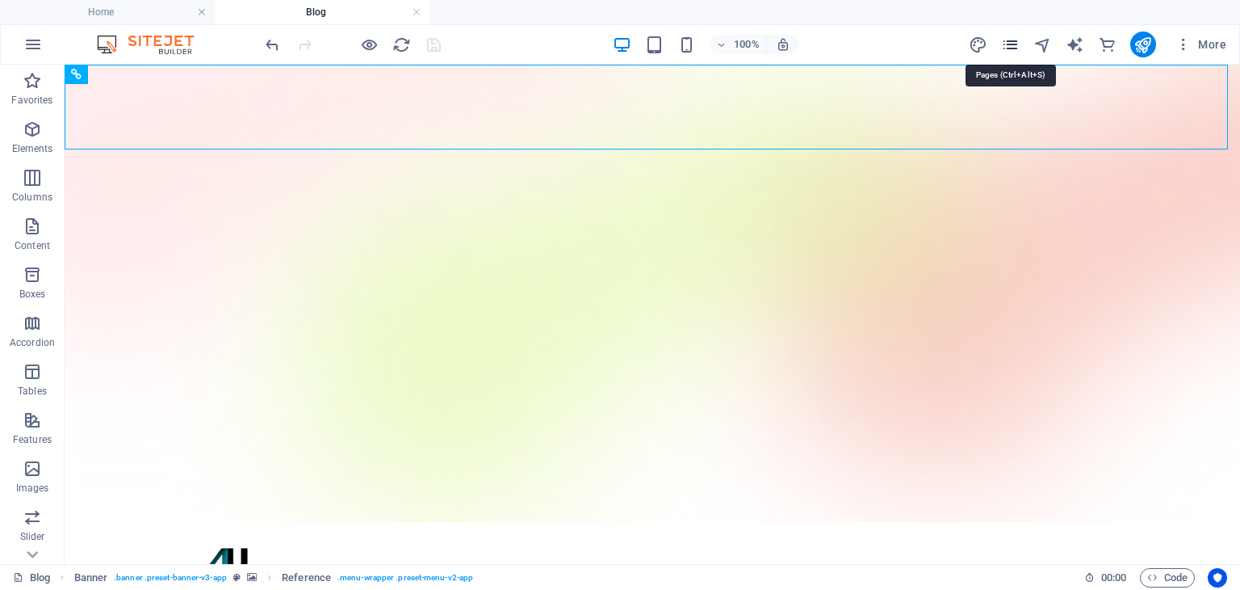
click at [1020, 47] on icon "pages" at bounding box center [1010, 45] width 19 height 19
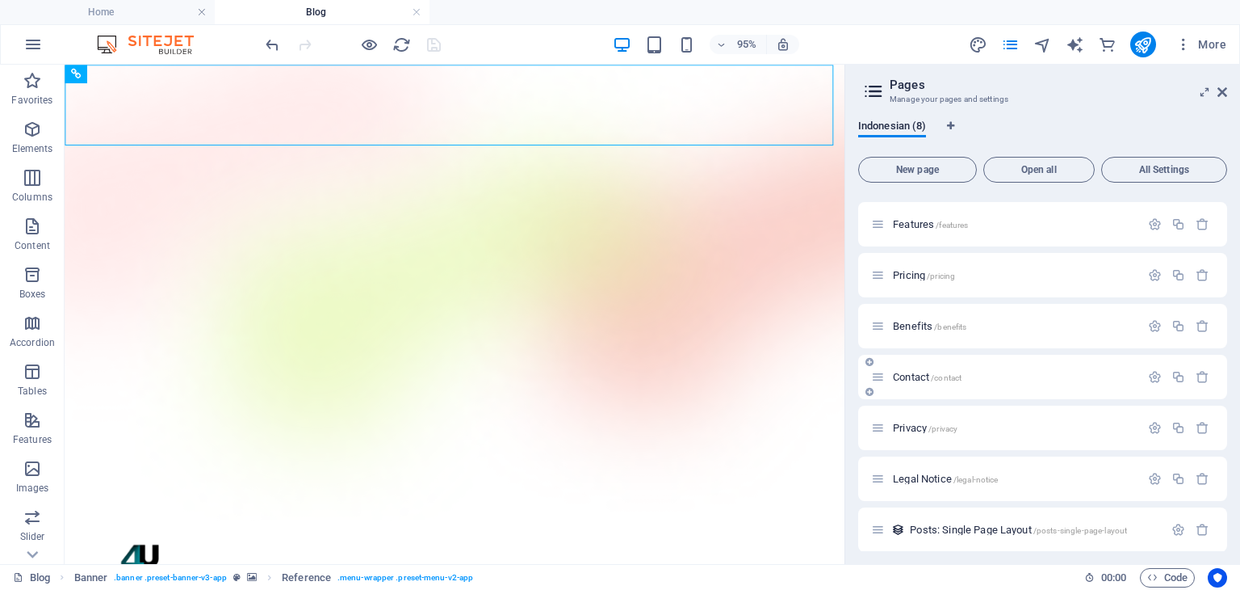
scroll to position [0, 0]
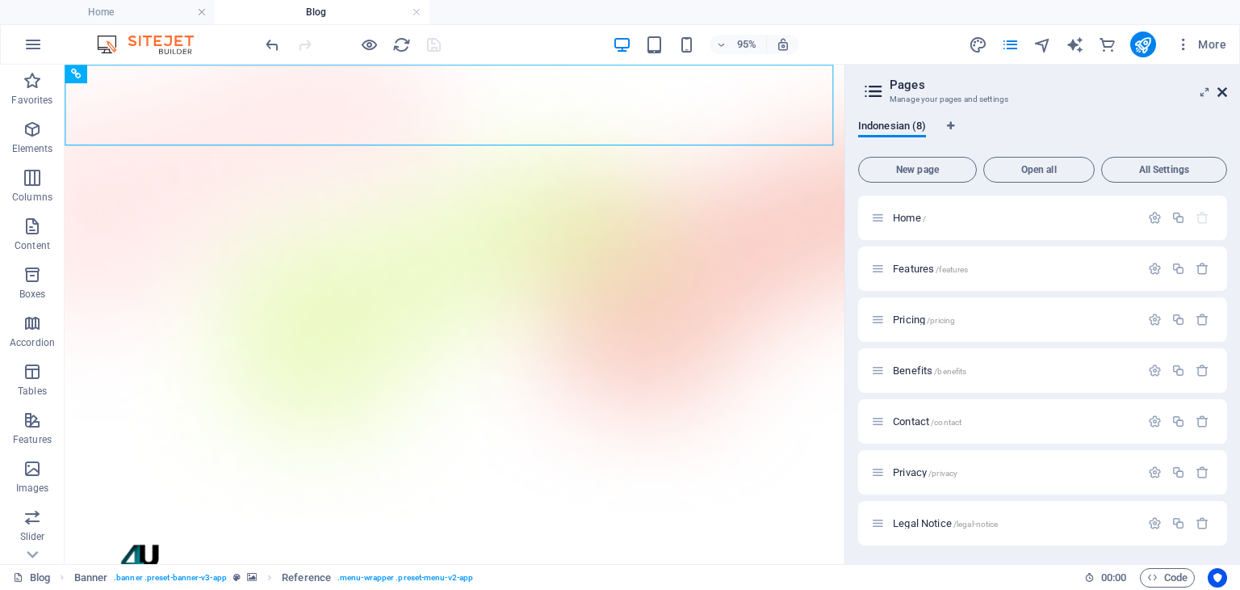
click at [1218, 94] on icon at bounding box center [1223, 92] width 10 height 13
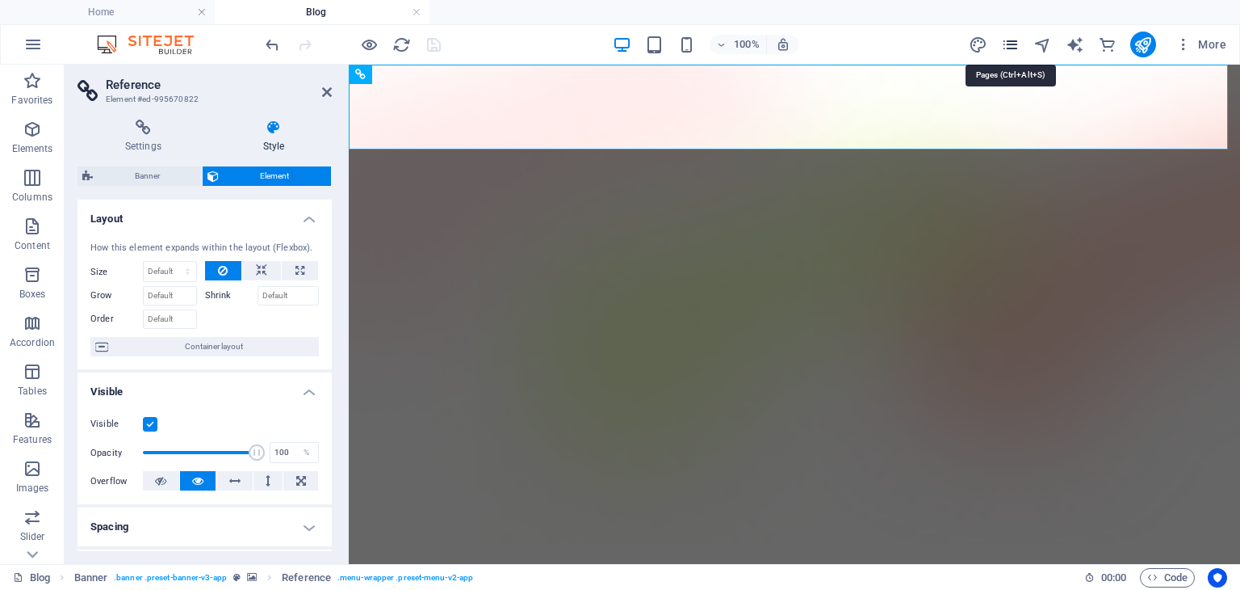
click at [1005, 36] on icon "pages" at bounding box center [1010, 45] width 19 height 19
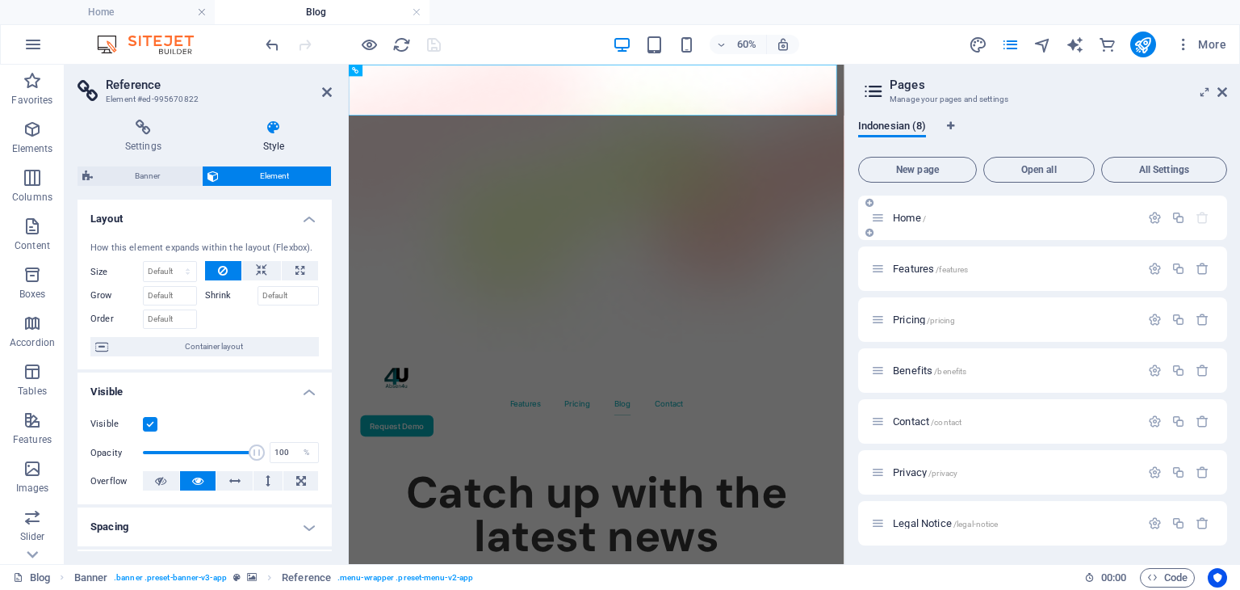
click at [956, 230] on div "Home /" at bounding box center [1042, 217] width 369 height 44
click at [898, 217] on span "Home /" at bounding box center [909, 218] width 33 height 12
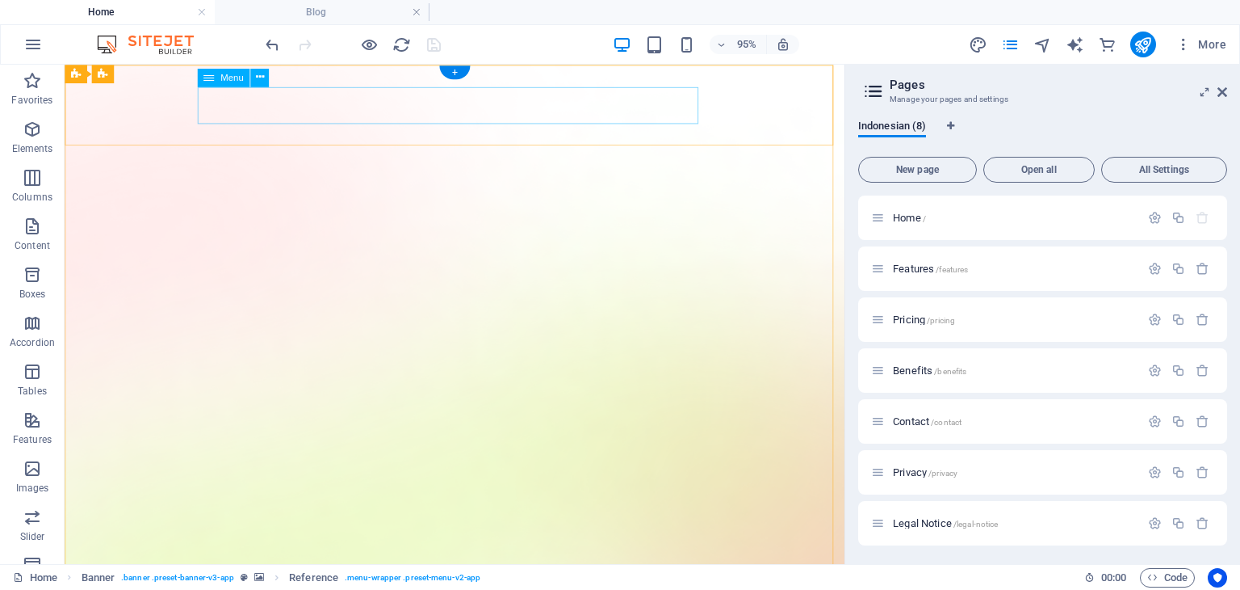
select select "1"
select select
select select "2"
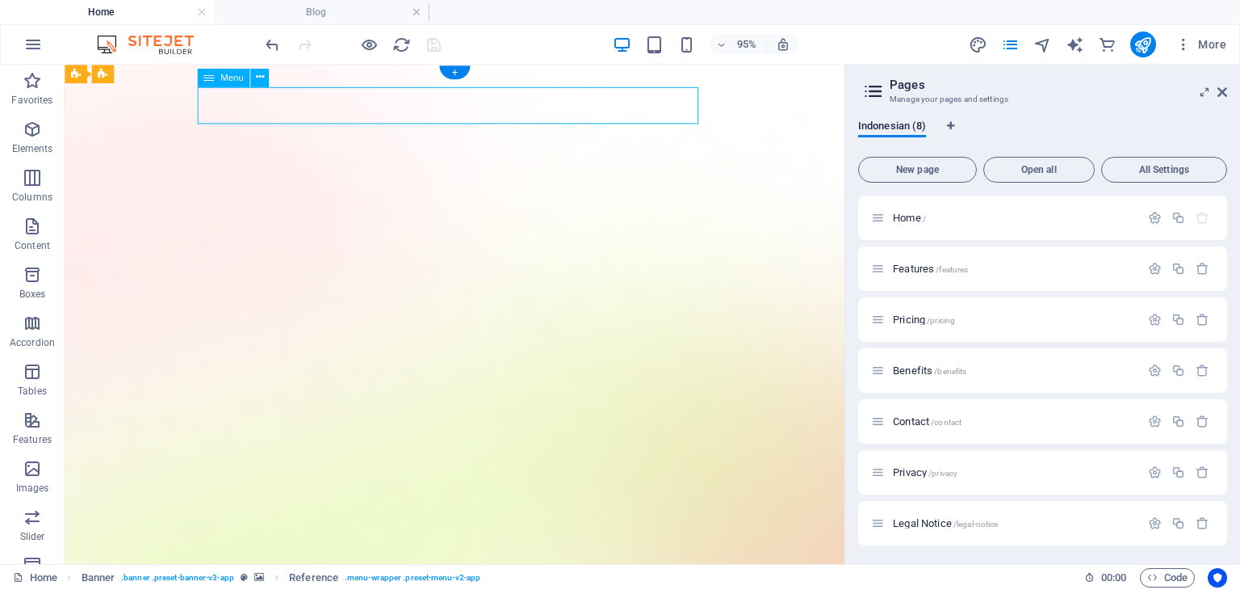
select select
select select "3"
select select
select select "4"
select select
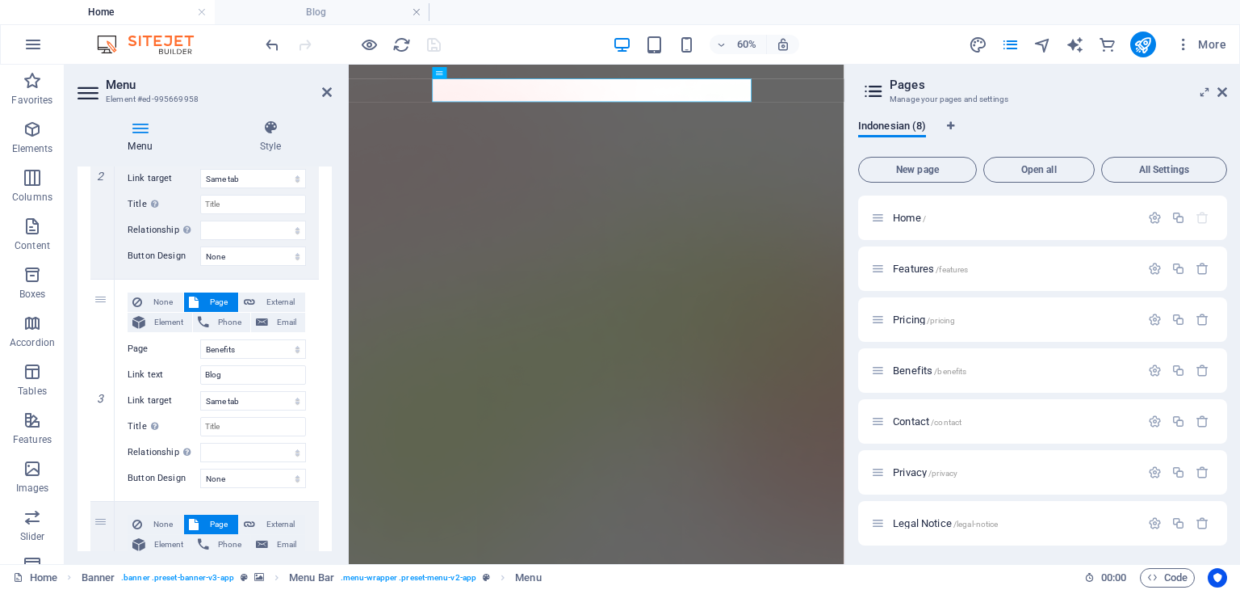
scroll to position [486, 0]
click at [224, 376] on input "Blog" at bounding box center [253, 372] width 106 height 19
type input "B"
select select
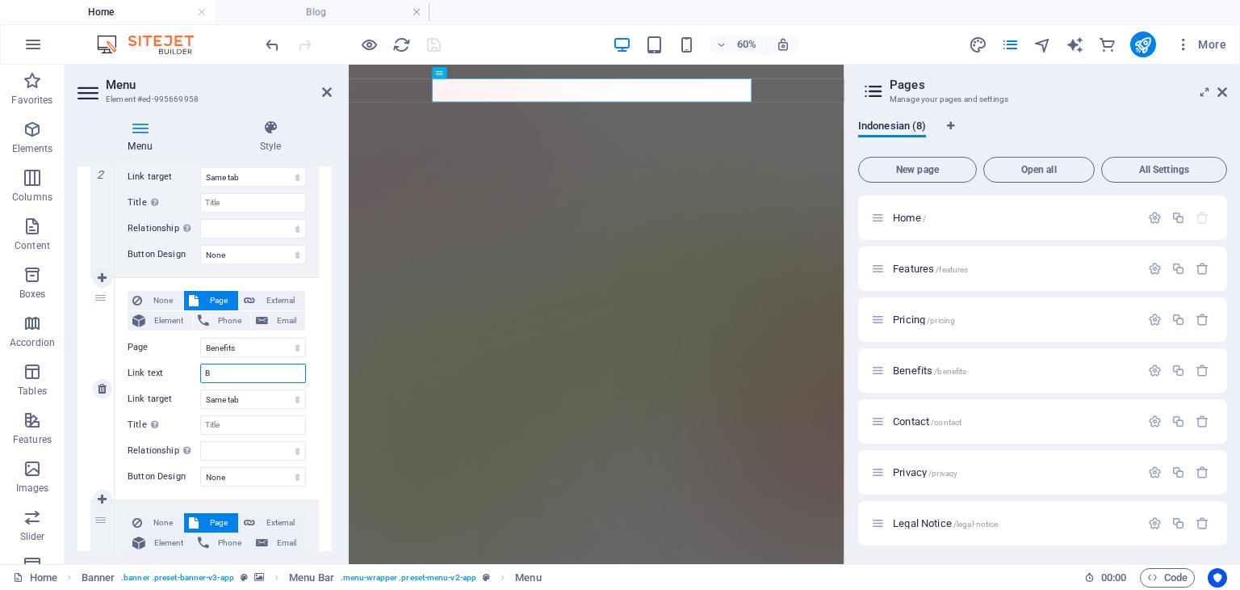
select select
type input "Benefits"
select select
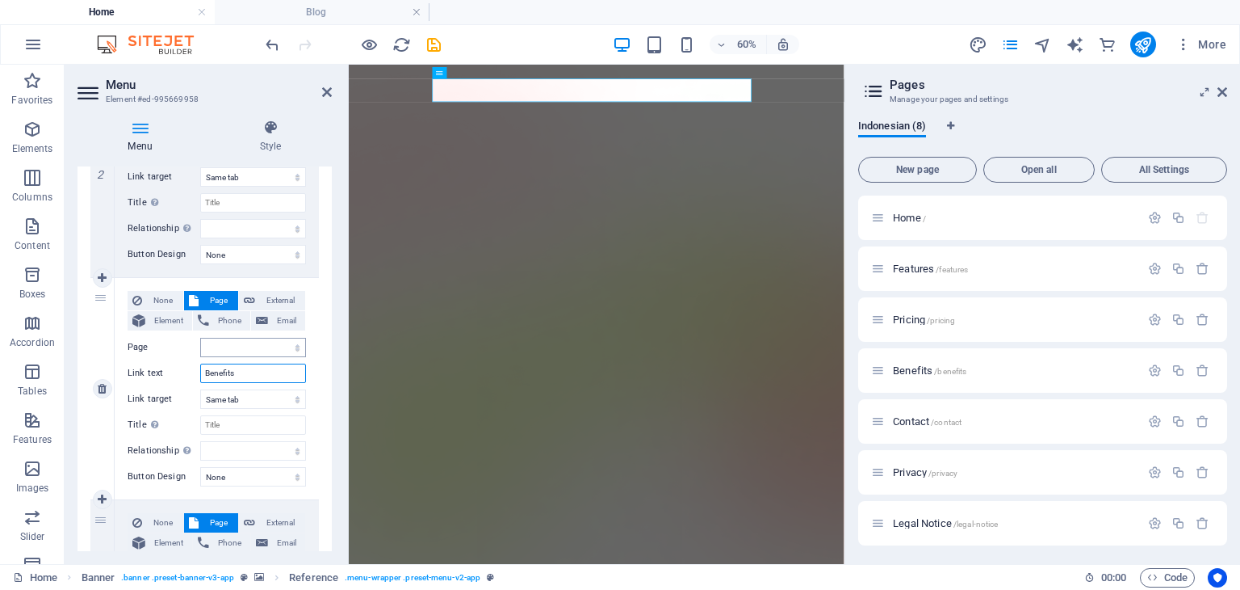
select select
type input "Benefits"
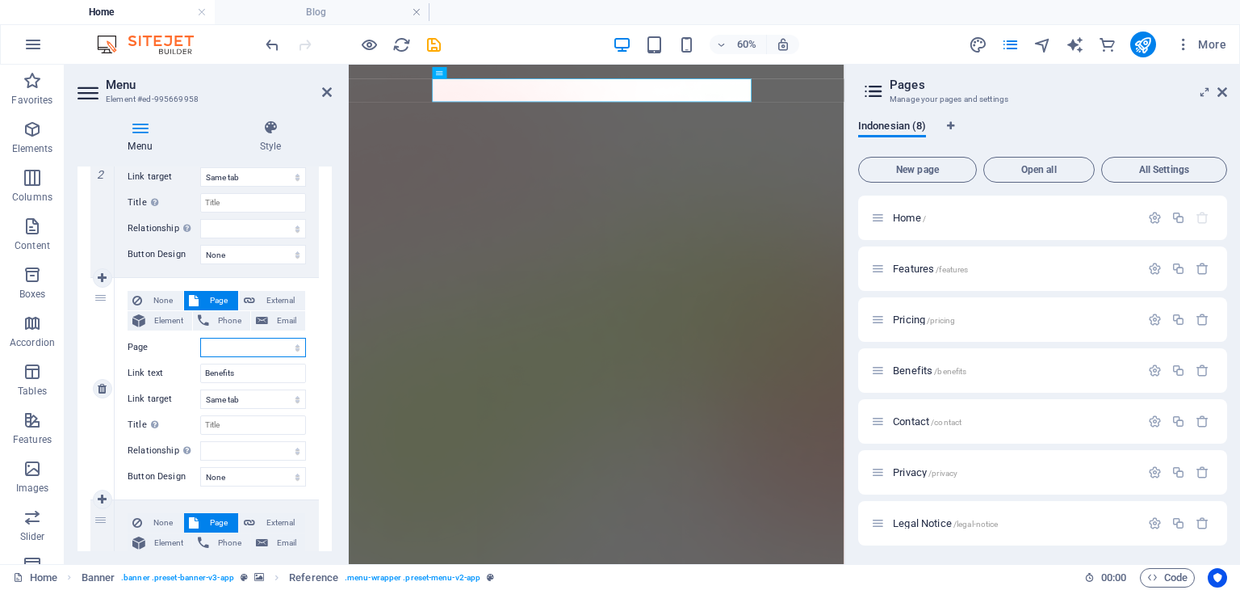
click at [216, 348] on select "Home Features Pricing Benefits Contact Privacy Legal Notice" at bounding box center [253, 347] width 106 height 19
select select "3"
click at [200, 338] on select "Home Features Pricing Benefits Contact Privacy Legal Notice" at bounding box center [253, 347] width 106 height 19
select select
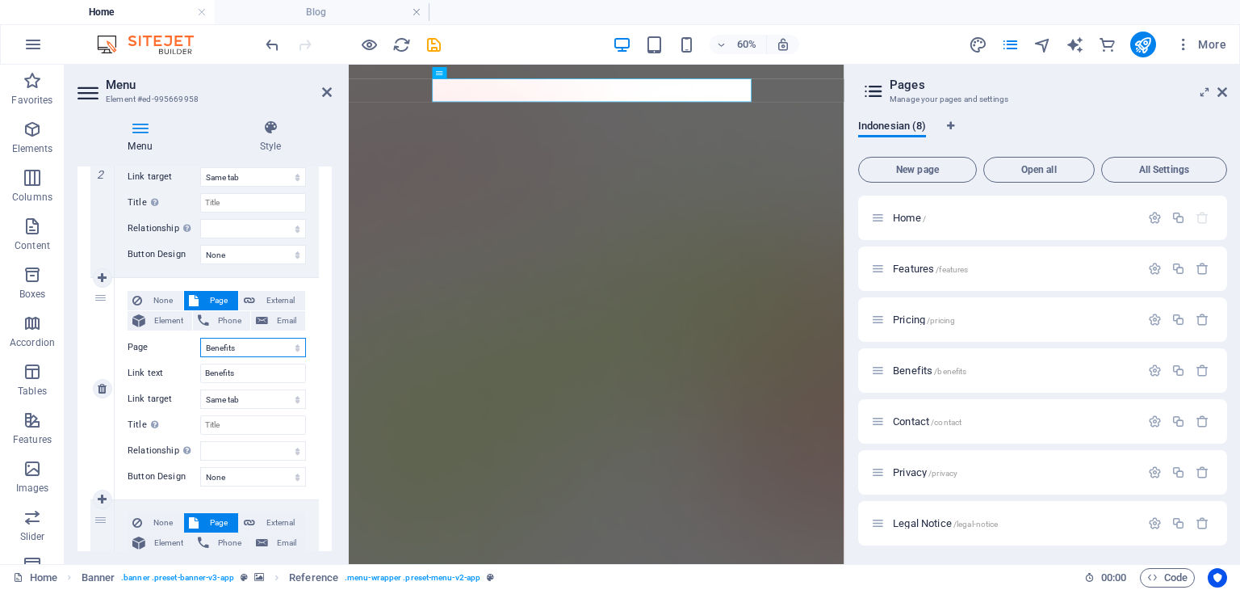
select select
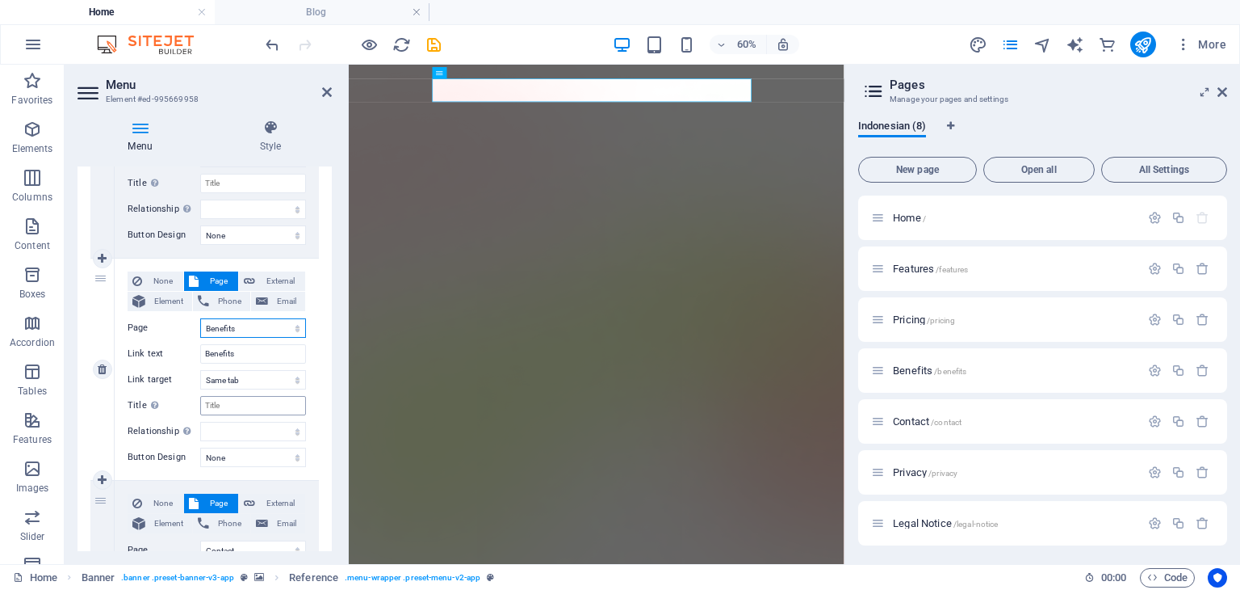
scroll to position [701, 0]
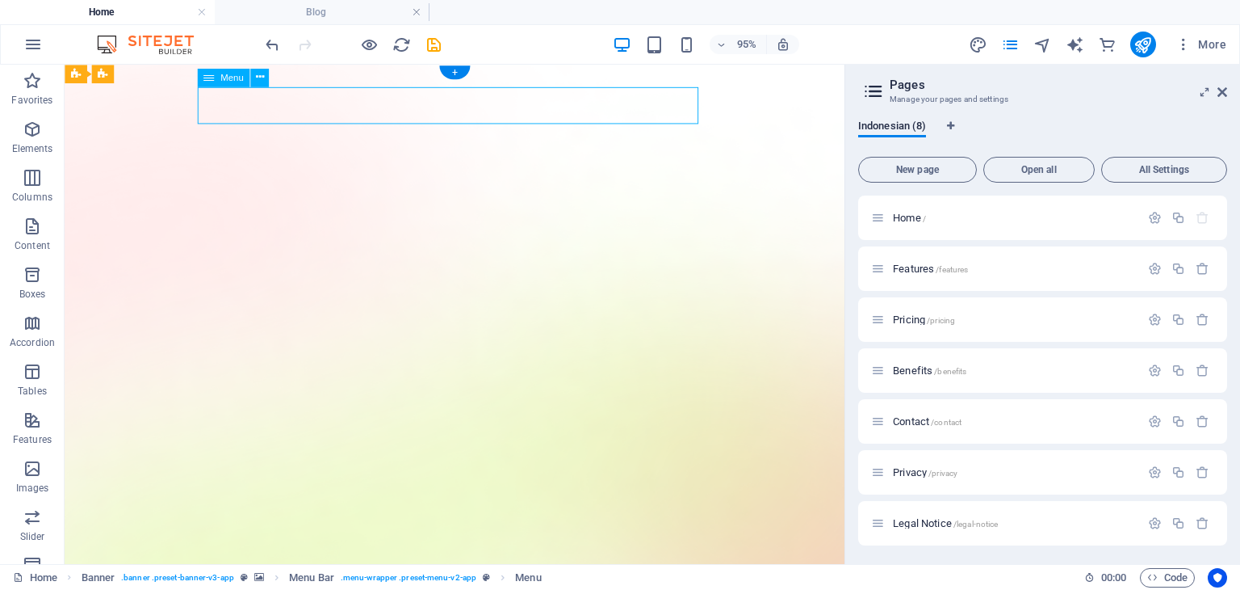
select select "1"
select select
select select "2"
select select
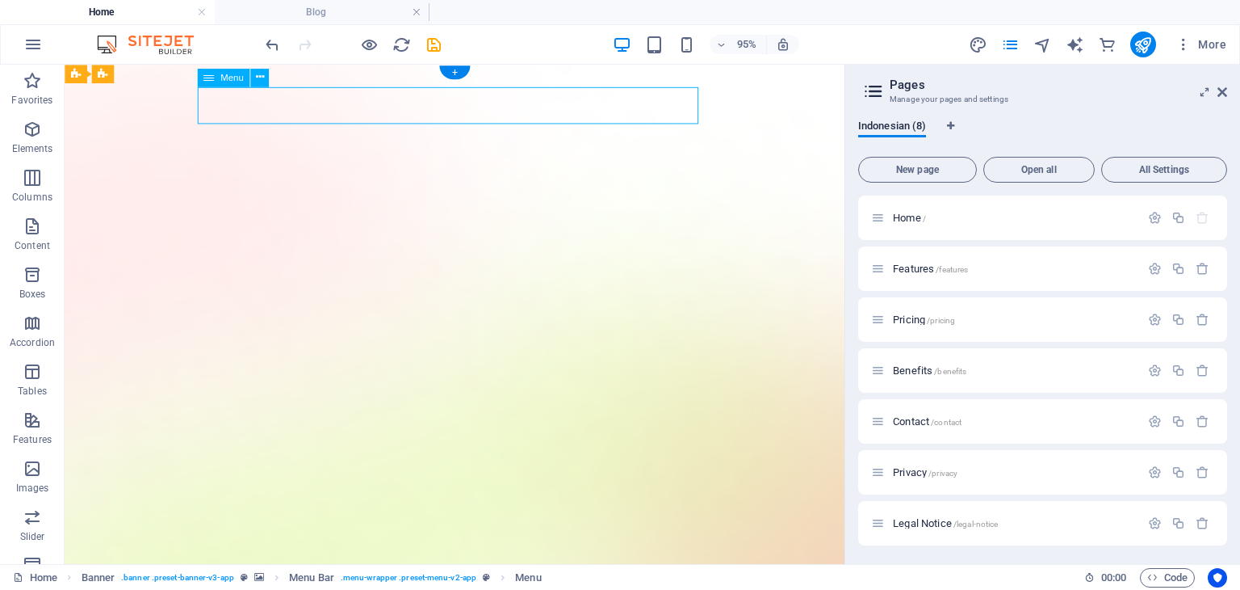
select select "3"
select select
select select "4"
select select
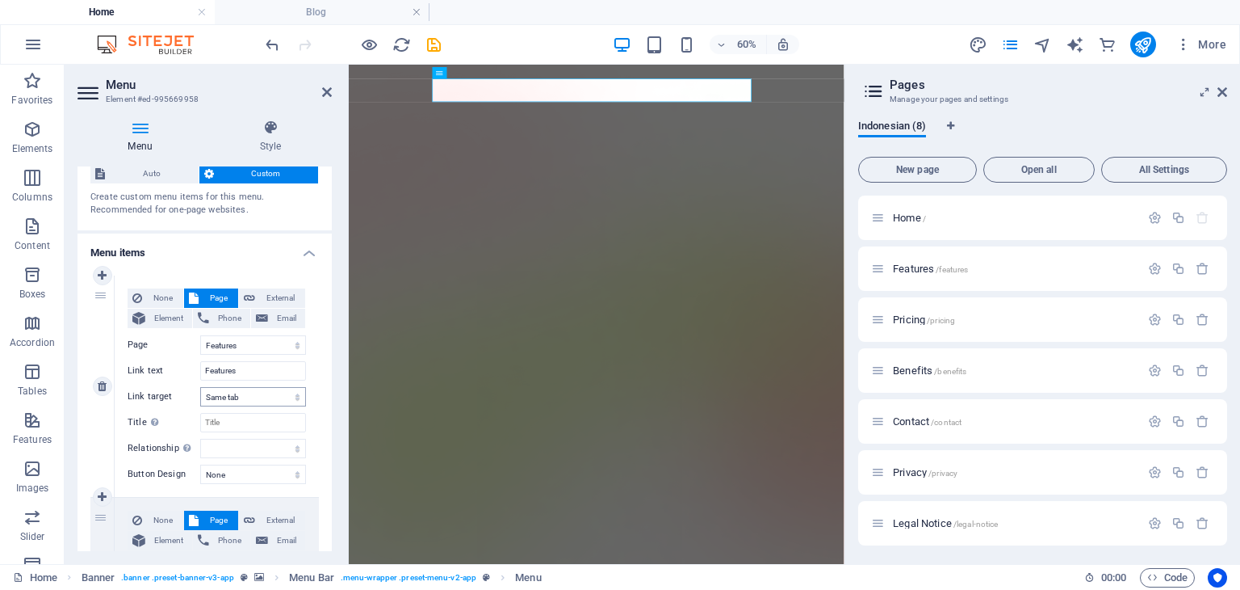
scroll to position [0, 0]
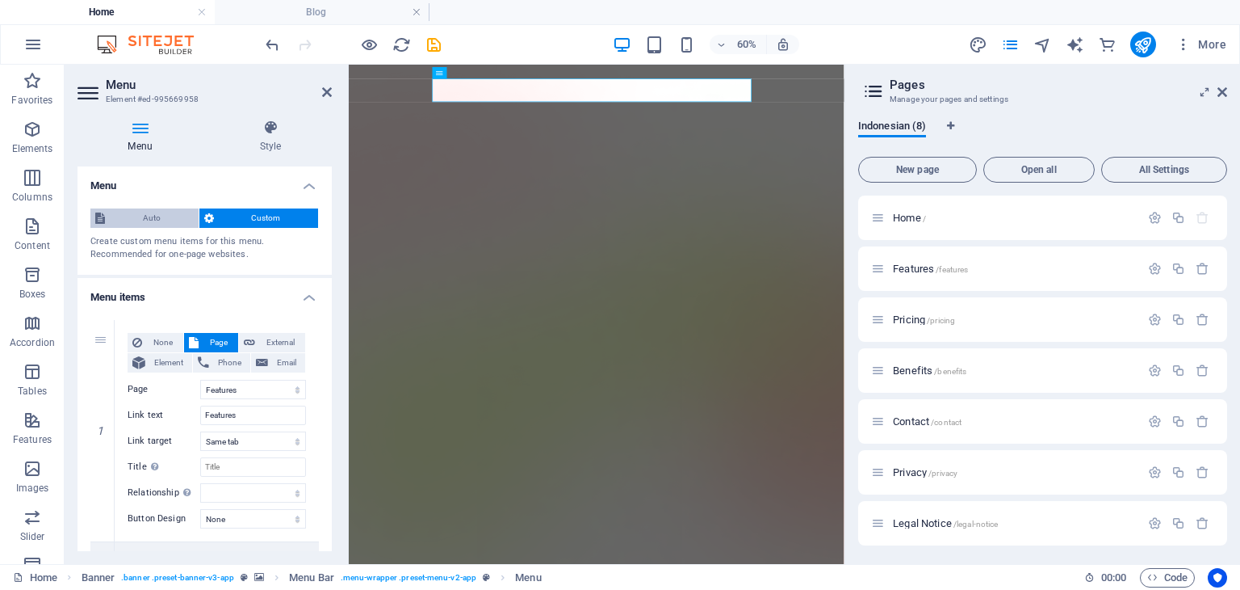
click at [145, 222] on span "Auto" at bounding box center [152, 217] width 84 height 19
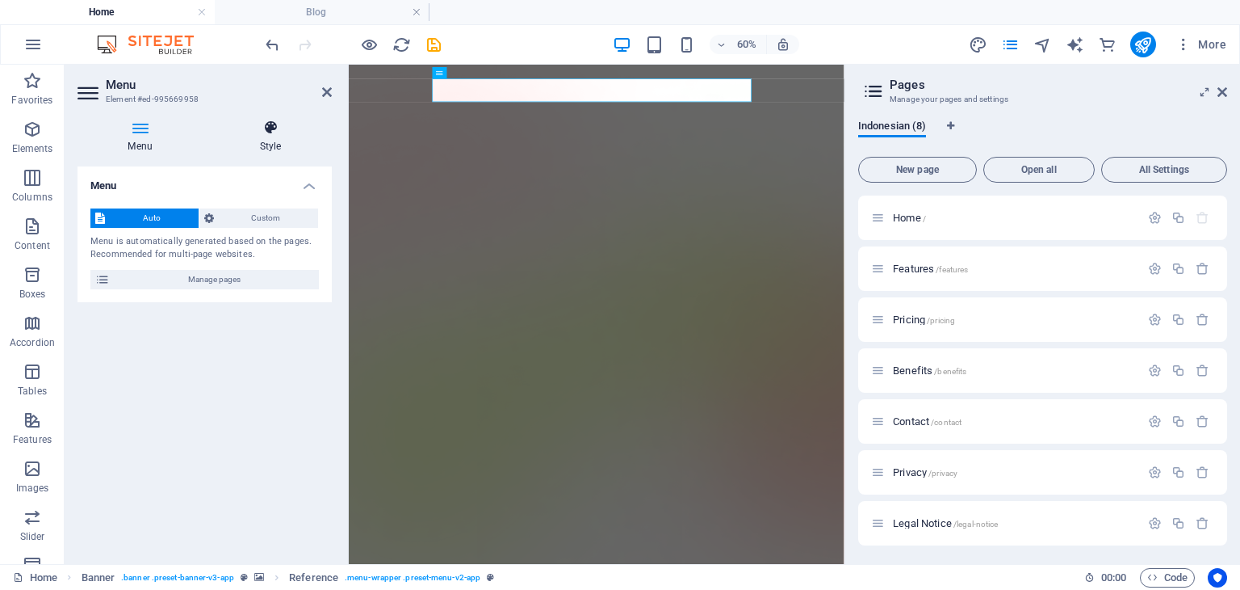
click at [249, 151] on h4 "Style" at bounding box center [270, 137] width 123 height 34
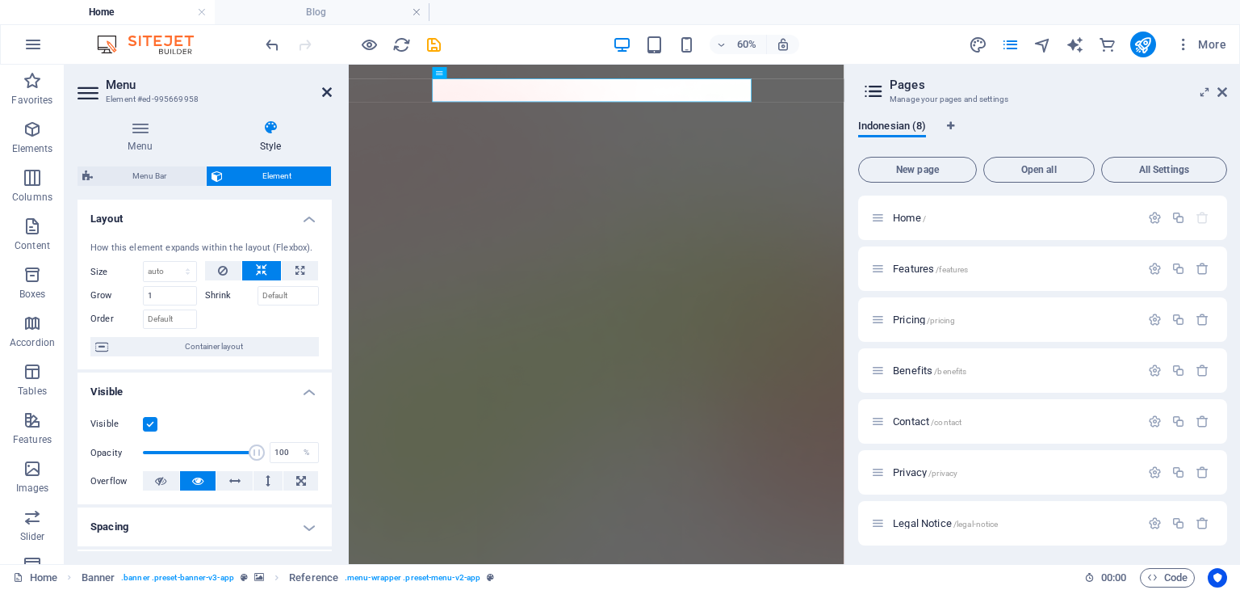
click at [326, 91] on icon at bounding box center [327, 92] width 10 height 13
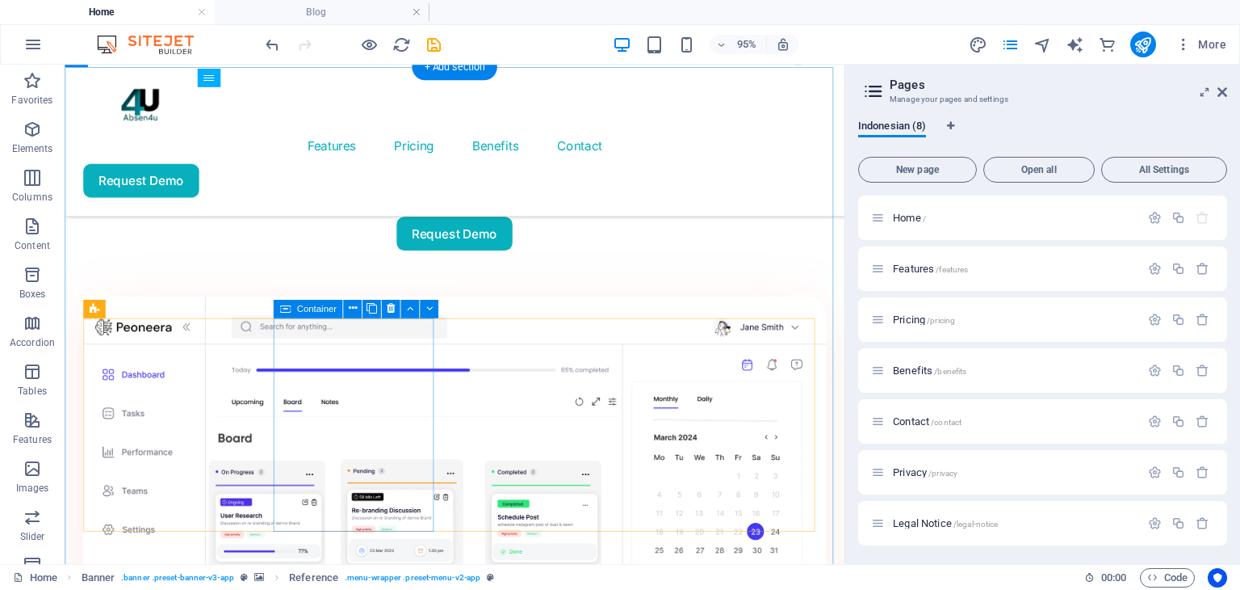
scroll to position [1307, 0]
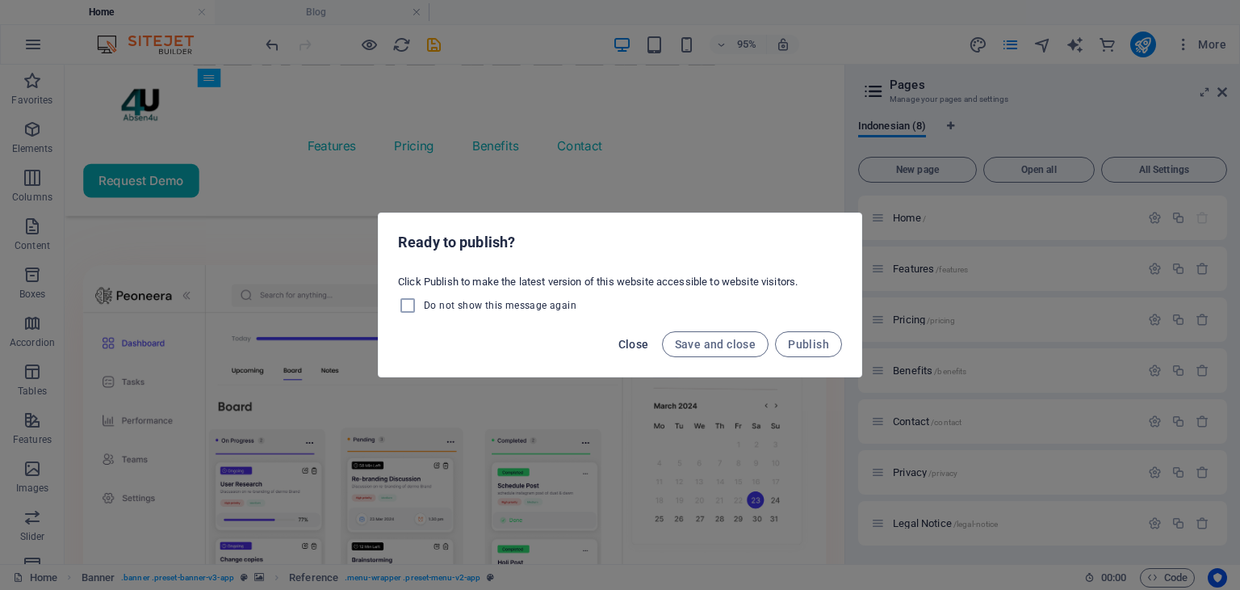
click at [635, 336] on button "Close" at bounding box center [634, 344] width 44 height 26
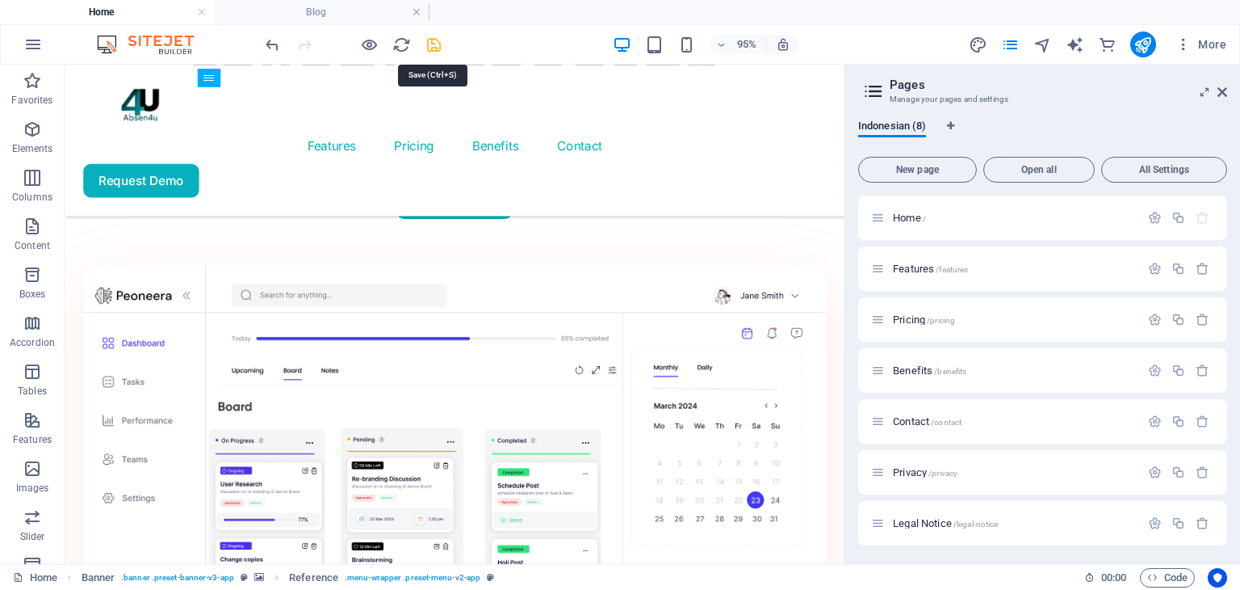
click at [436, 48] on icon "save" at bounding box center [434, 45] width 19 height 19
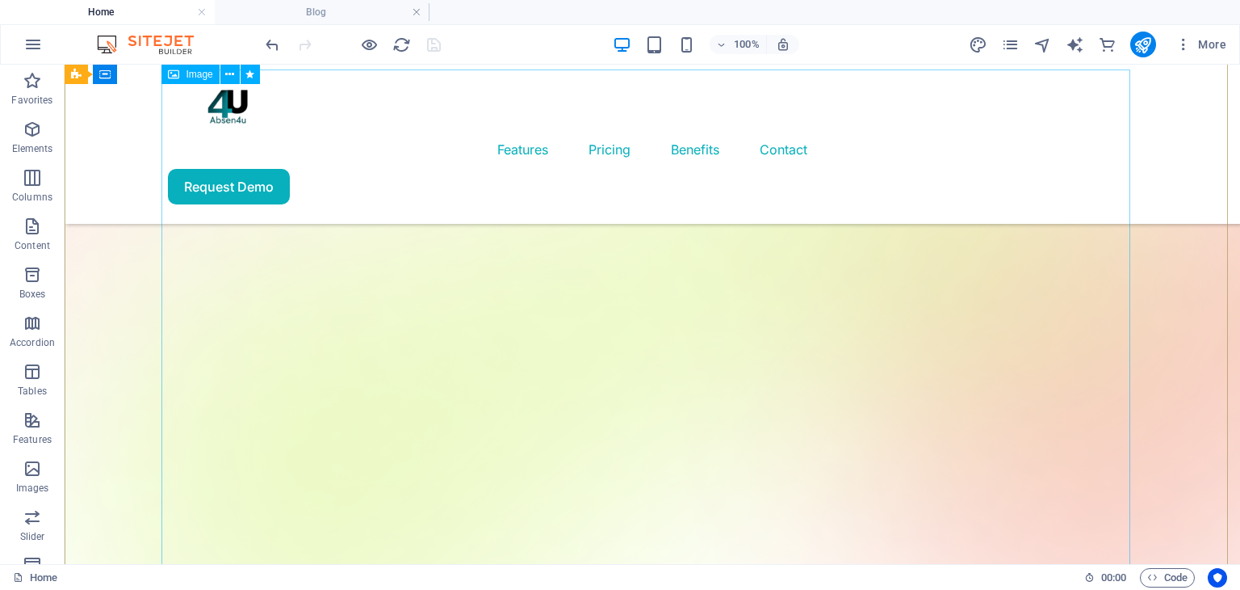
scroll to position [0, 0]
